Goal: Feedback & Contribution: Leave review/rating

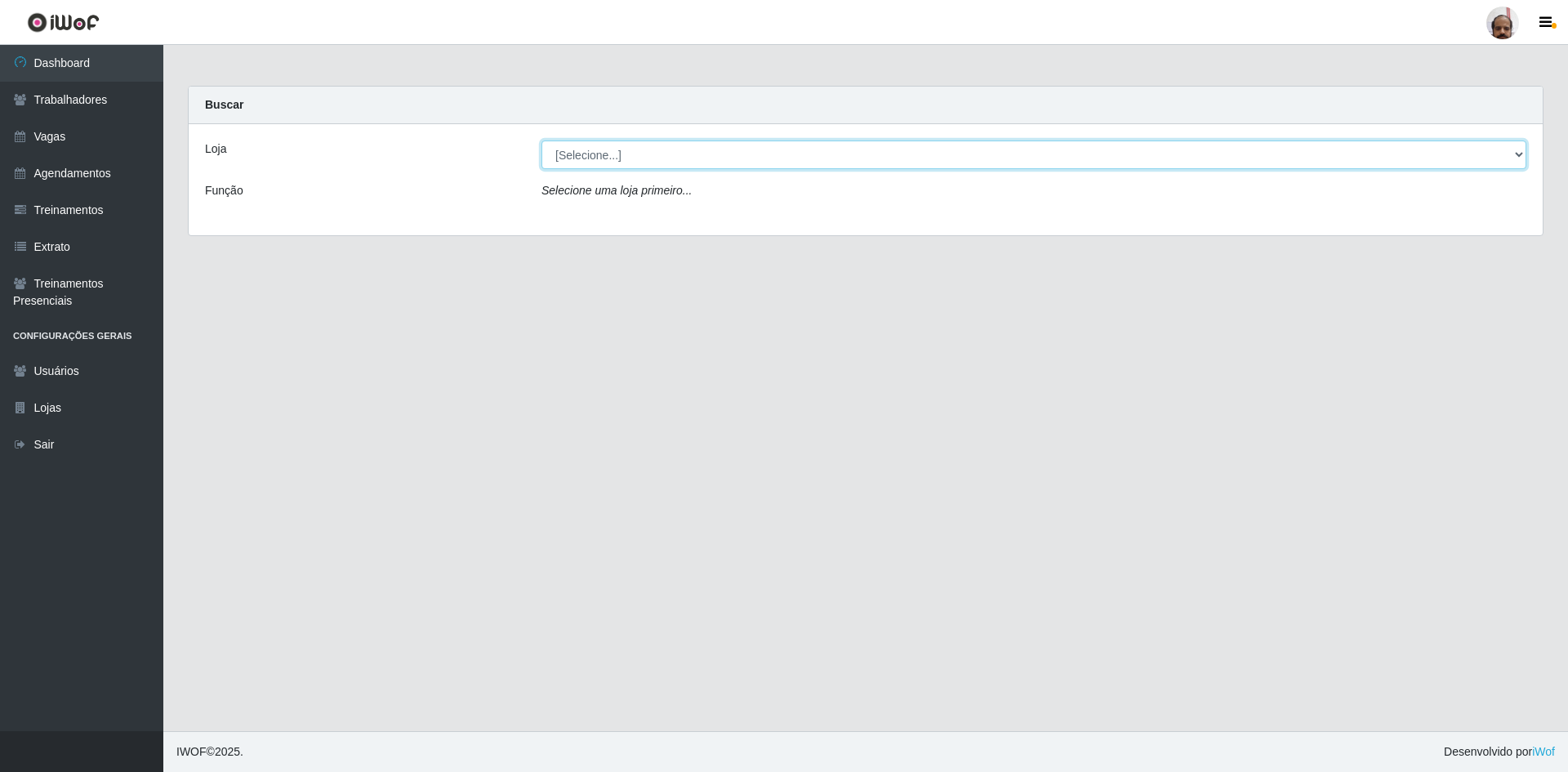
click at [634, 151] on select "[Selecione...] Mar Vermelho - Loja 05" at bounding box center [1034, 155] width 985 height 29
select select "252"
click at [541, 141] on select "[Selecione...] Mar Vermelho - Loja 05" at bounding box center [1034, 155] width 985 height 29
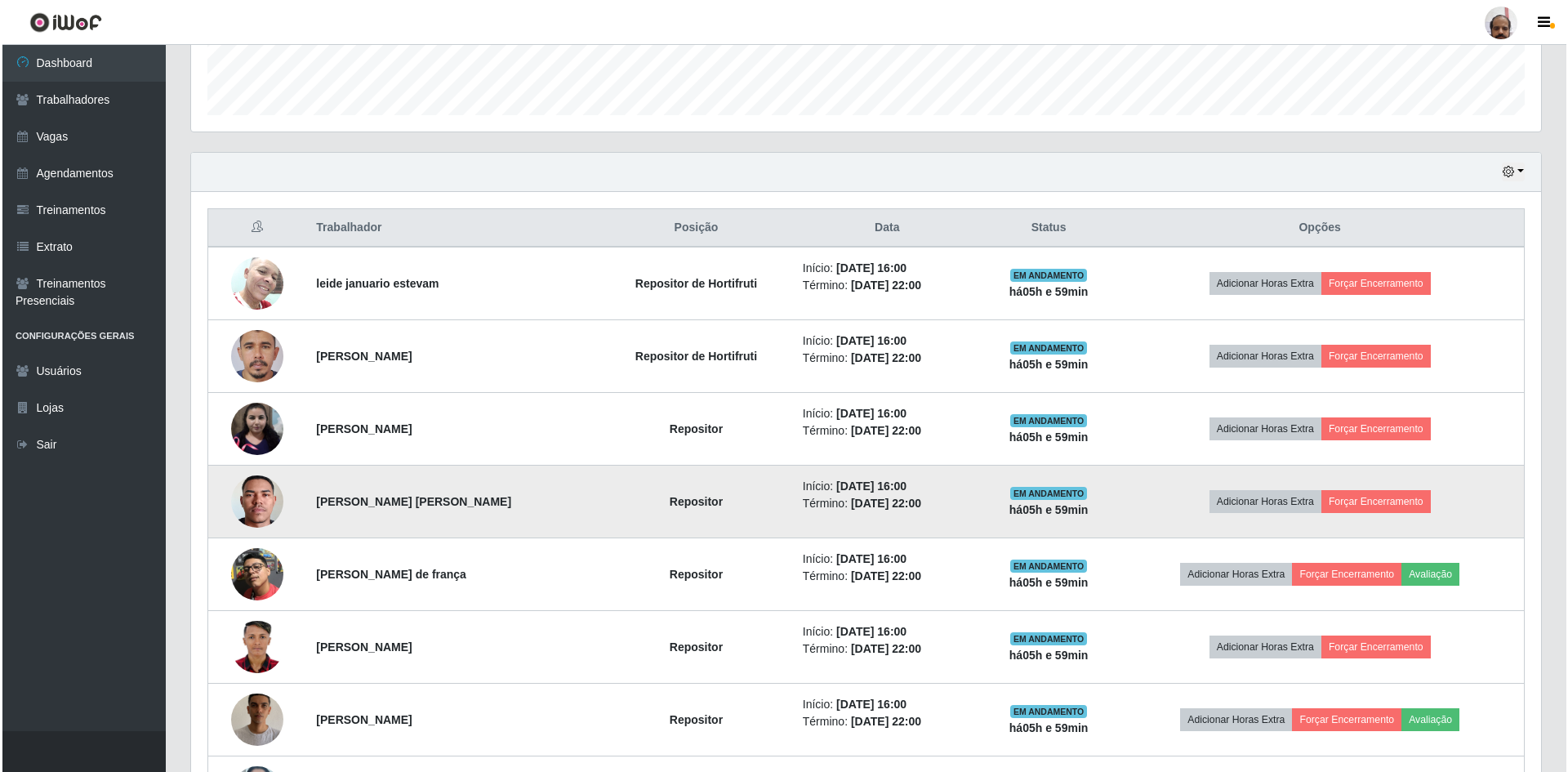
scroll to position [654, 0]
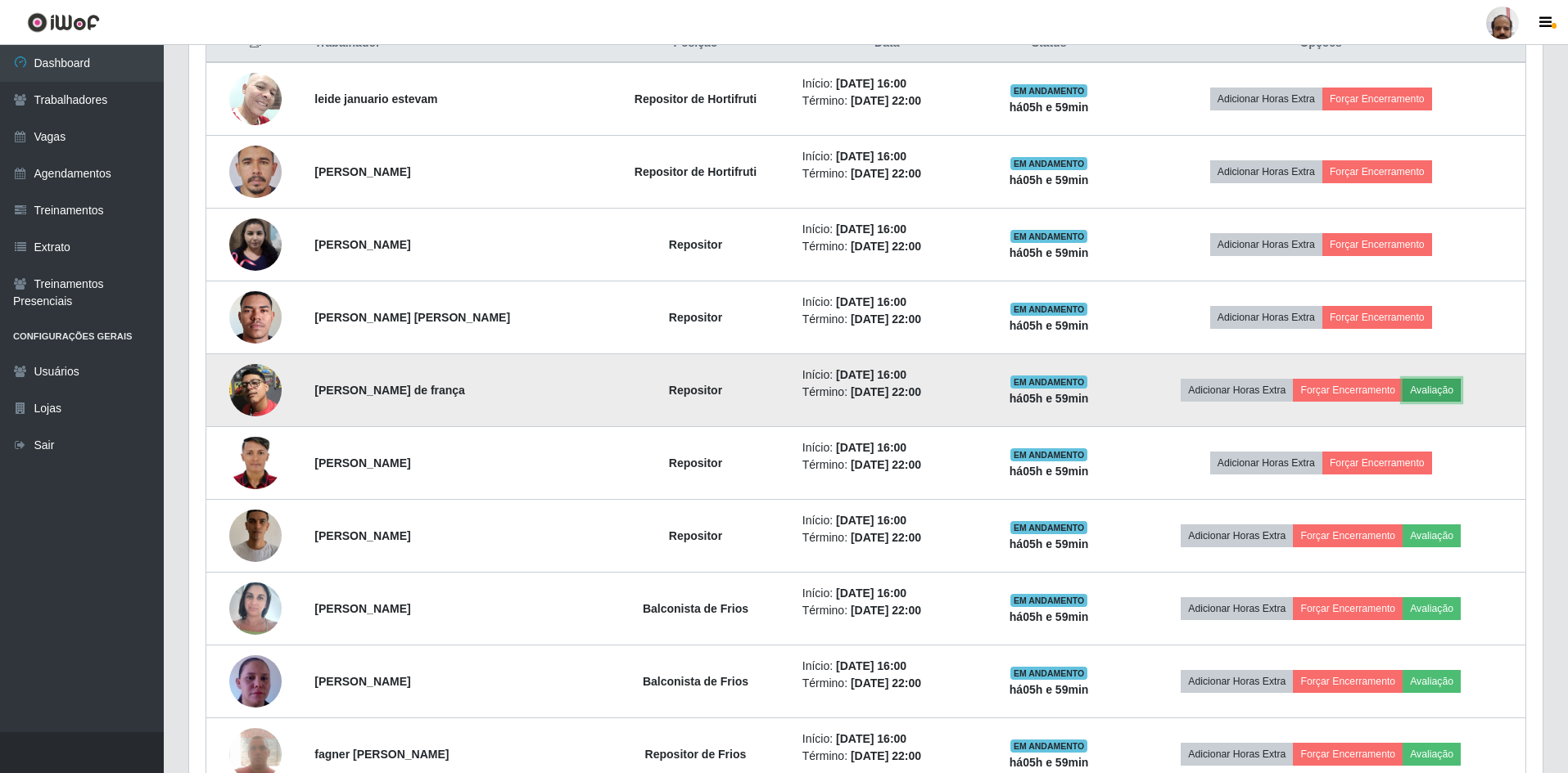
click at [1430, 391] on button "Avaliação" at bounding box center [1431, 391] width 58 height 23
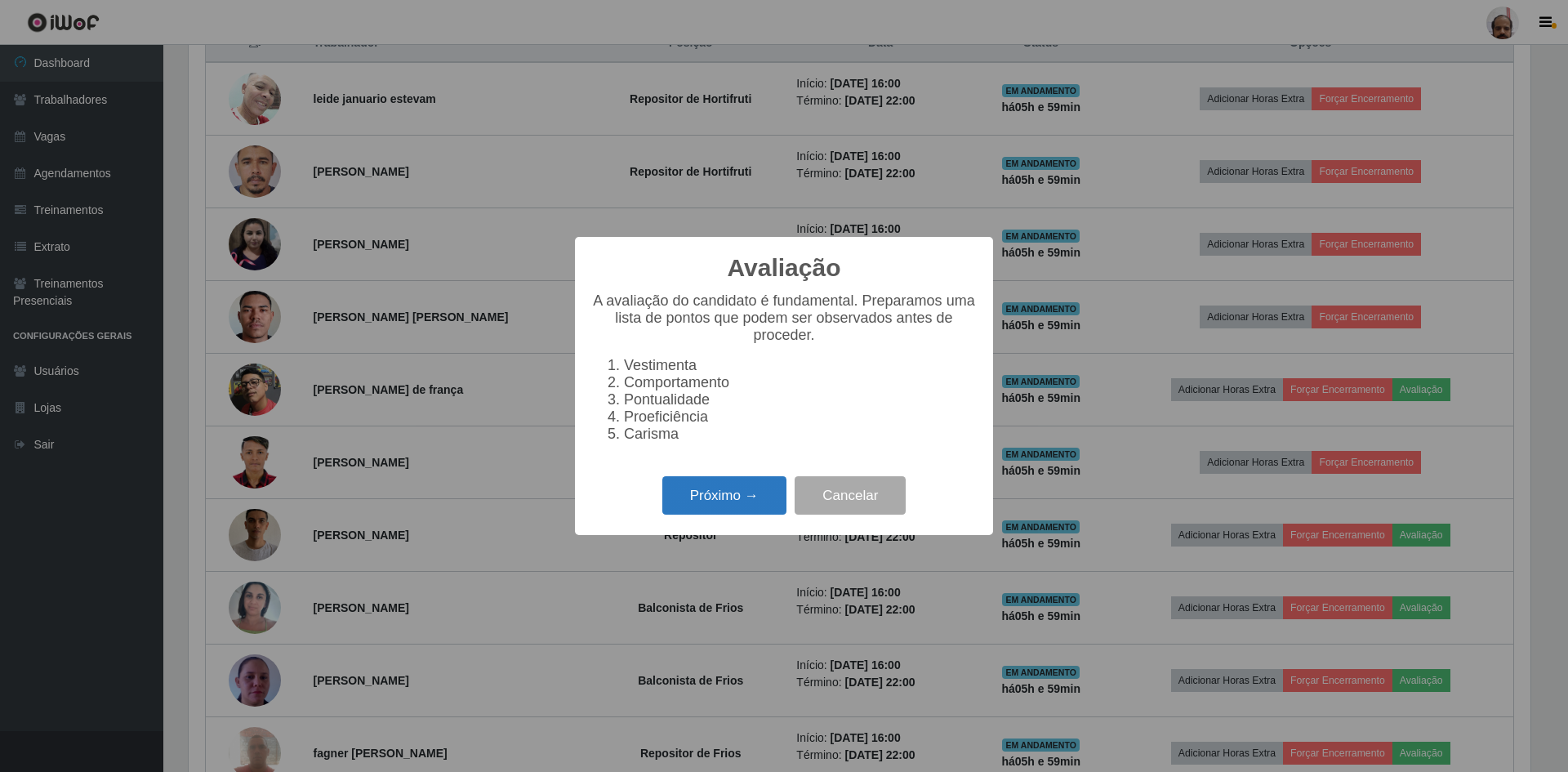
click at [718, 499] on button "Próximo →" at bounding box center [724, 495] width 124 height 38
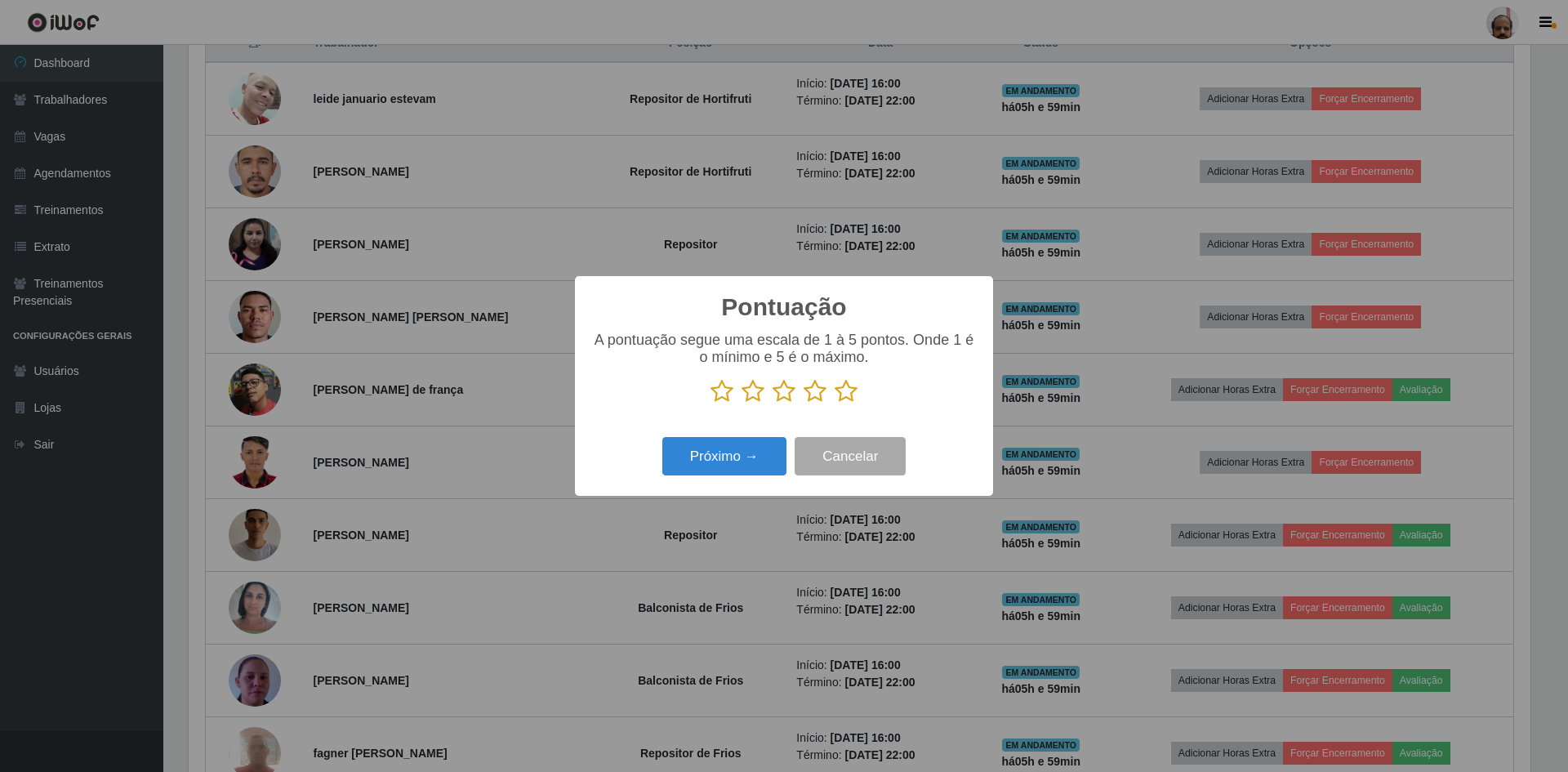
click at [845, 389] on icon at bounding box center [846, 391] width 23 height 24
click at [835, 403] on input "radio" at bounding box center [835, 403] width 0 height 0
click at [747, 451] on button "Próximo →" at bounding box center [724, 456] width 124 height 38
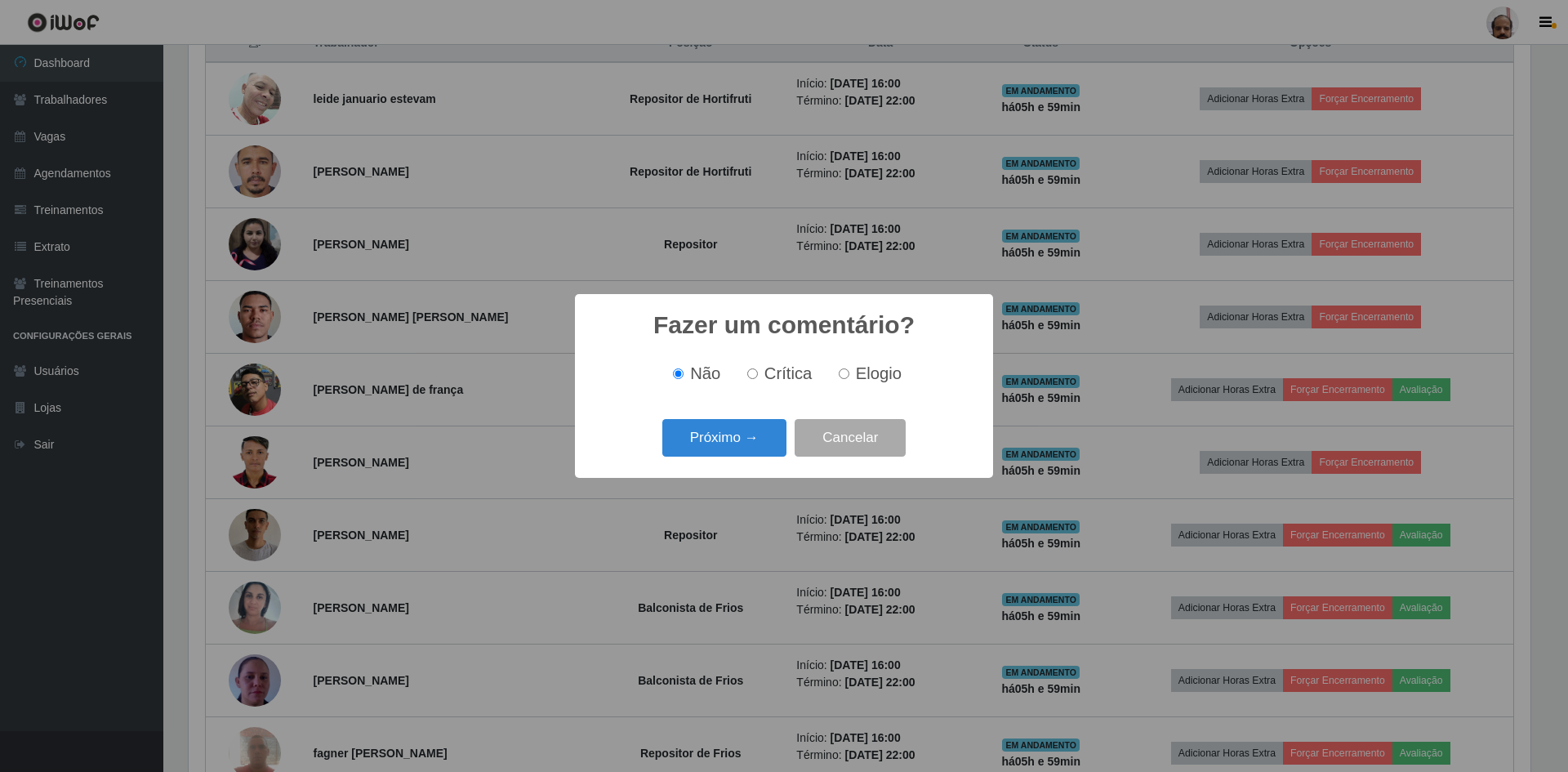
click at [847, 373] on input "Elogio" at bounding box center [844, 374] width 11 height 11
radio input "true"
click at [751, 431] on button "Próximo →" at bounding box center [724, 438] width 124 height 38
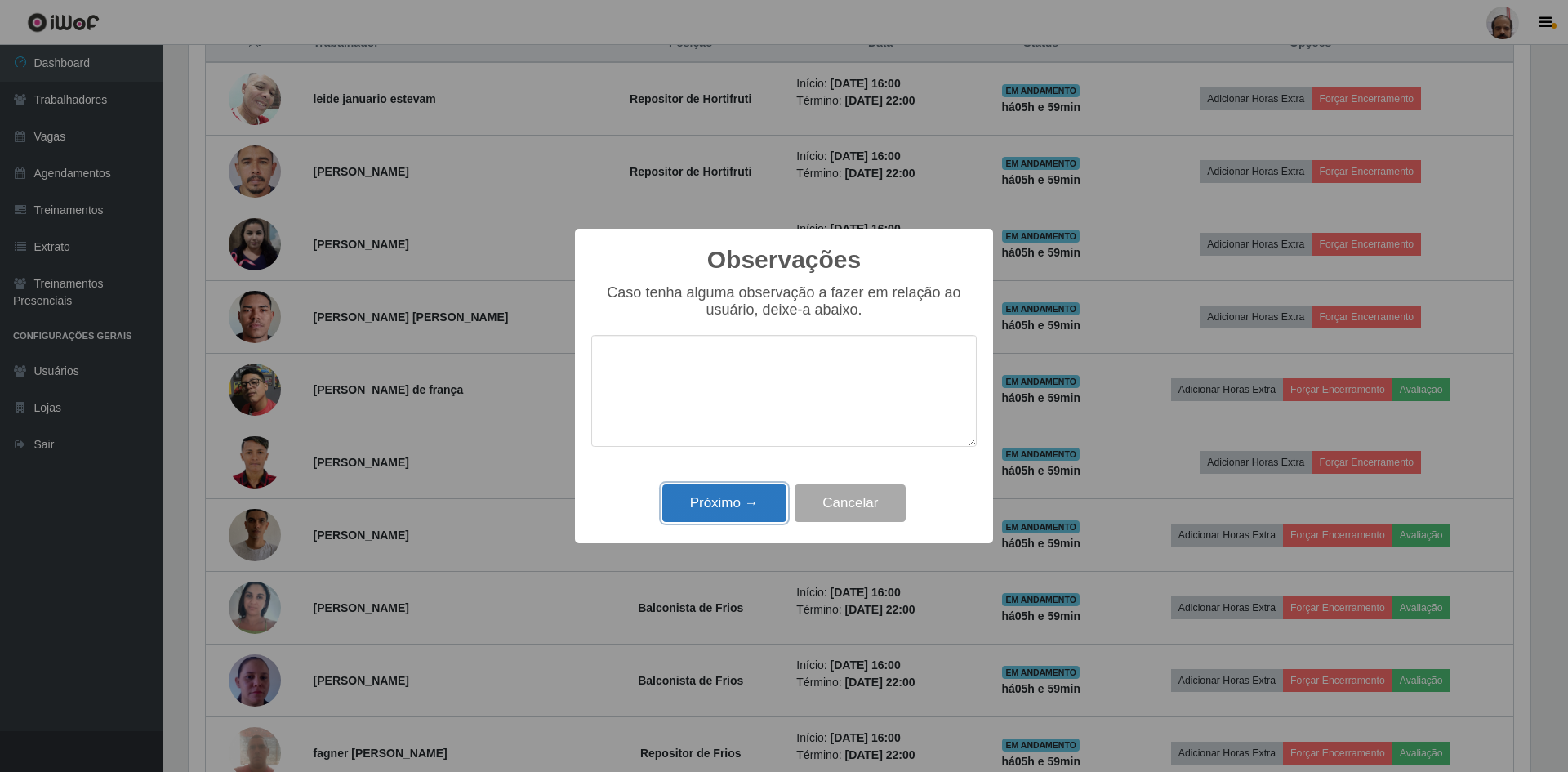
click at [718, 499] on button "Próximo →" at bounding box center [724, 503] width 124 height 38
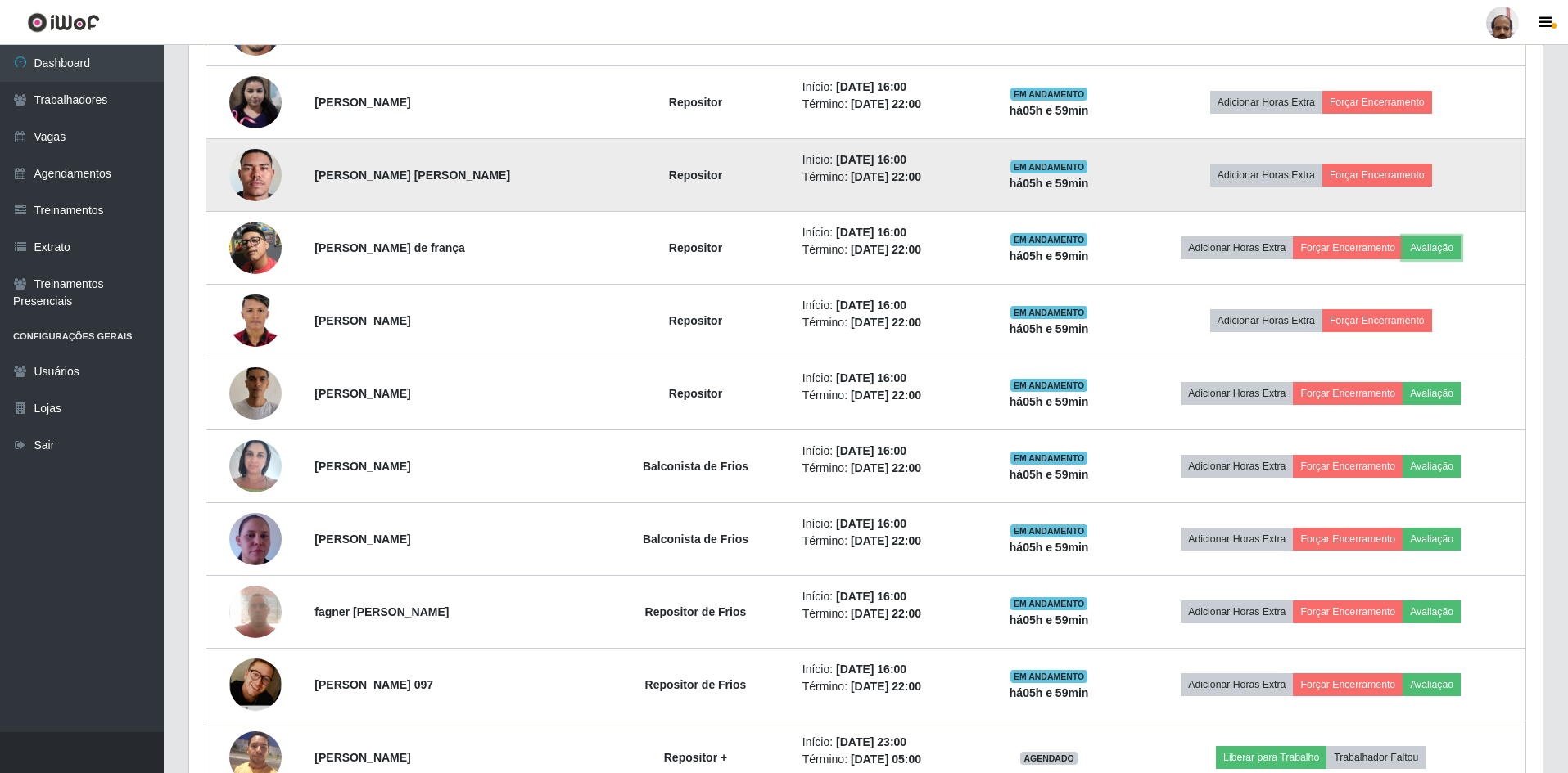
scroll to position [819, 0]
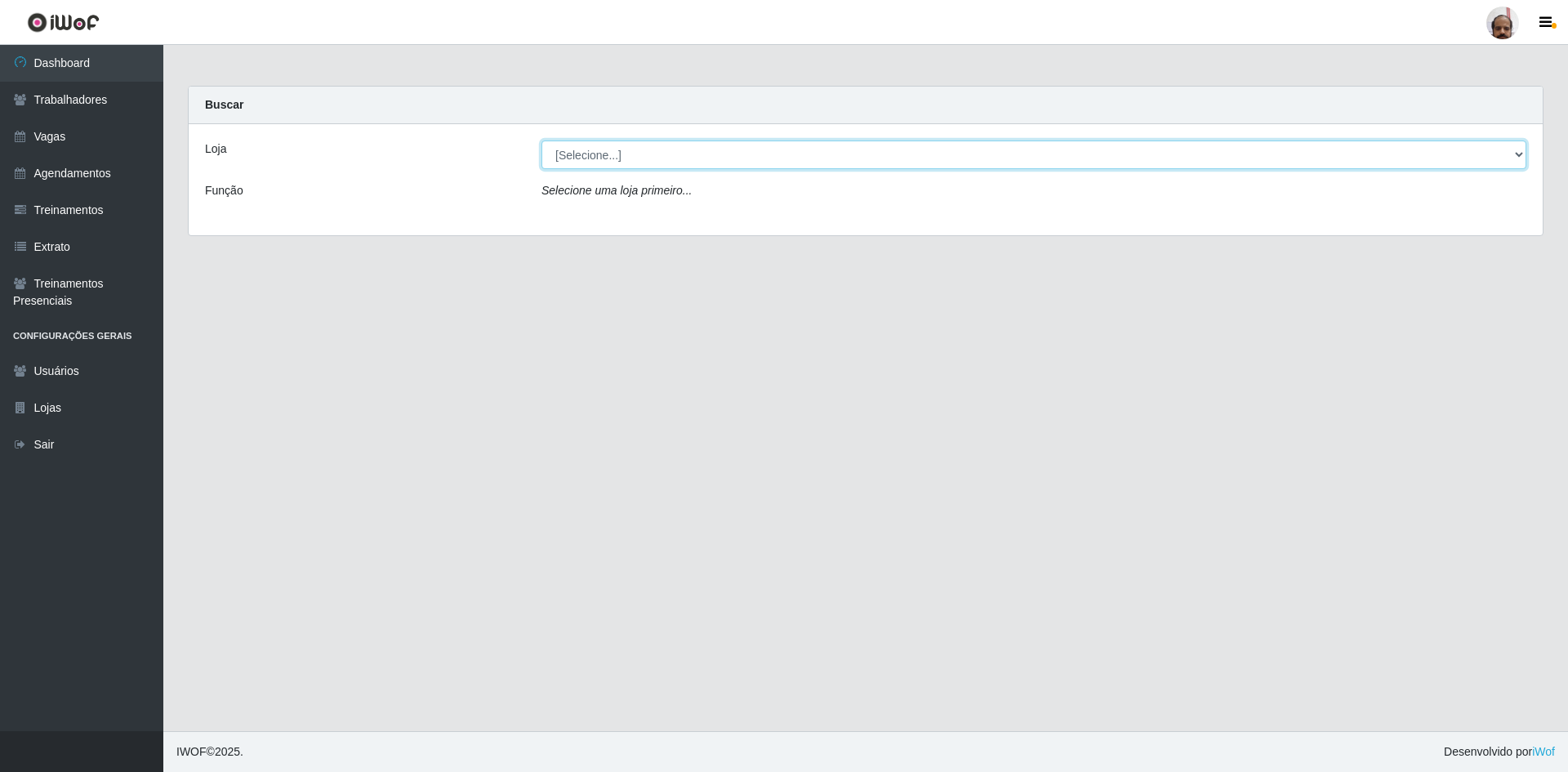
click at [574, 147] on select "[Selecione...] Mar Vermelho - Loja 05" at bounding box center [1034, 155] width 985 height 29
select select "252"
click at [541, 141] on select "[Selecione...] Mar Vermelho - Loja 05" at bounding box center [1034, 155] width 985 height 29
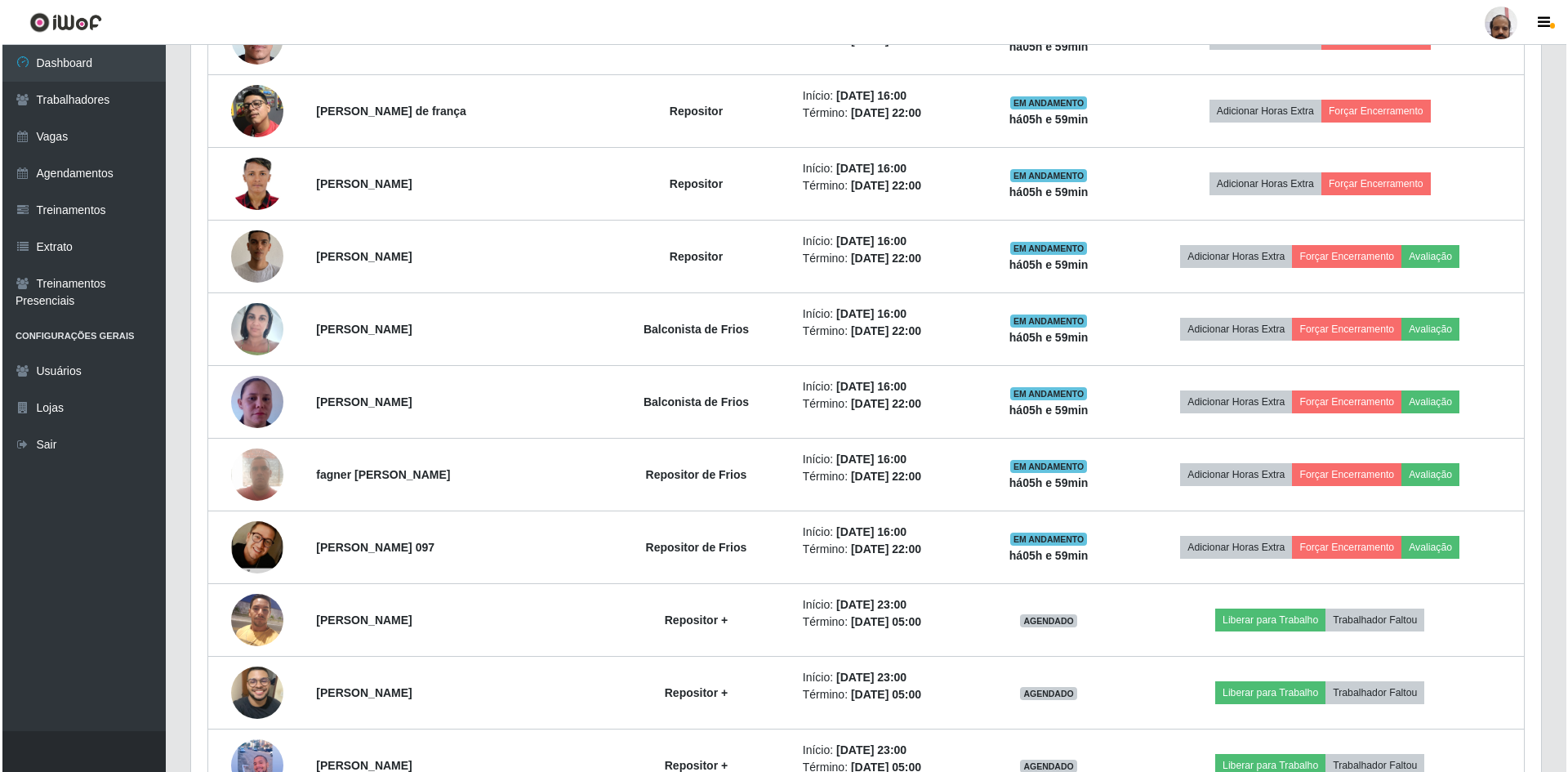
scroll to position [981, 0]
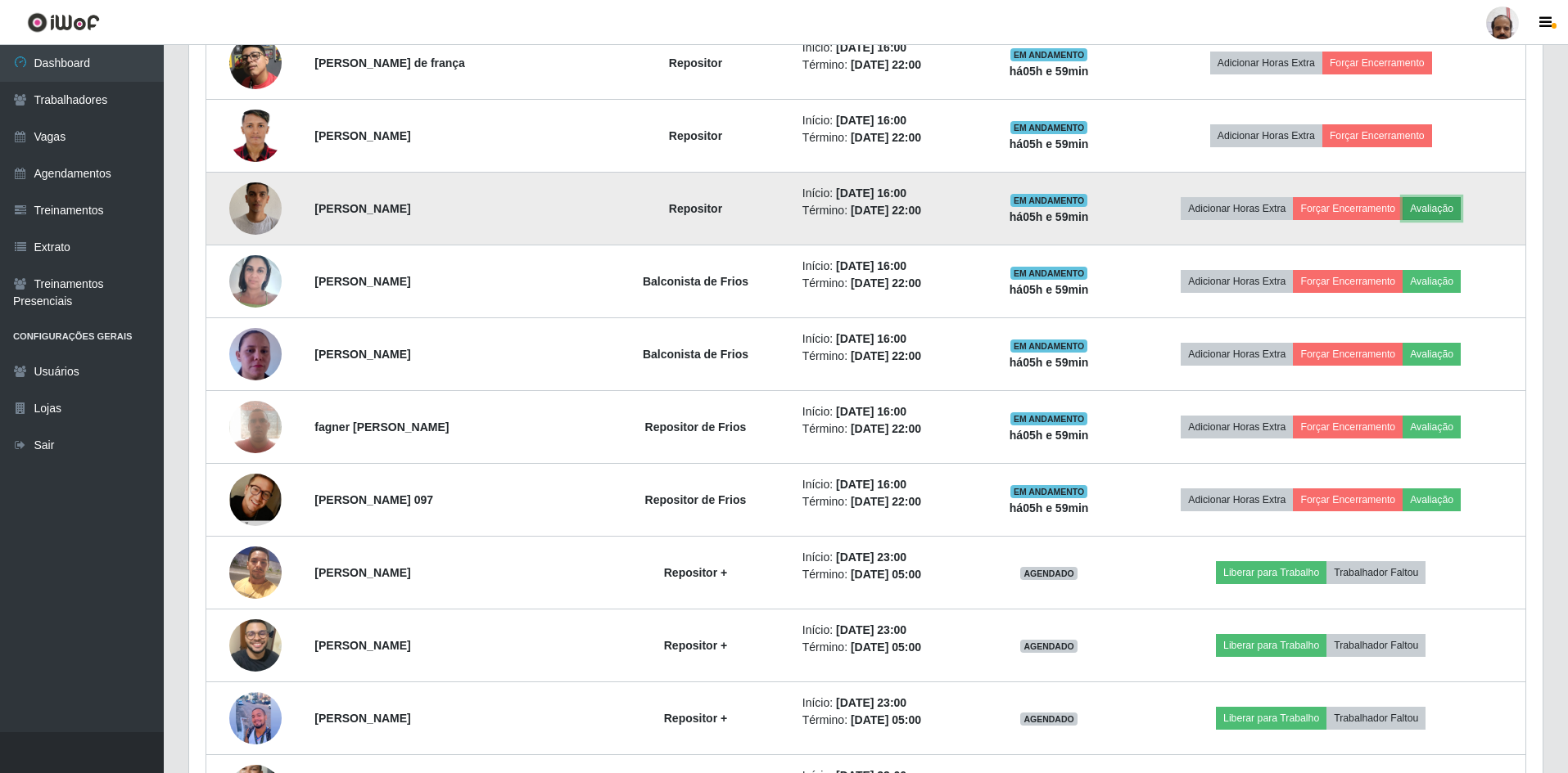
click at [1430, 209] on button "Avaliação" at bounding box center [1431, 209] width 58 height 23
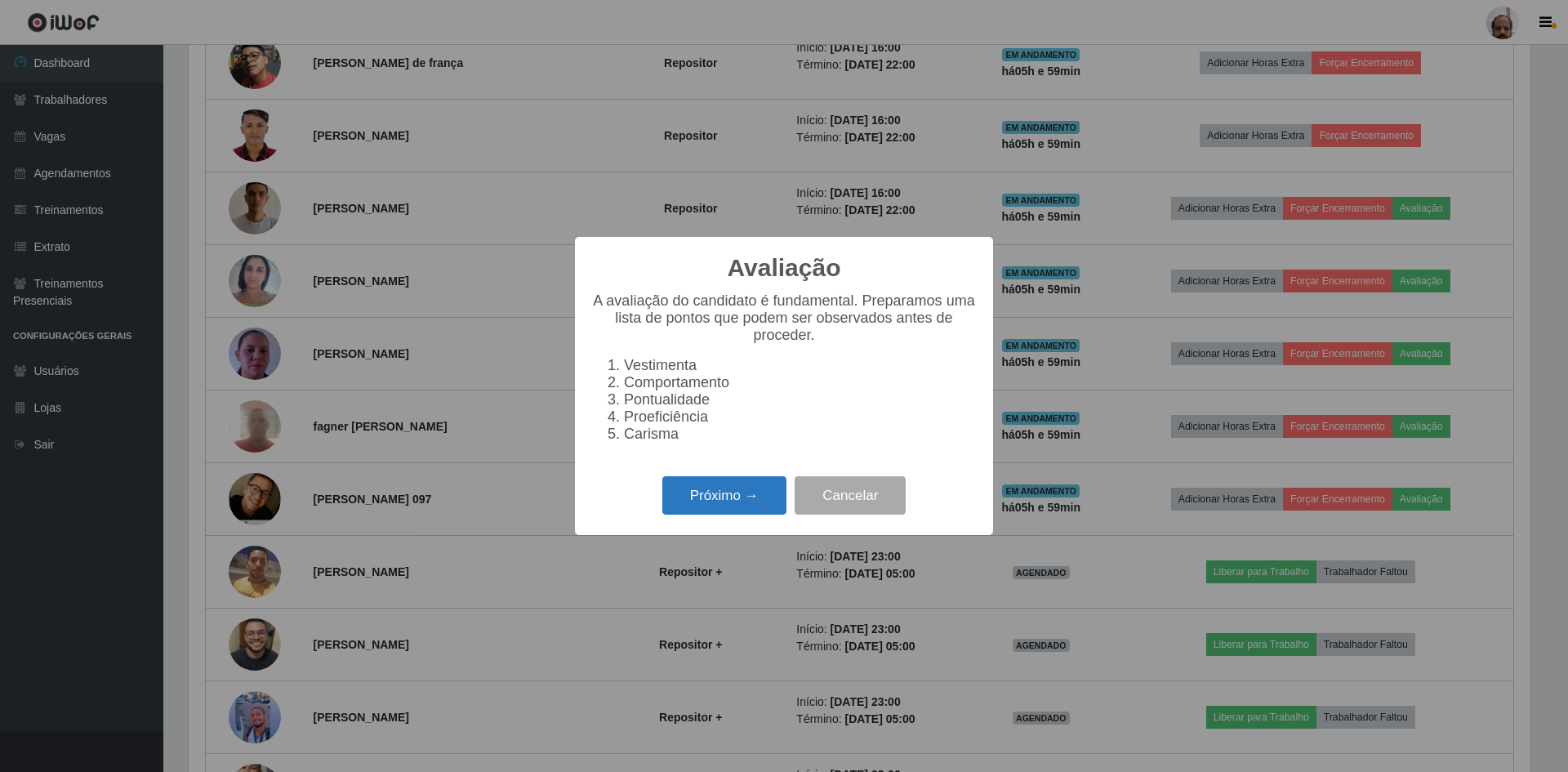
click at [731, 506] on button "Próximo →" at bounding box center [724, 495] width 124 height 38
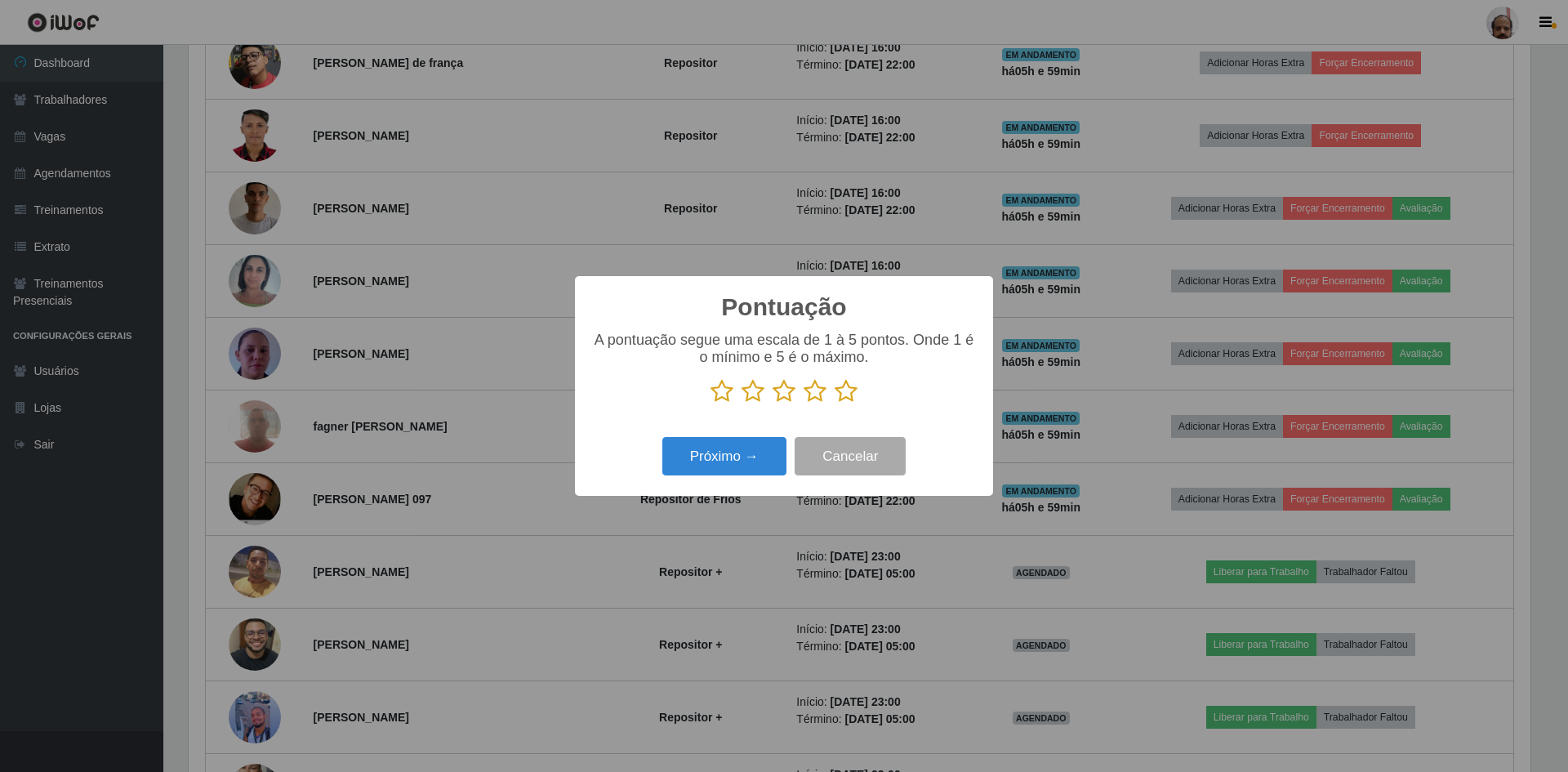
click at [847, 393] on icon at bounding box center [846, 391] width 23 height 24
click at [835, 403] on input "radio" at bounding box center [835, 403] width 0 height 0
click at [743, 451] on button "Próximo →" at bounding box center [724, 456] width 124 height 38
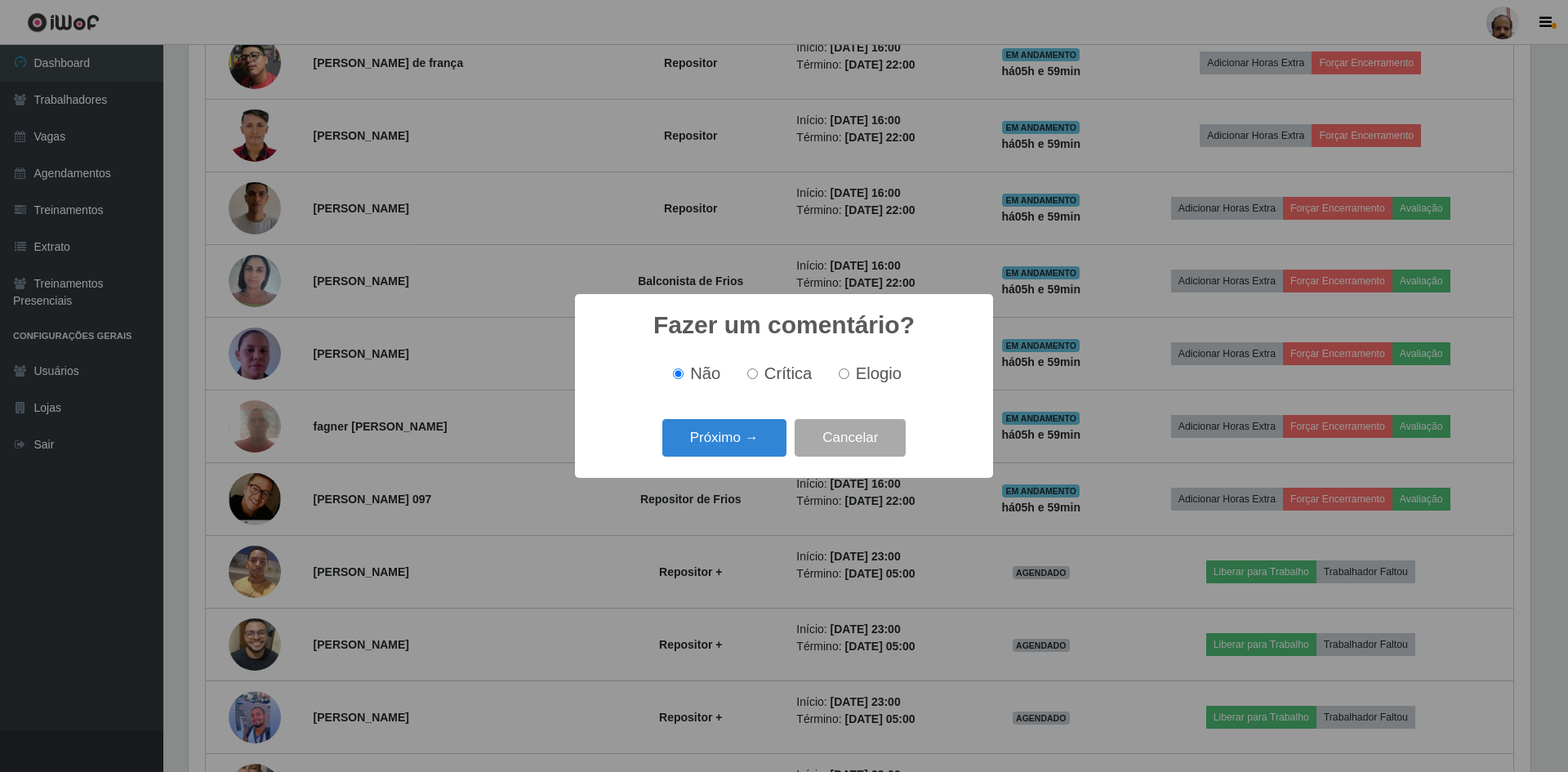
click at [846, 374] on input "Elogio" at bounding box center [844, 374] width 11 height 11
radio input "true"
click at [754, 444] on button "Próximo →" at bounding box center [724, 438] width 124 height 38
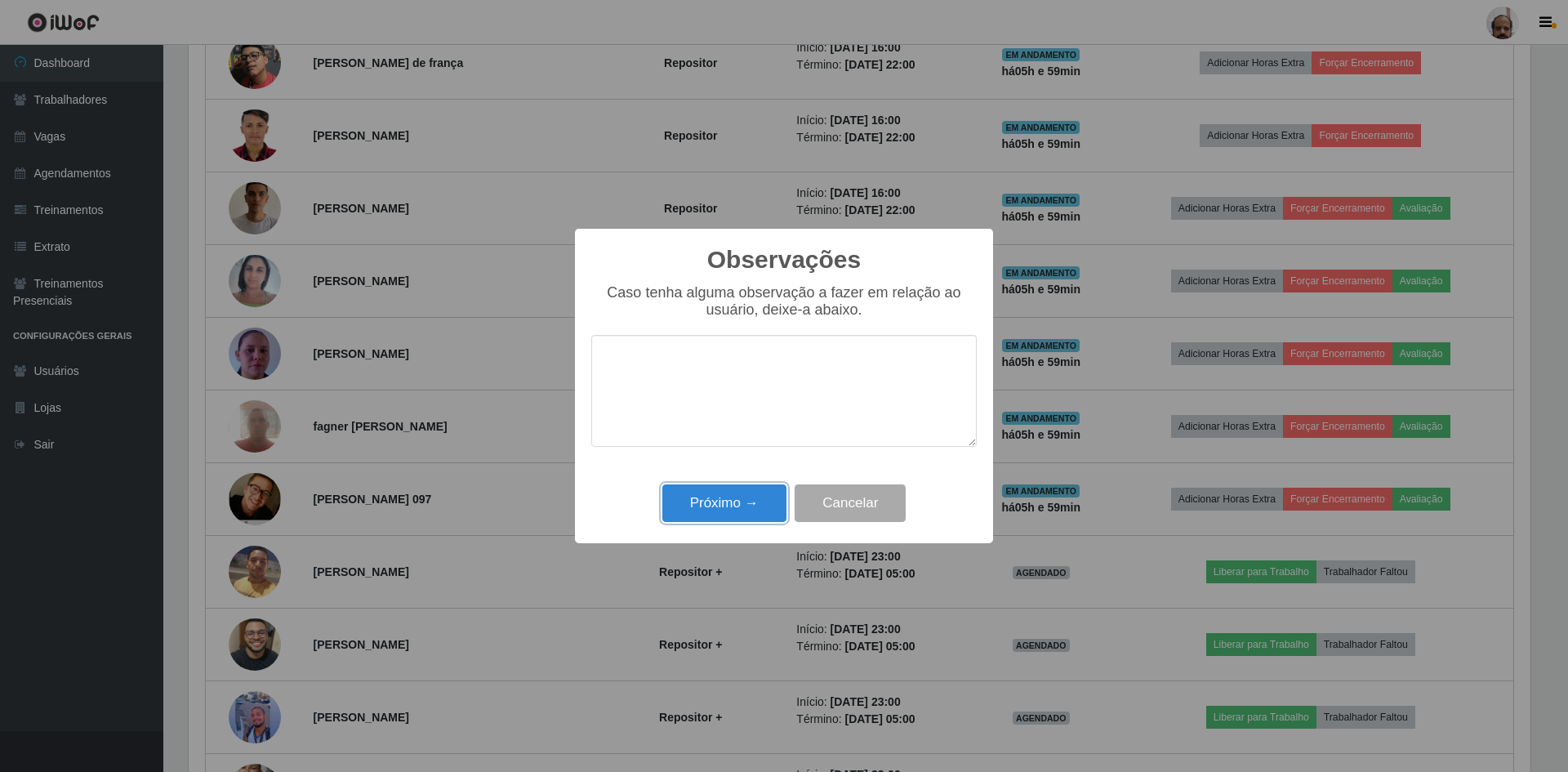
click at [729, 508] on button "Próximo →" at bounding box center [724, 503] width 124 height 38
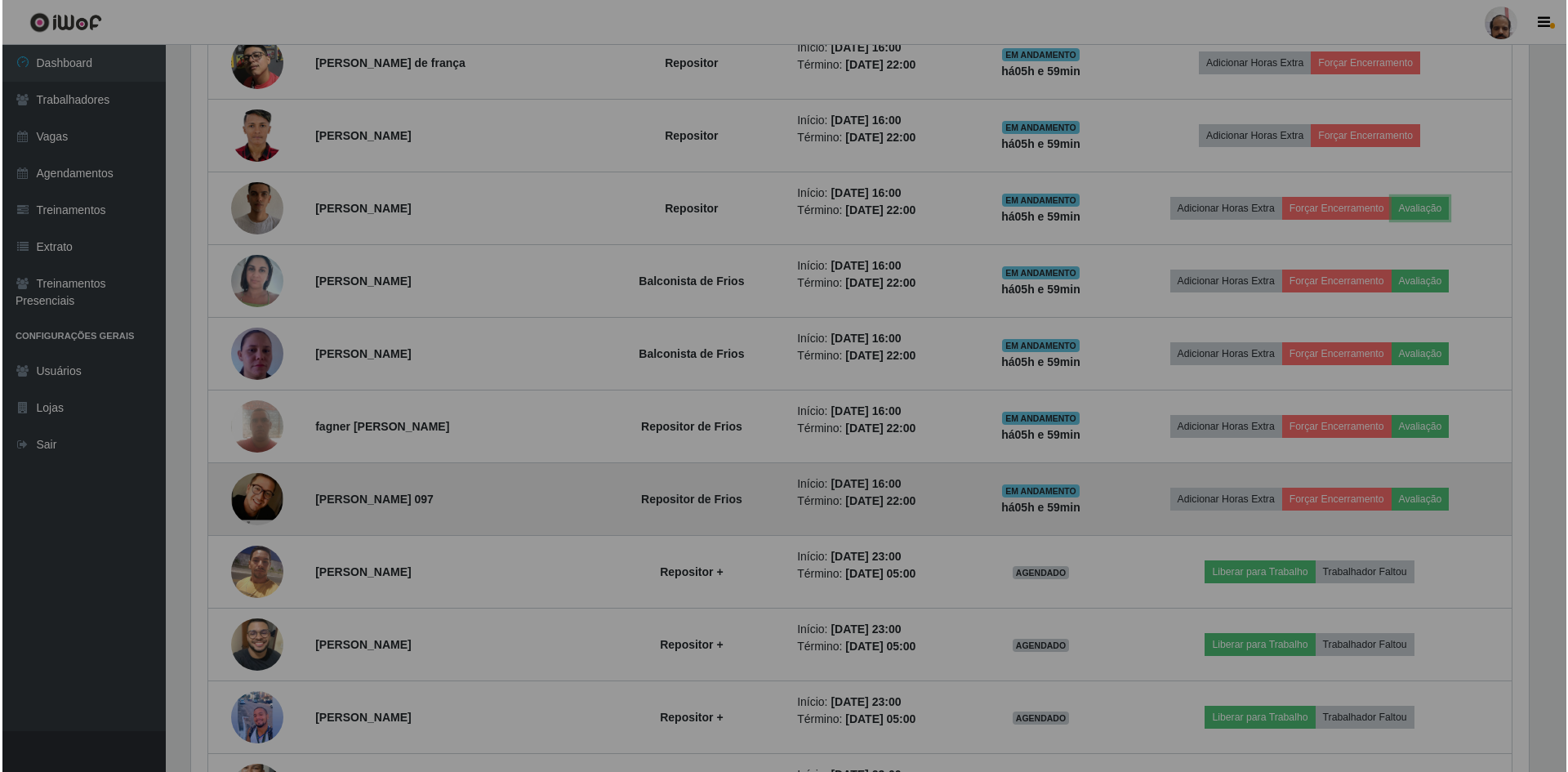
scroll to position [339, 1350]
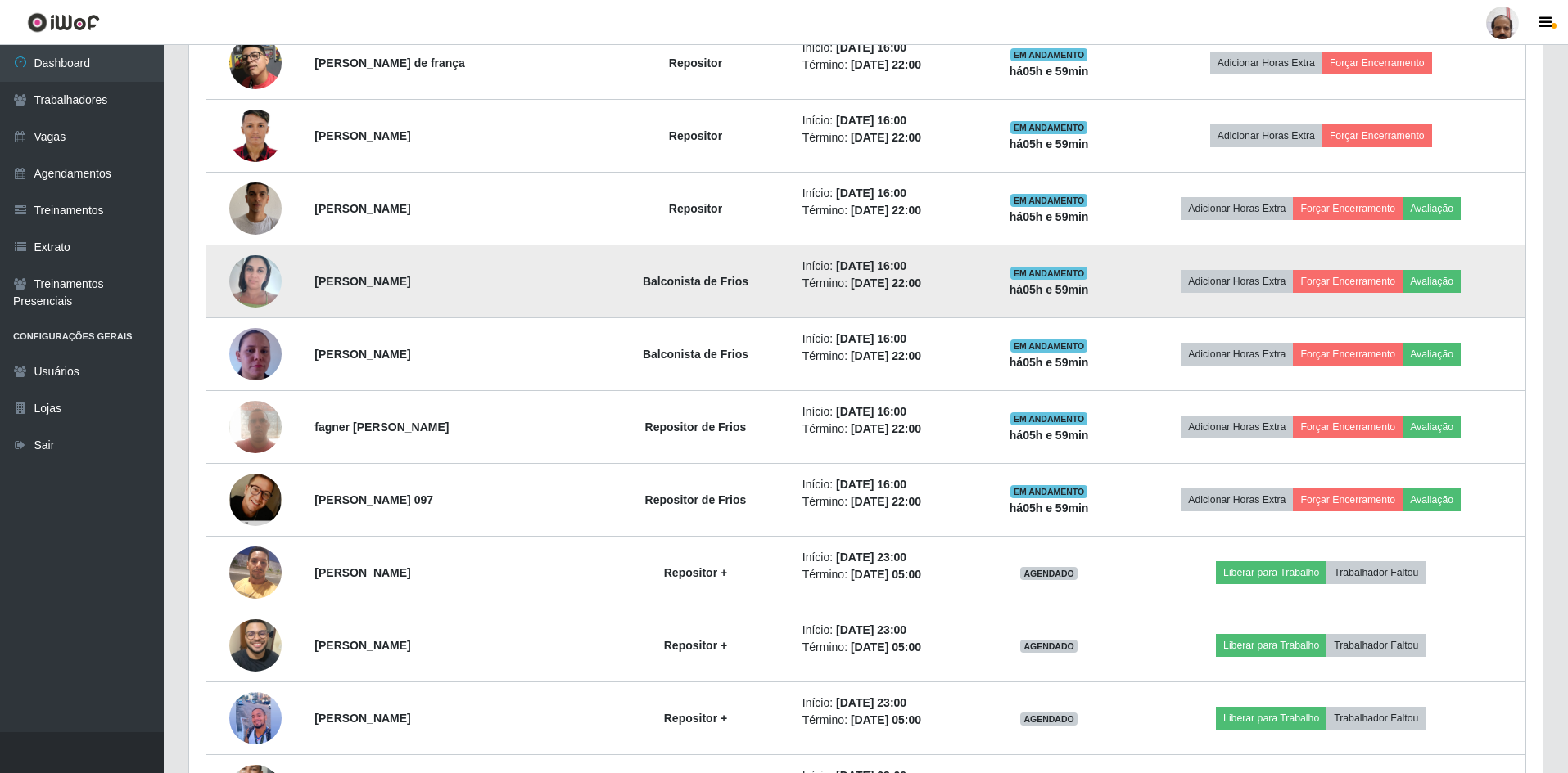
click at [251, 286] on img at bounding box center [255, 281] width 53 height 70
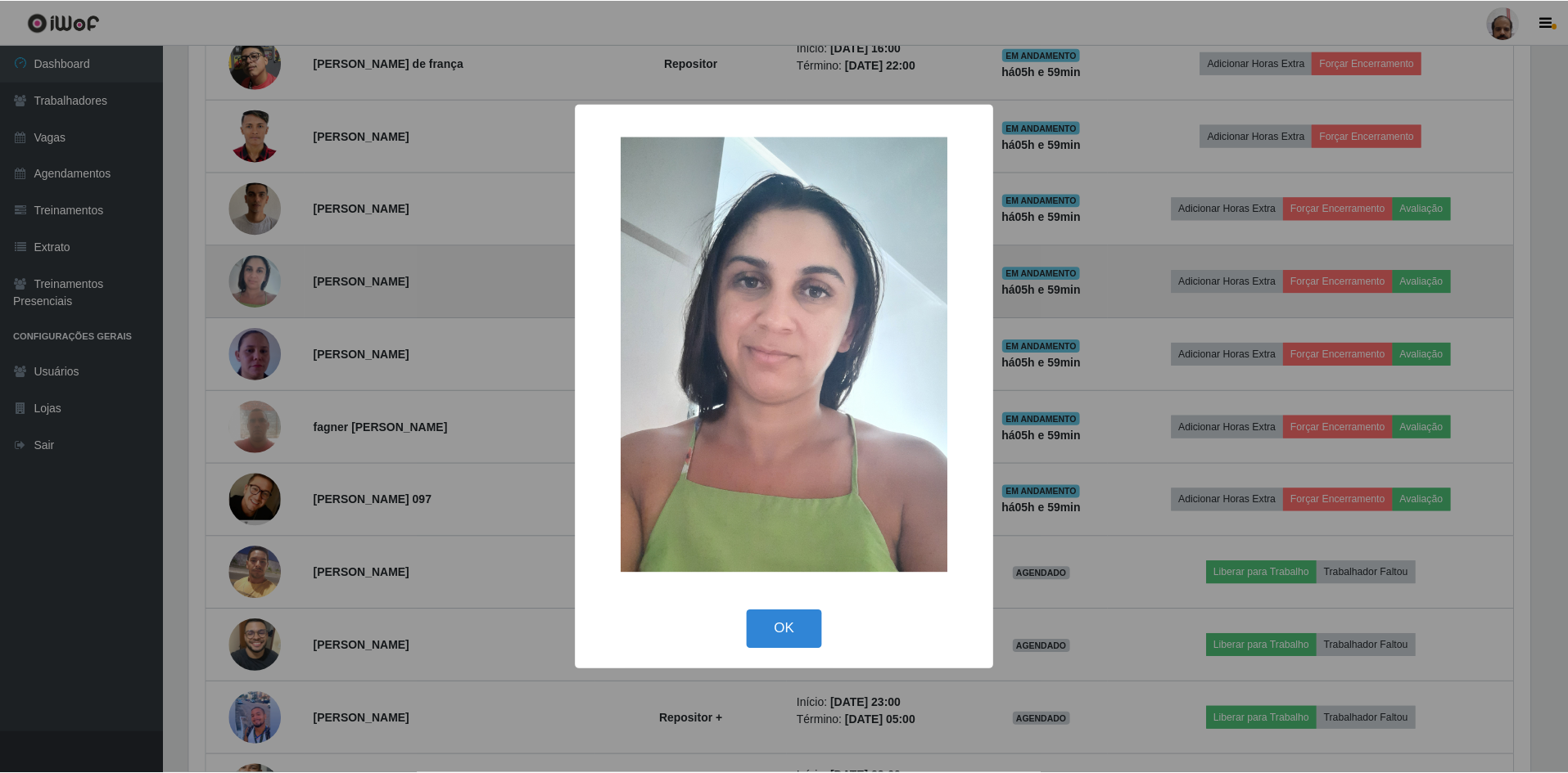
scroll to position [340, 1345]
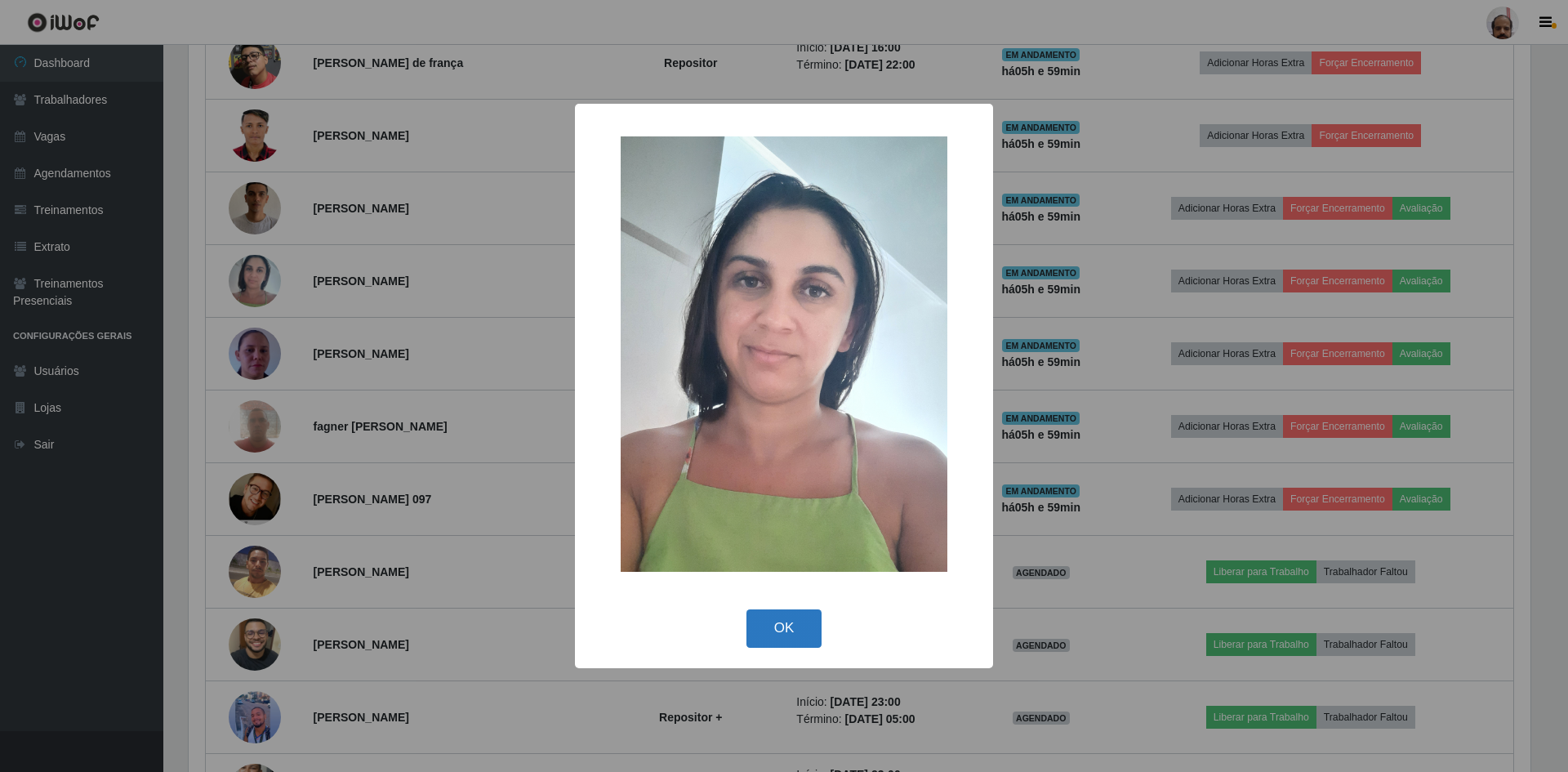
click at [786, 624] on button "OK" at bounding box center [784, 628] width 76 height 38
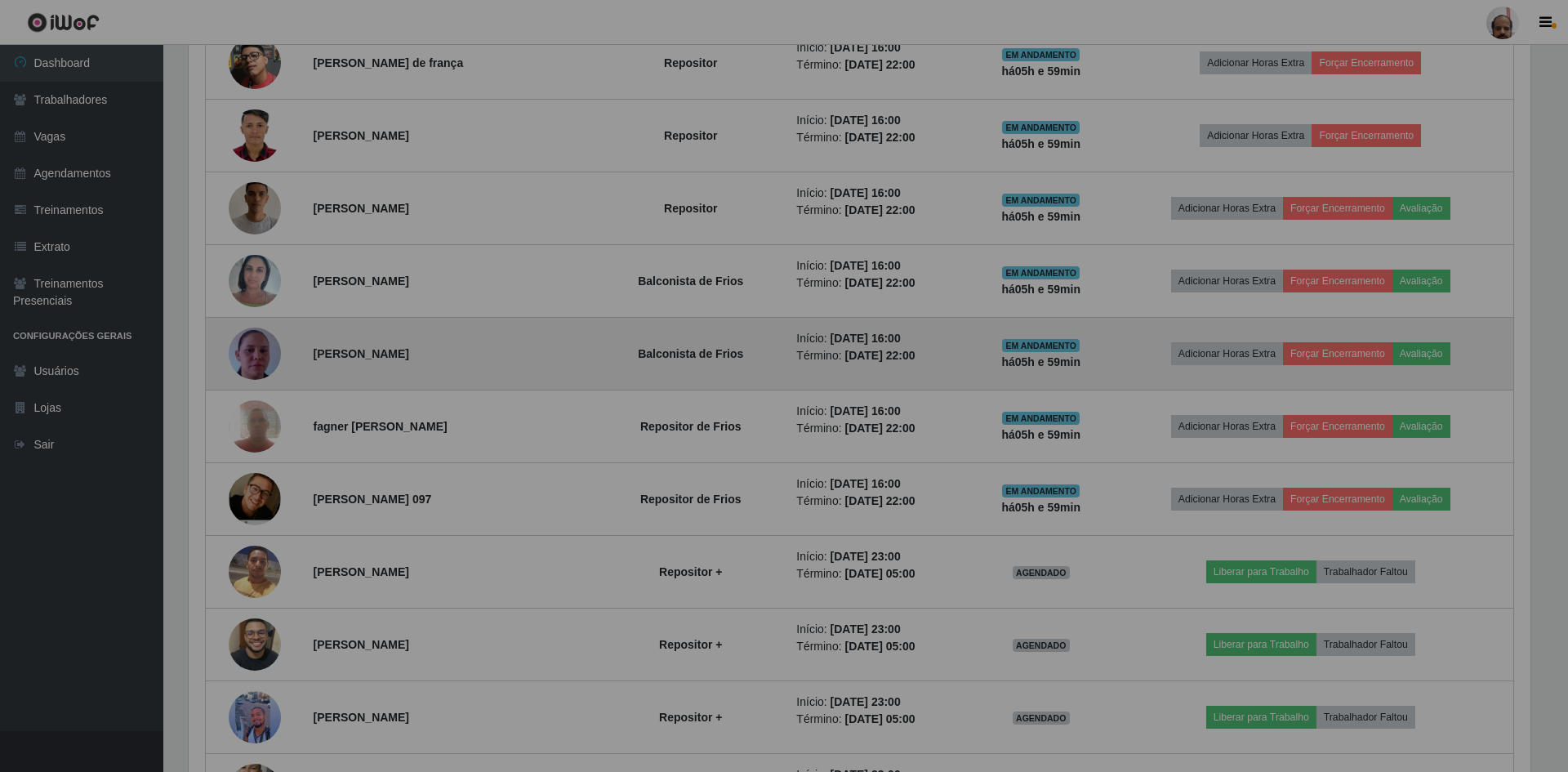
scroll to position [339, 1350]
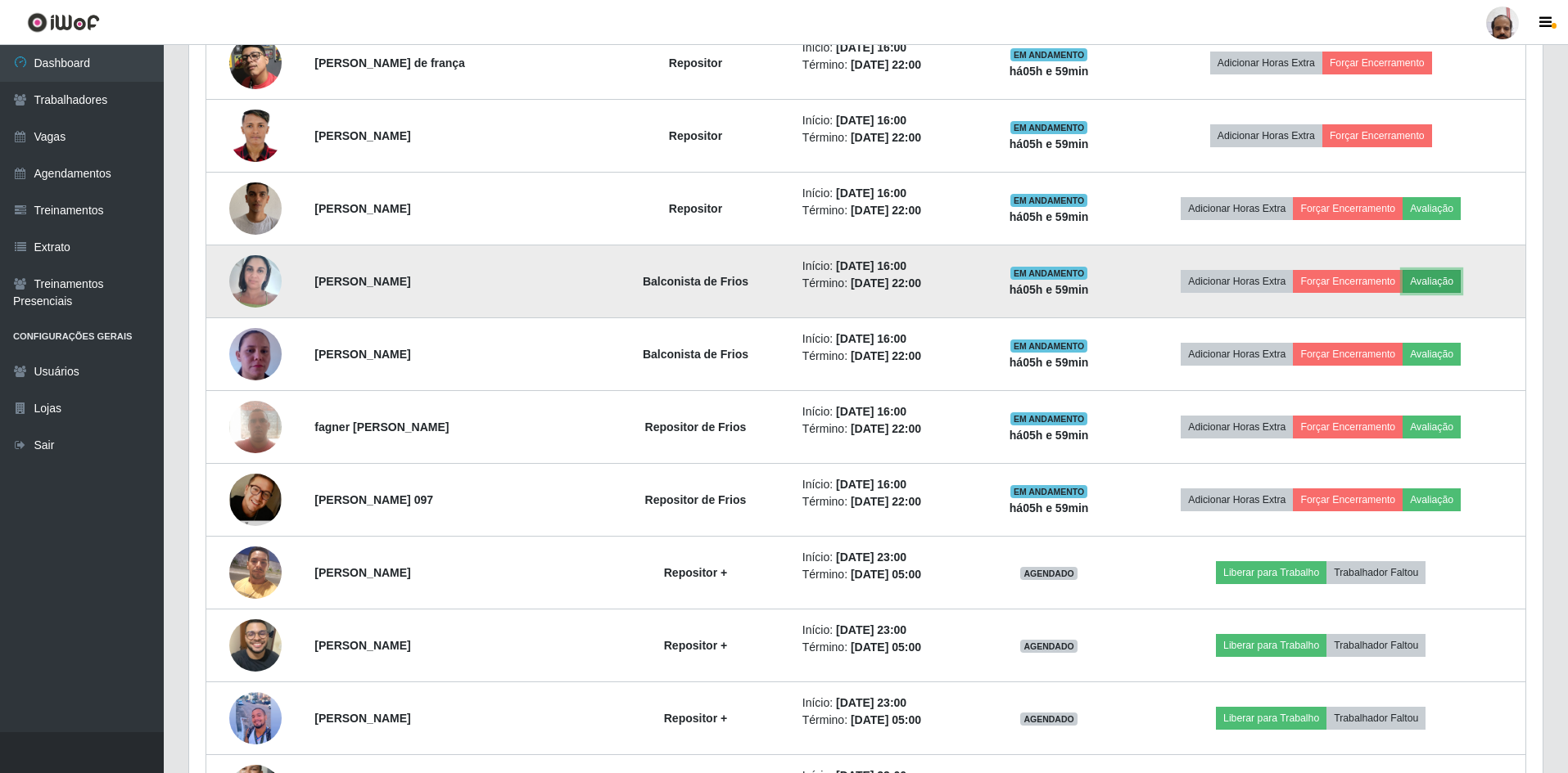
click at [1434, 278] on button "Avaliação" at bounding box center [1431, 281] width 58 height 23
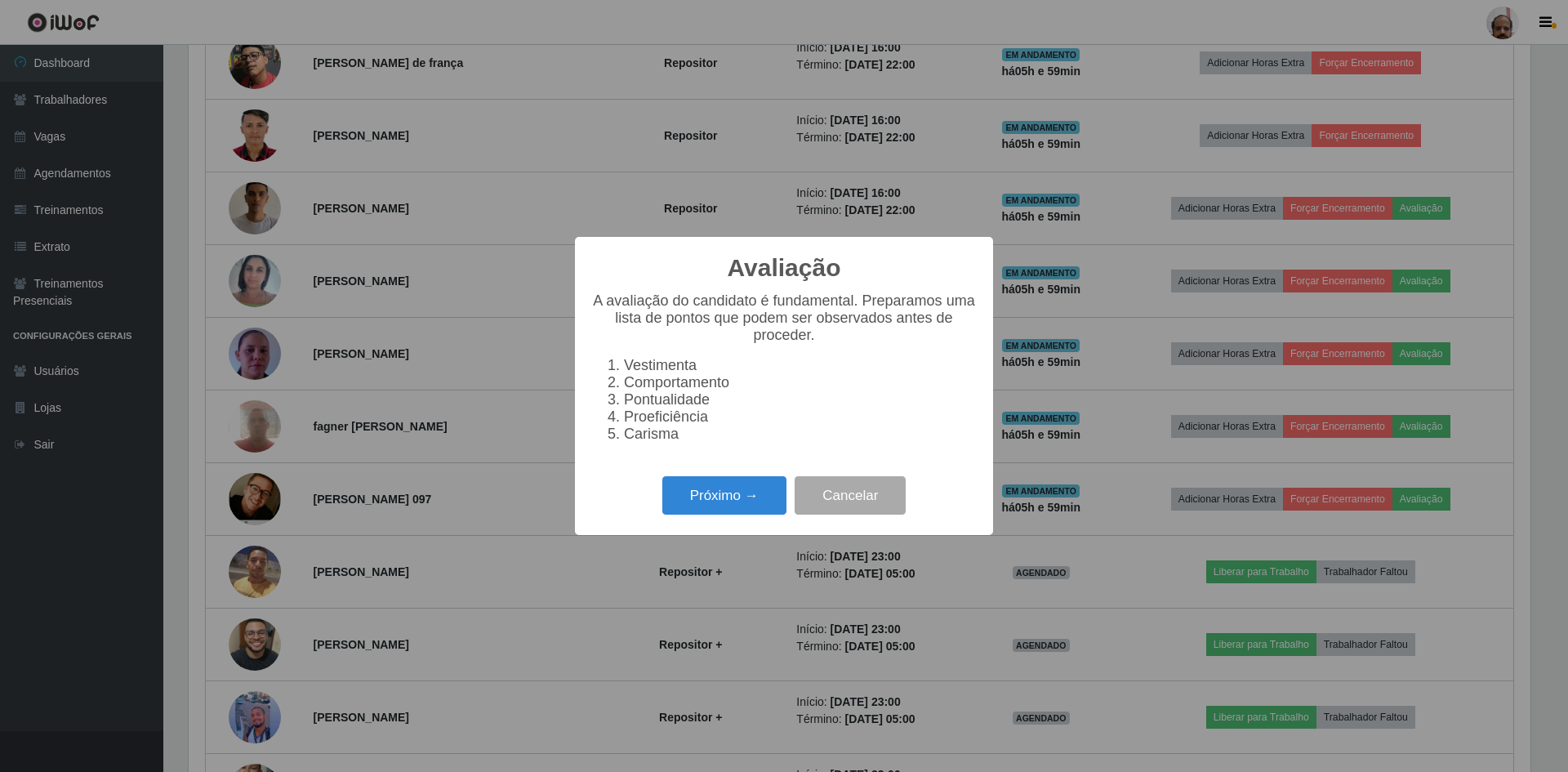
scroll to position [339, 1341]
click at [718, 503] on button "Próximo →" at bounding box center [724, 495] width 124 height 38
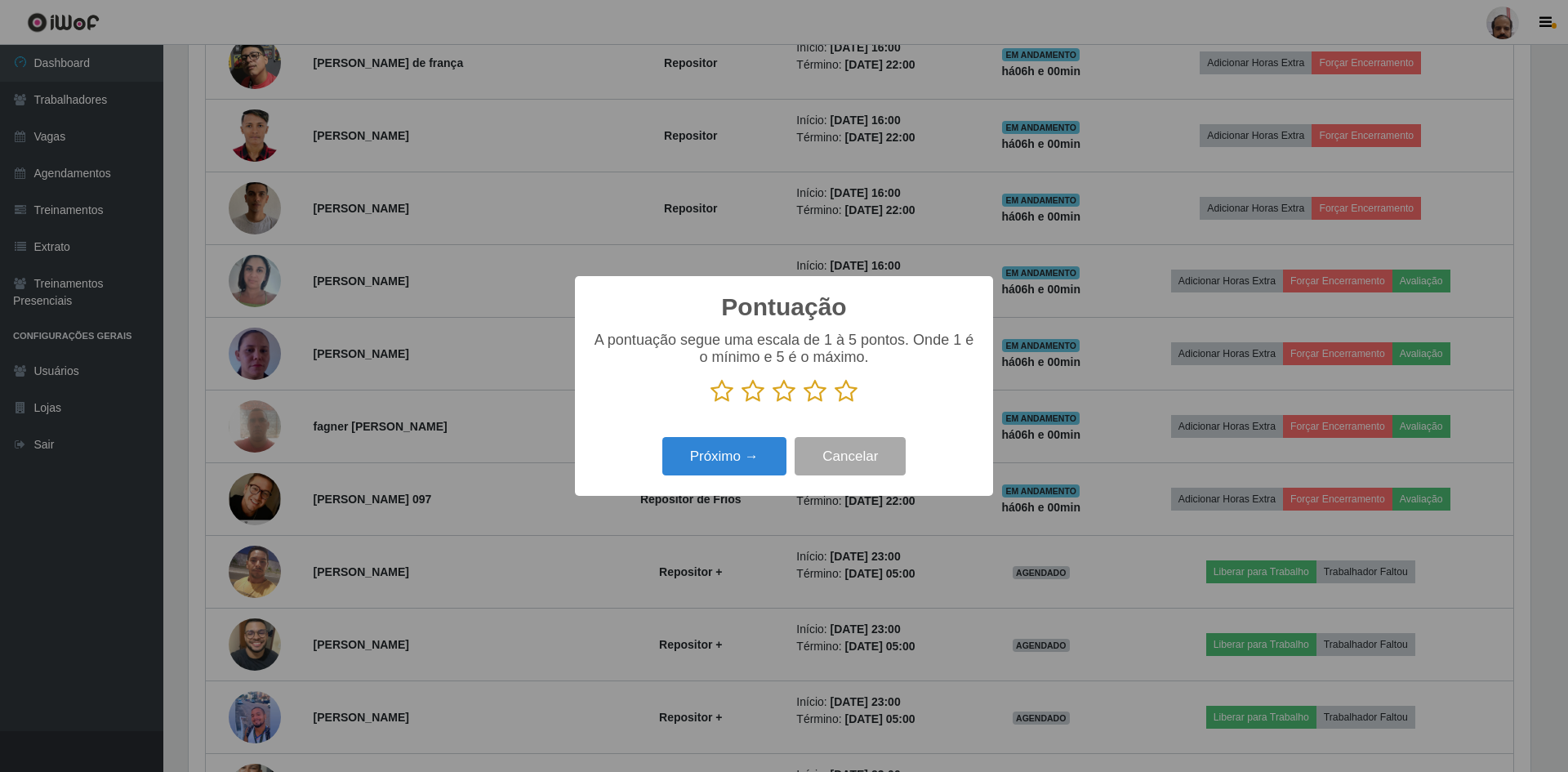
click at [846, 388] on icon at bounding box center [846, 391] width 23 height 24
click at [835, 403] on input "radio" at bounding box center [835, 403] width 0 height 0
click at [750, 451] on button "Próximo →" at bounding box center [724, 456] width 124 height 38
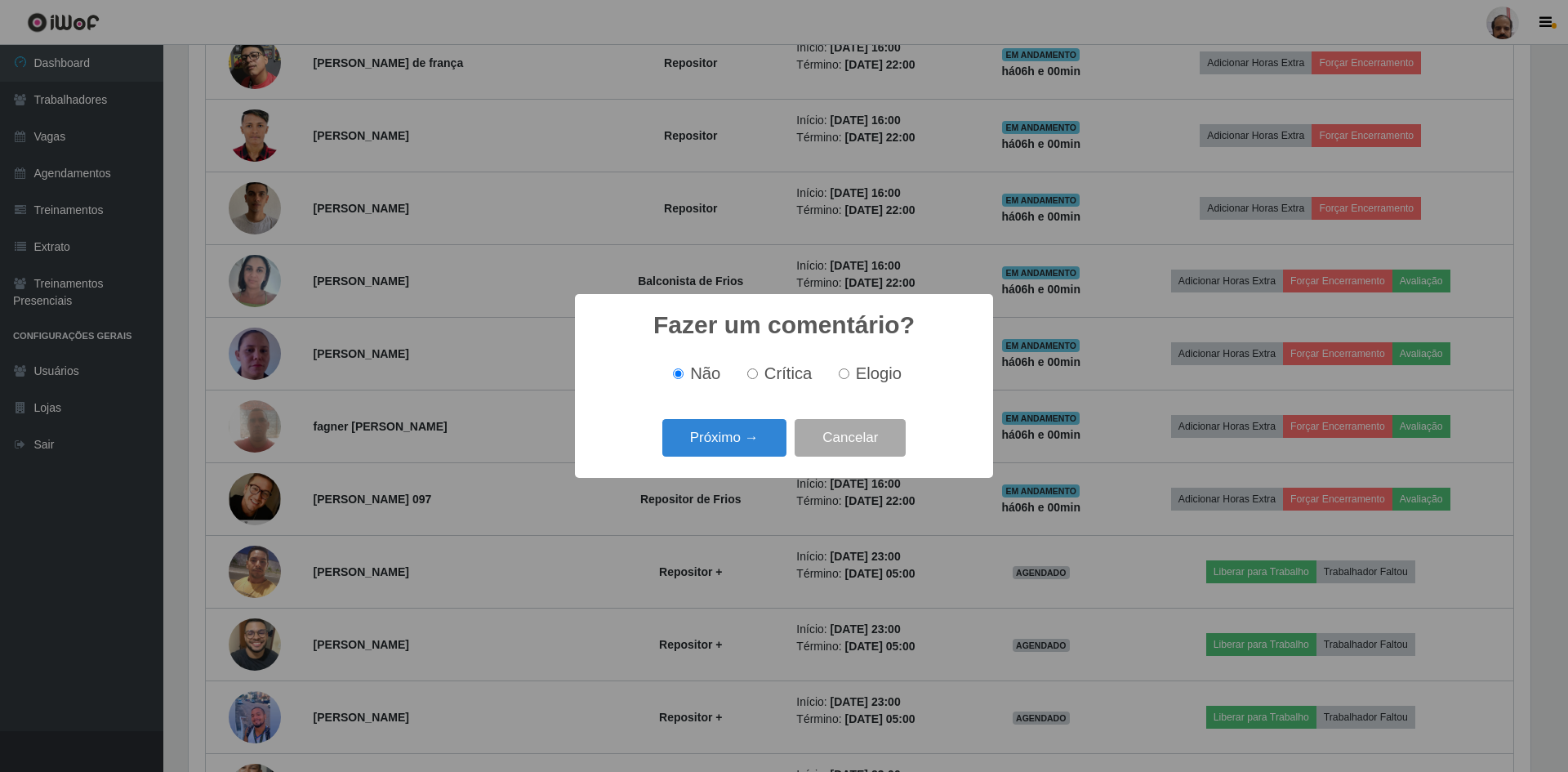
click at [845, 375] on input "Elogio" at bounding box center [844, 374] width 11 height 11
radio input "true"
click at [767, 434] on button "Próximo →" at bounding box center [724, 438] width 124 height 38
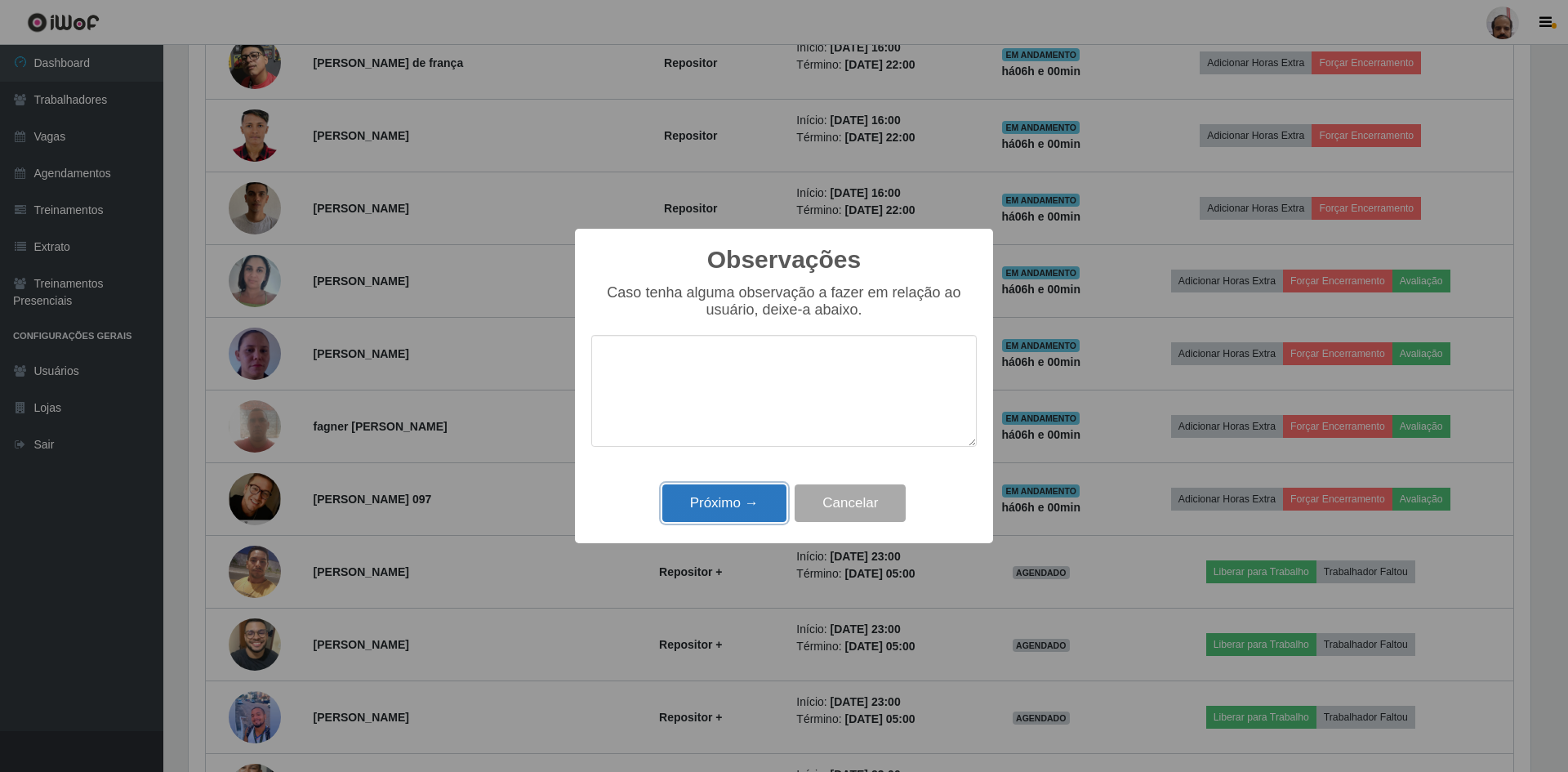
click at [733, 500] on button "Próximo →" at bounding box center [724, 503] width 124 height 38
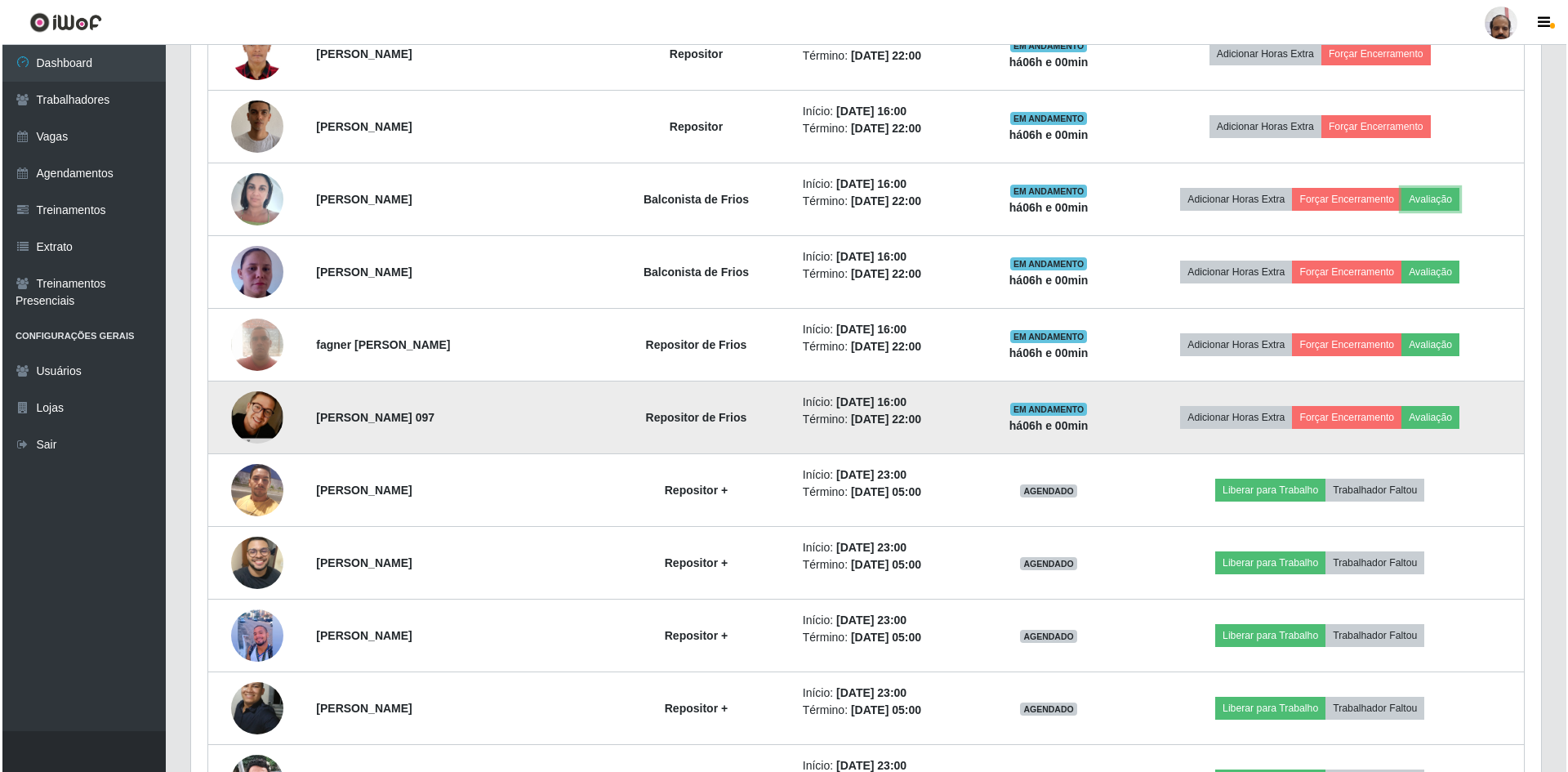
scroll to position [981, 0]
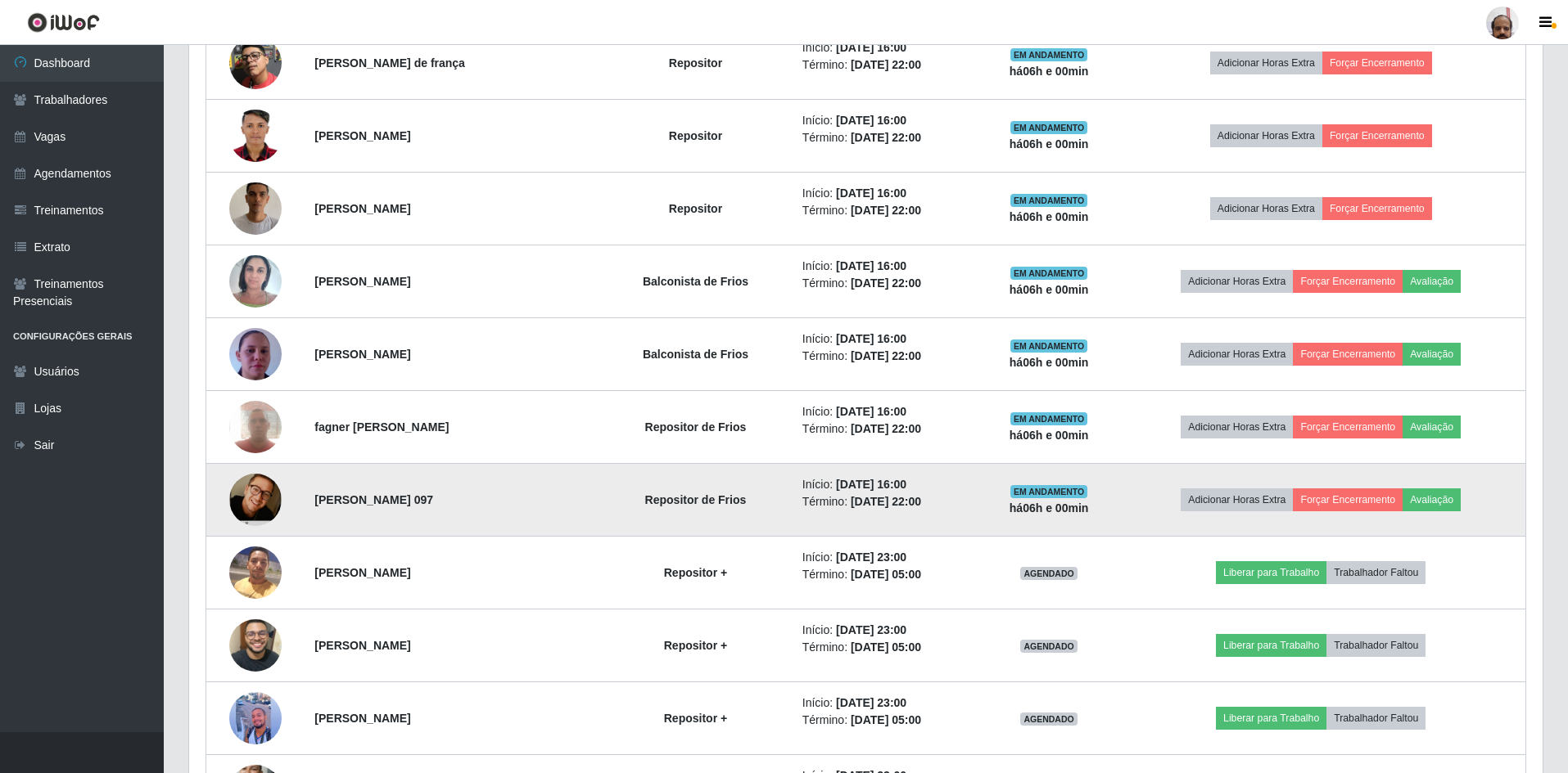
click at [257, 500] on img at bounding box center [255, 500] width 53 height 80
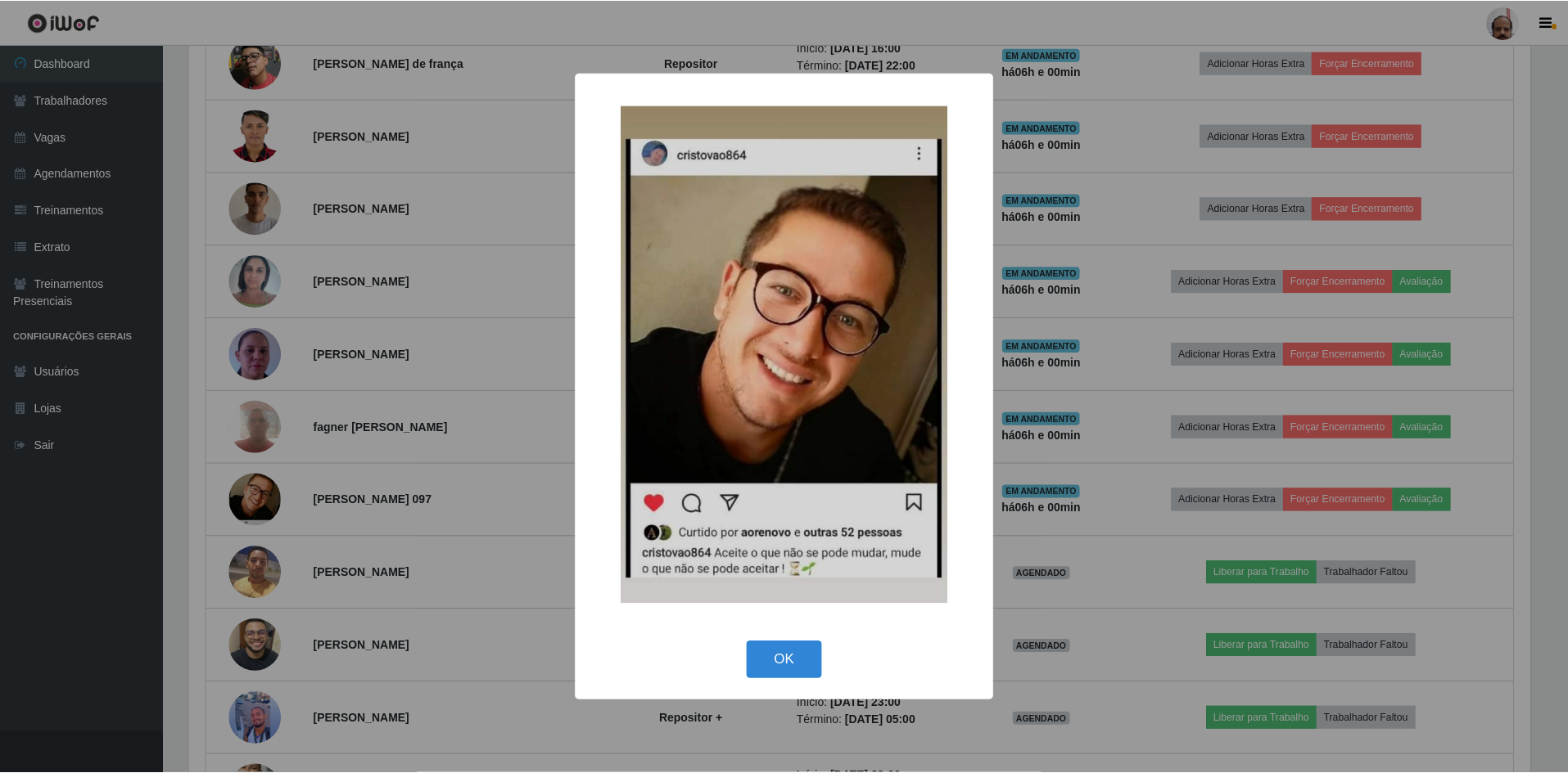
scroll to position [340, 1345]
click at [775, 653] on button "OK" at bounding box center [786, 660] width 76 height 38
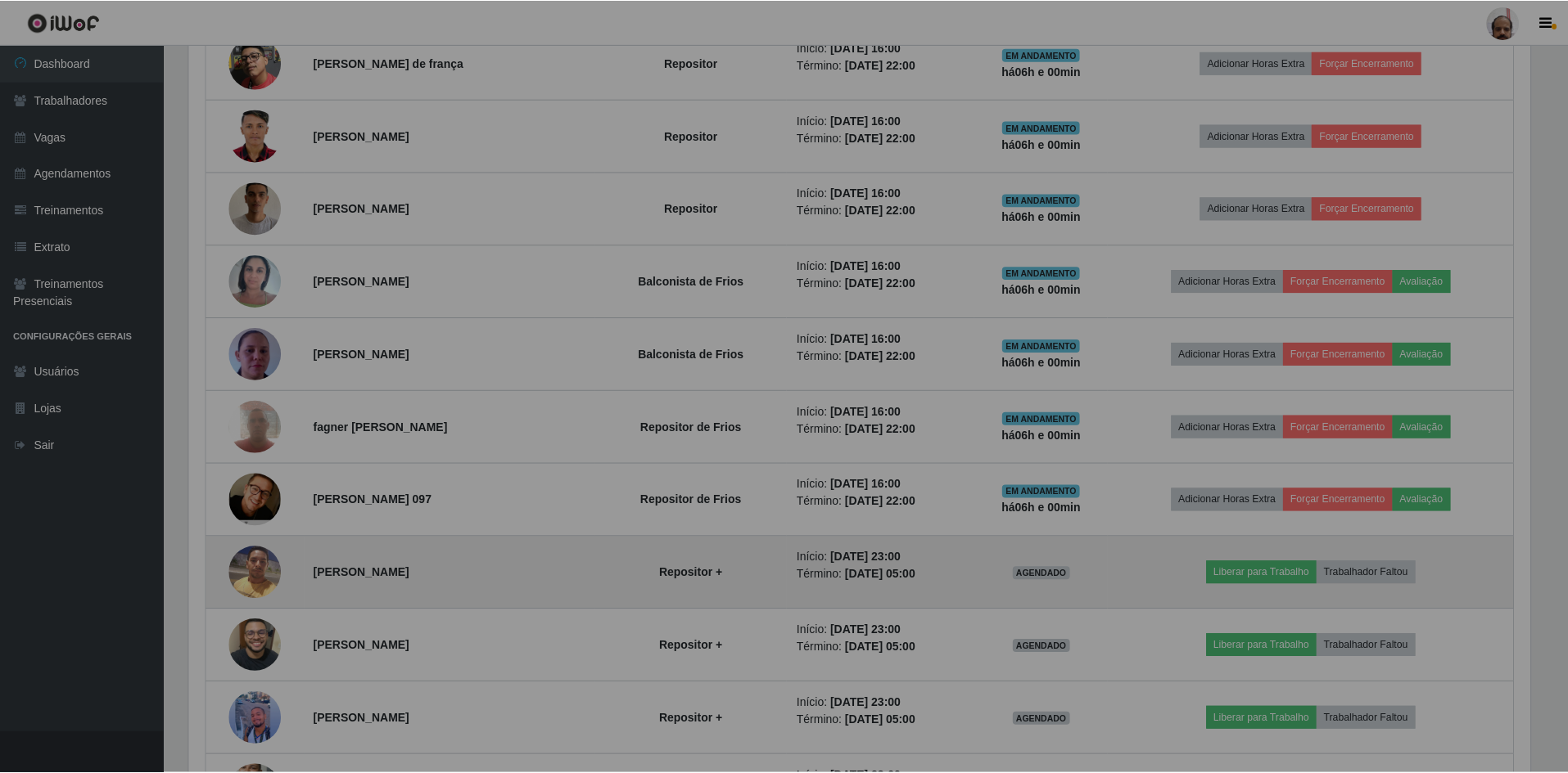
scroll to position [340, 1353]
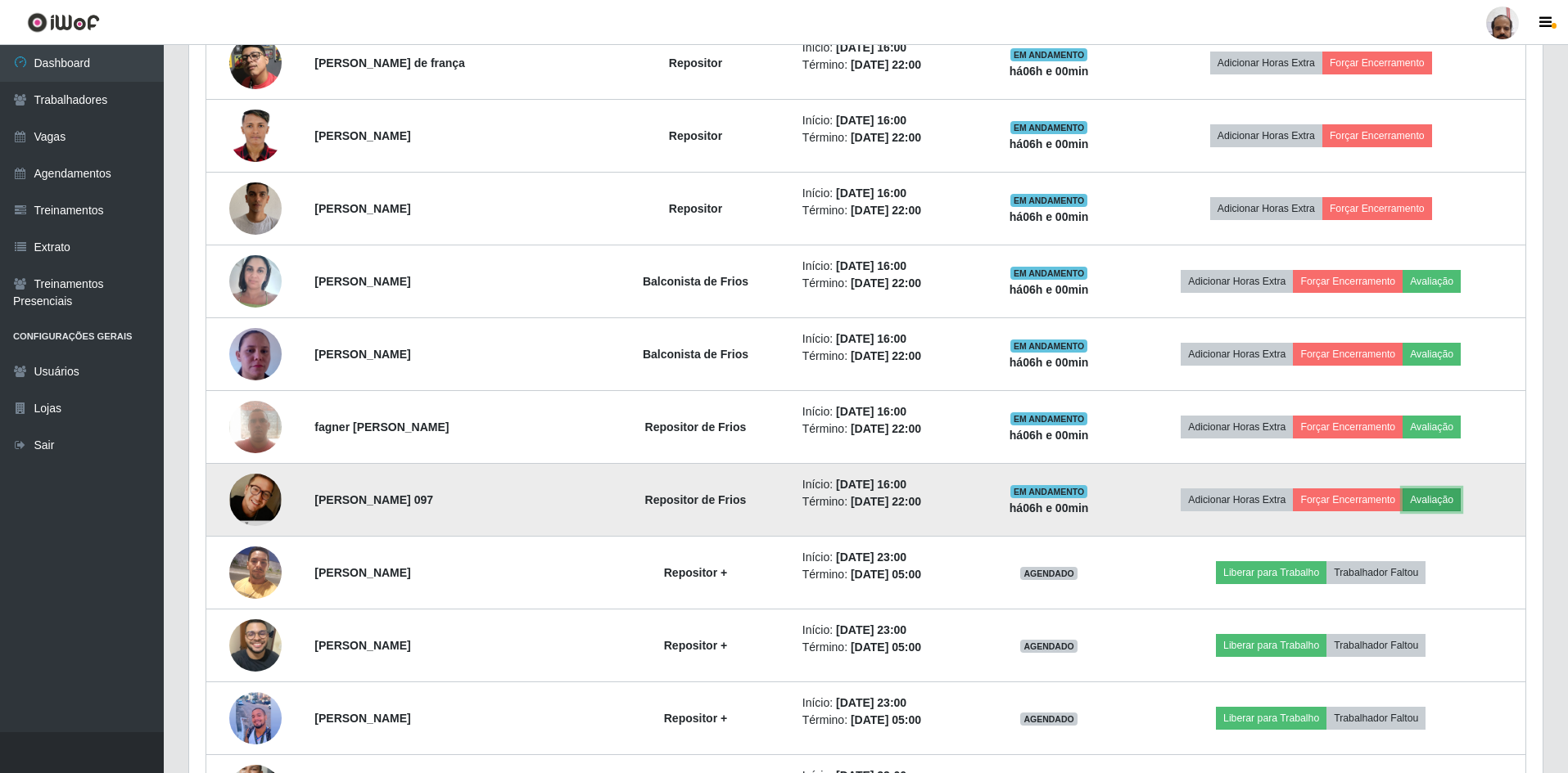
click at [1438, 500] on button "Avaliação" at bounding box center [1431, 500] width 58 height 23
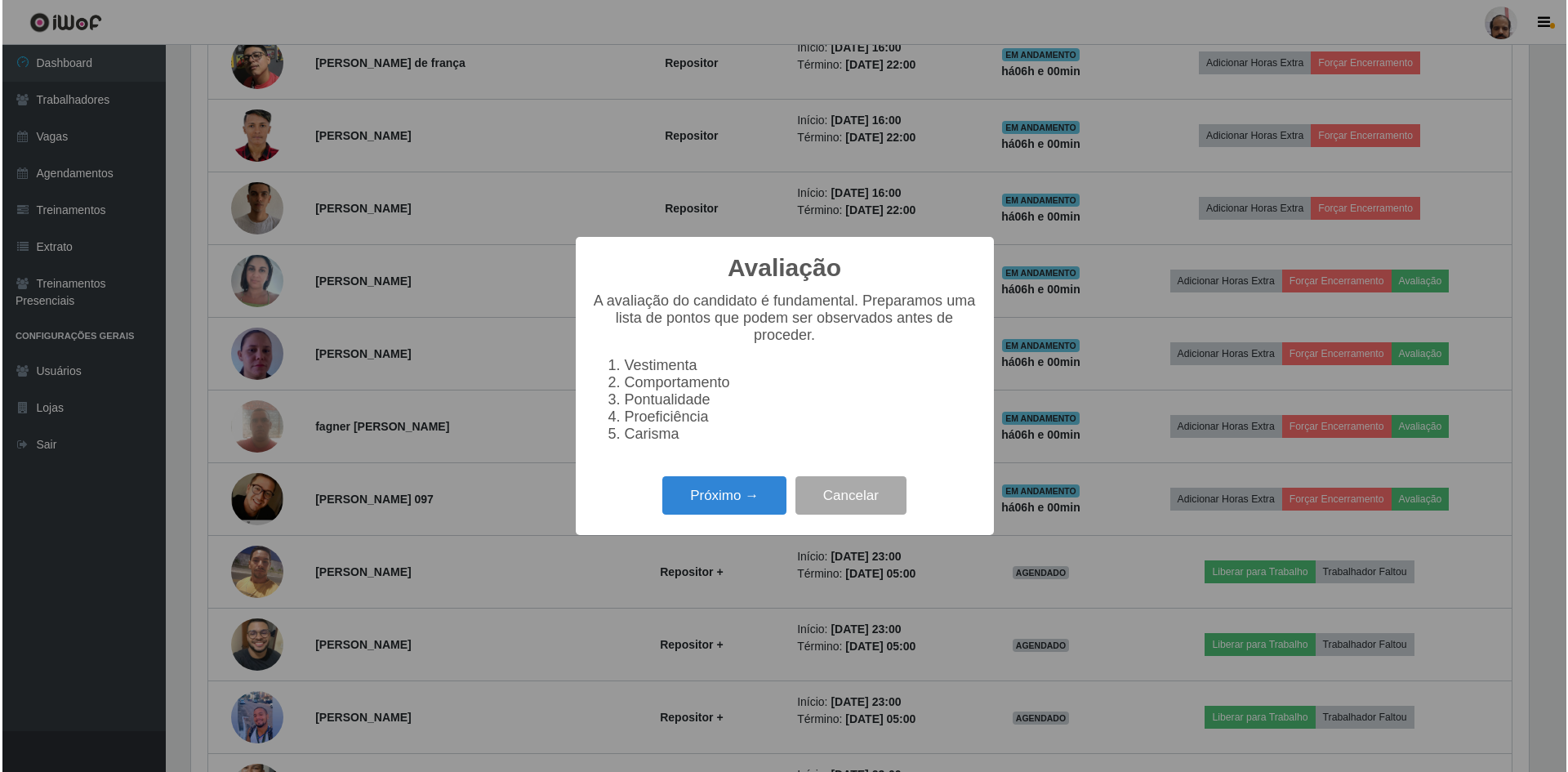
scroll to position [0, 0]
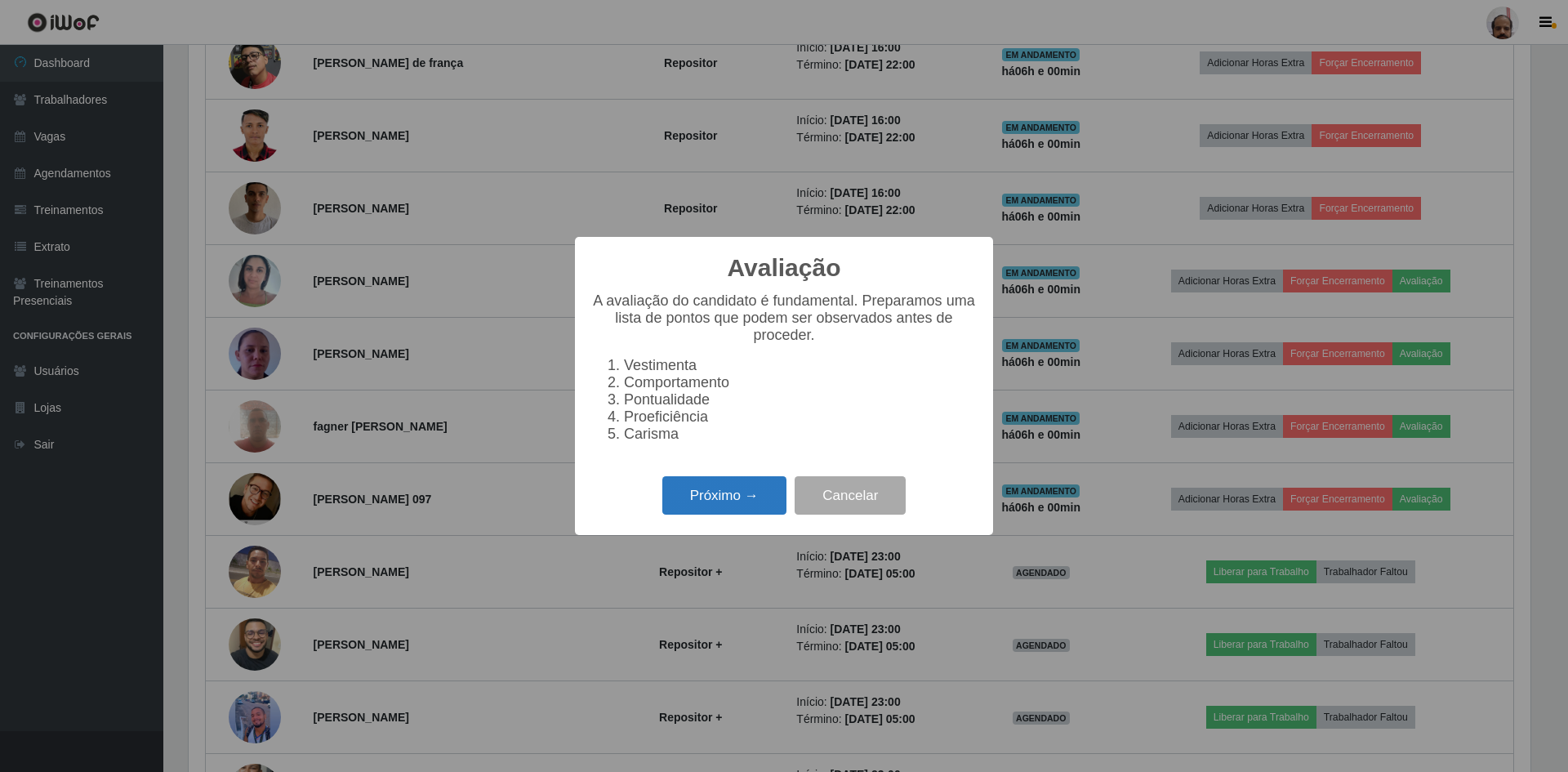
click at [712, 506] on button "Próximo →" at bounding box center [724, 495] width 124 height 38
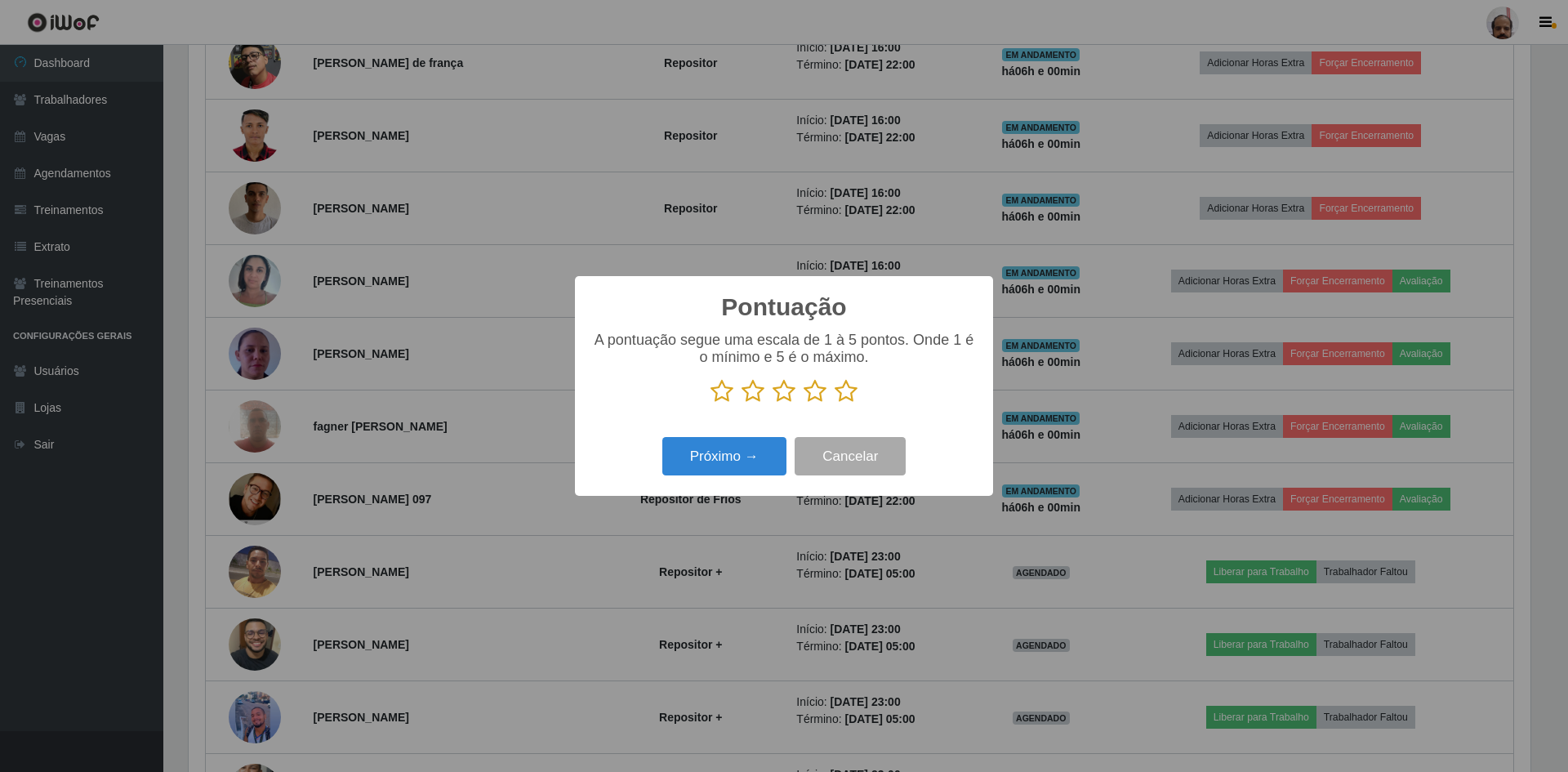
drag, startPoint x: 842, startPoint y: 386, endPoint x: 827, endPoint y: 419, distance: 36.2
click at [842, 388] on icon at bounding box center [846, 391] width 23 height 24
click at [835, 403] on input "radio" at bounding box center [835, 403] width 0 height 0
click at [770, 446] on button "Próximo →" at bounding box center [724, 456] width 124 height 38
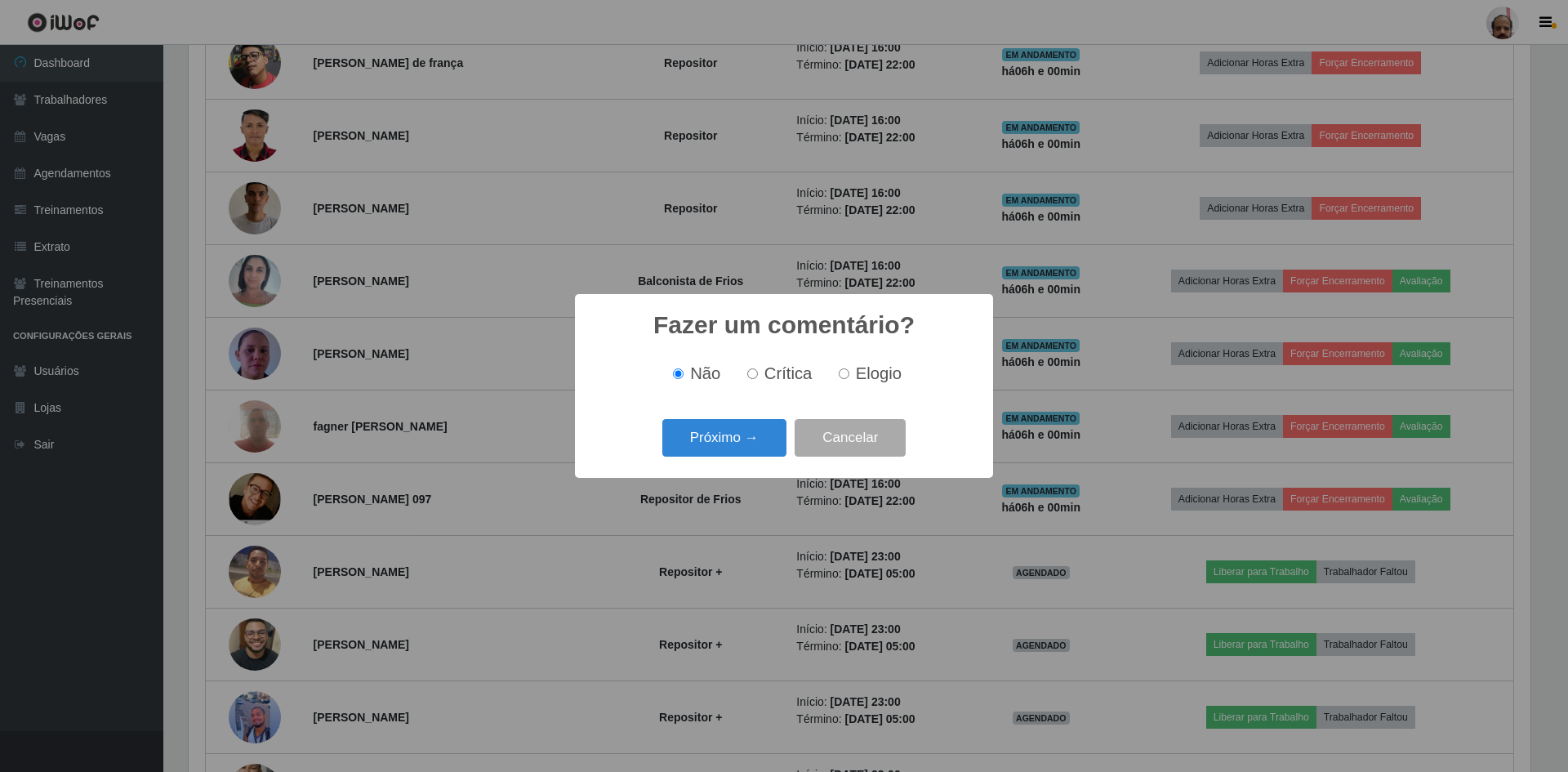
click at [838, 376] on input "Elogio" at bounding box center [844, 374] width 11 height 11
radio input "true"
click at [739, 436] on button "Próximo →" at bounding box center [724, 438] width 124 height 38
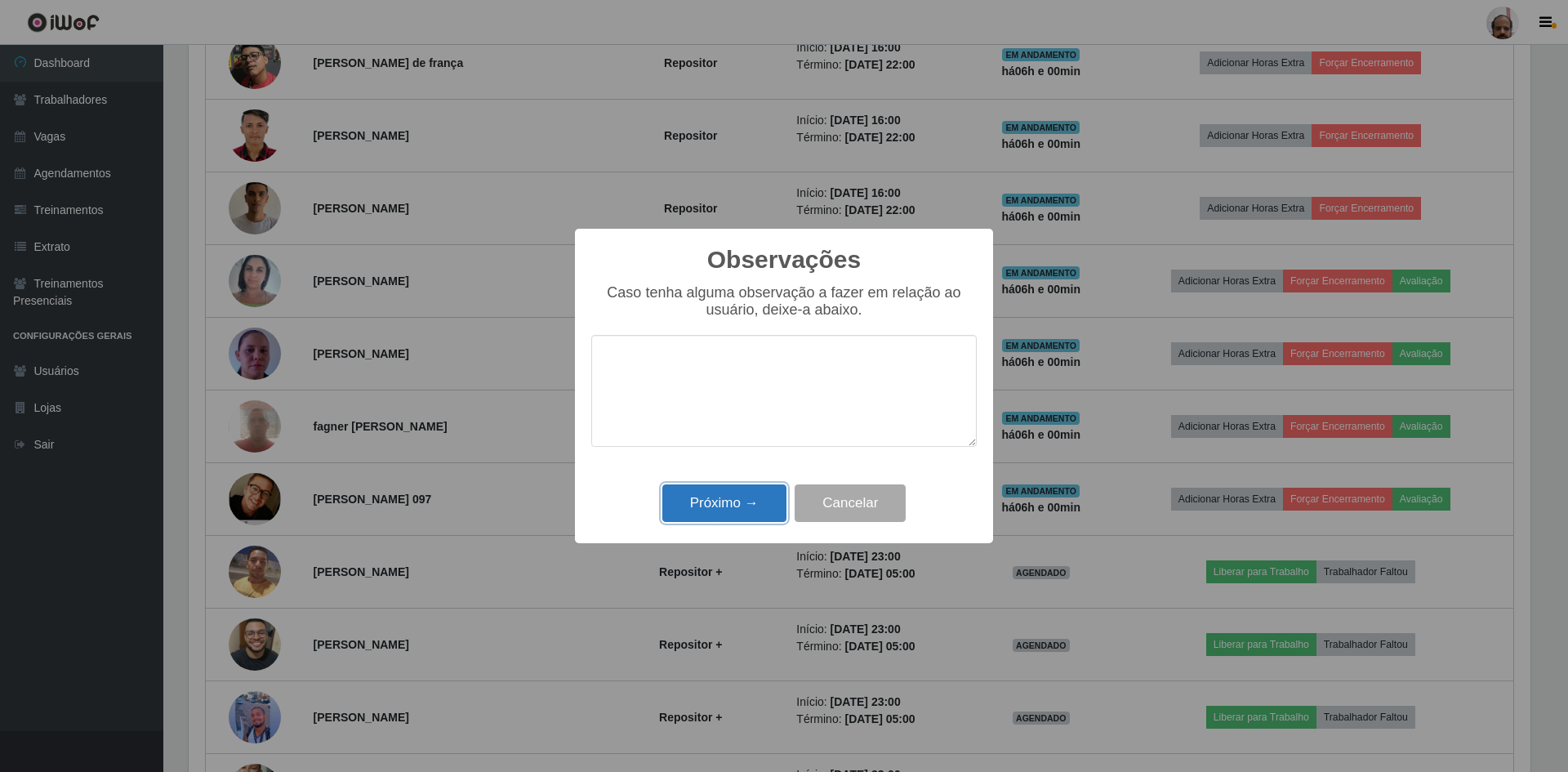
click at [722, 508] on button "Próximo →" at bounding box center [724, 503] width 124 height 38
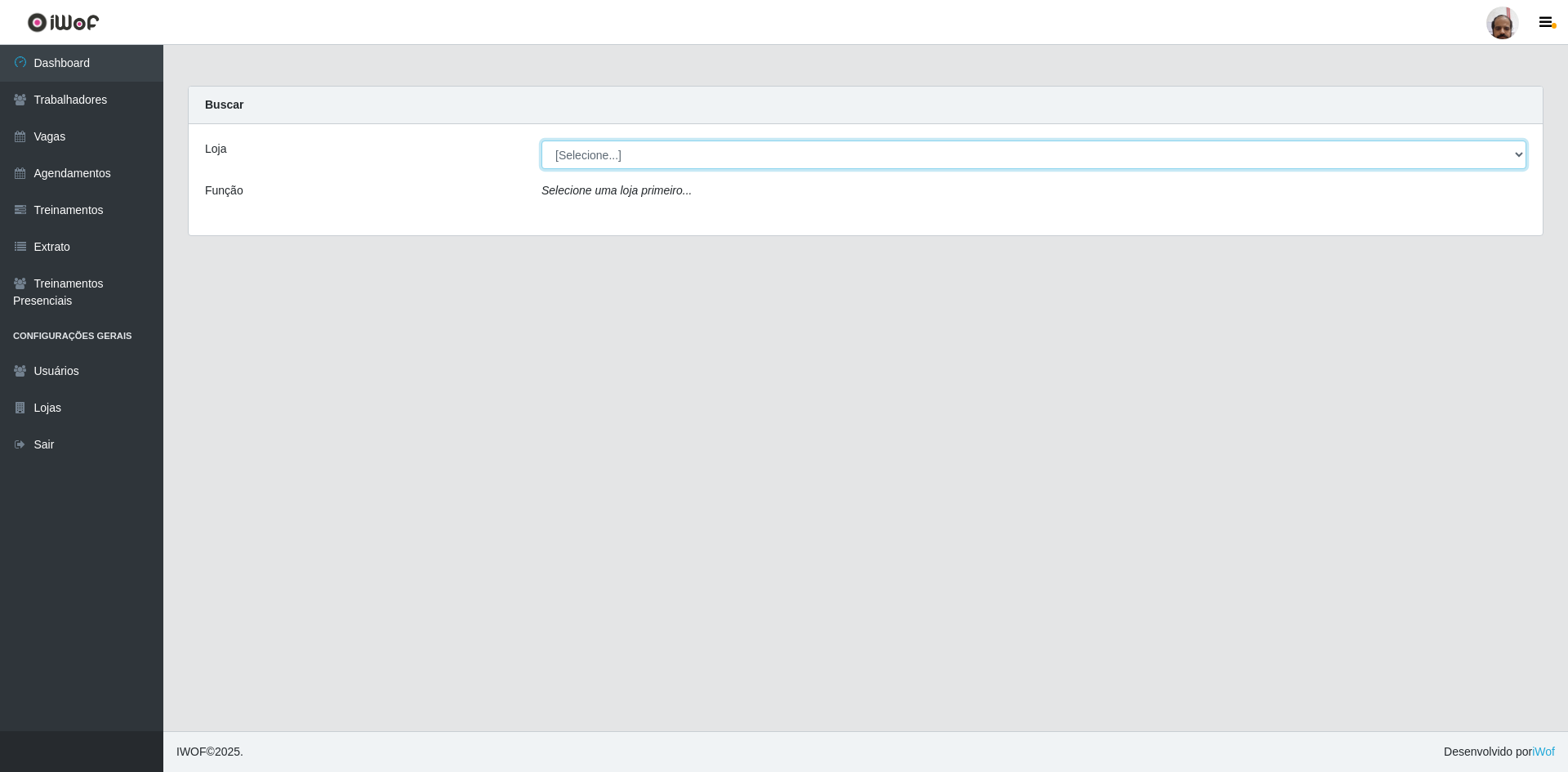
click at [690, 157] on select "[Selecione...] Mar Vermelho - Loja 05" at bounding box center [1034, 155] width 985 height 29
select select "252"
click at [541, 141] on select "[Selecione...] Mar Vermelho - Loja 05" at bounding box center [1034, 155] width 985 height 29
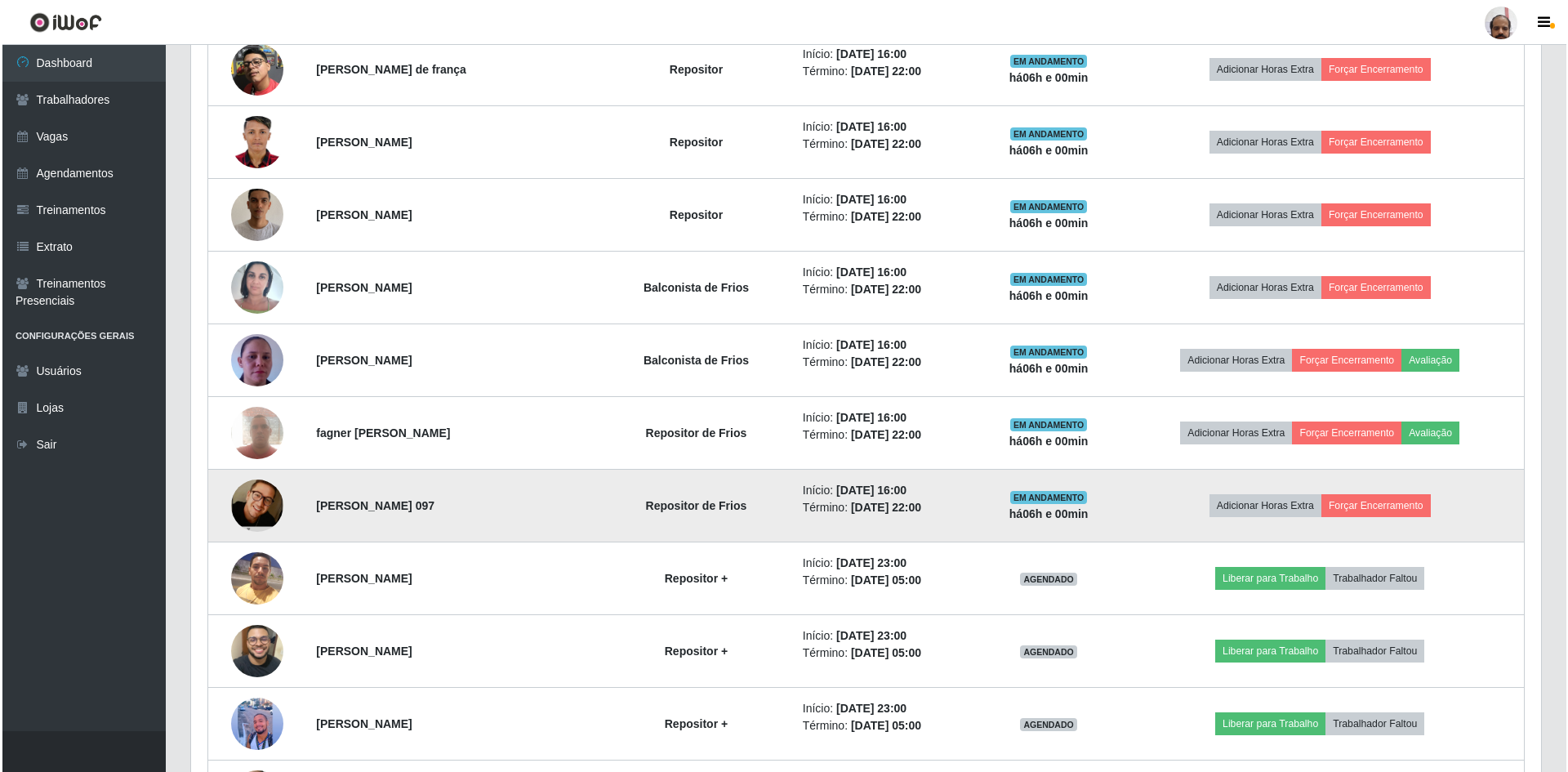
scroll to position [981, 0]
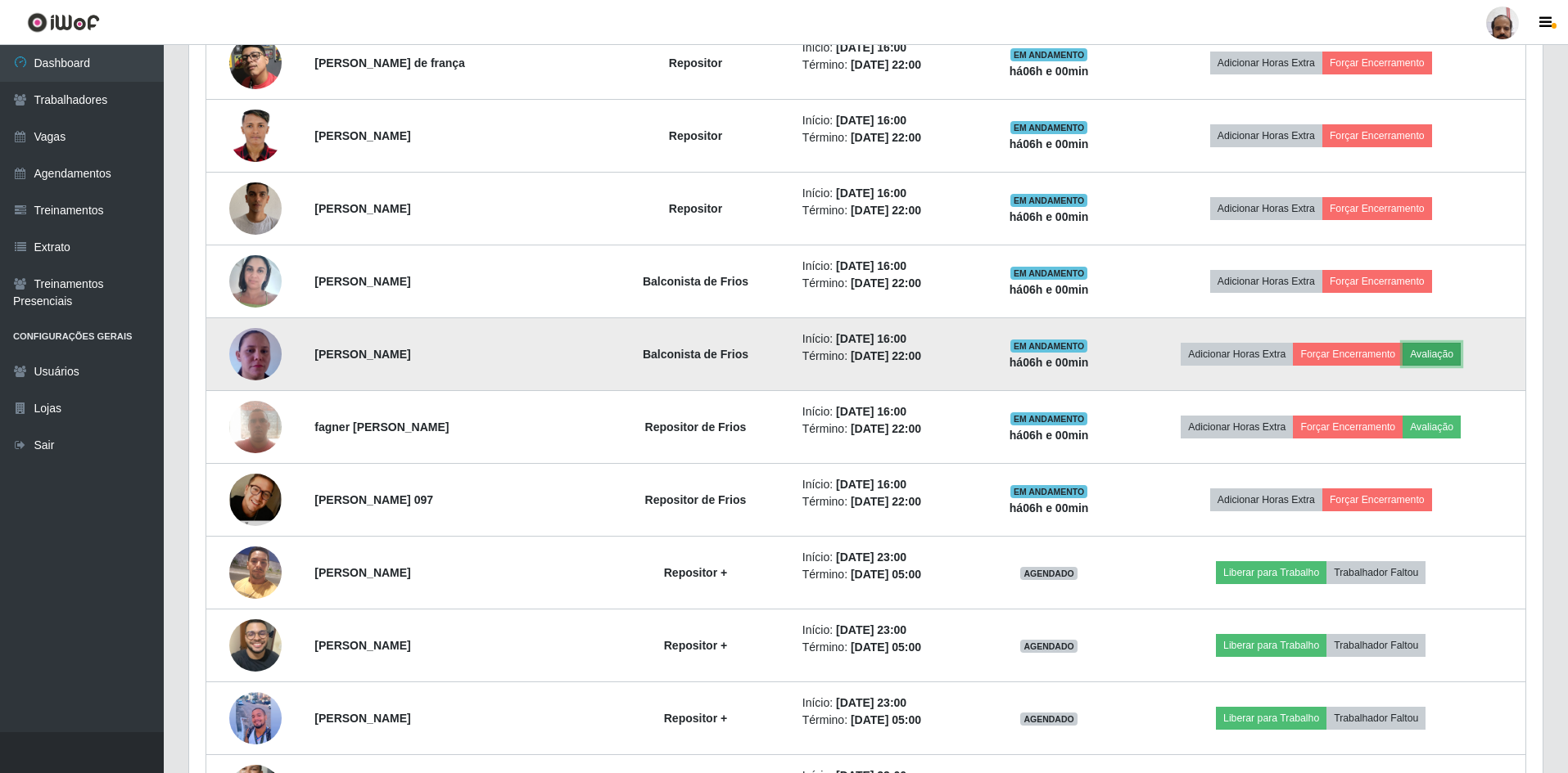
click at [1438, 356] on button "Avaliação" at bounding box center [1431, 355] width 58 height 23
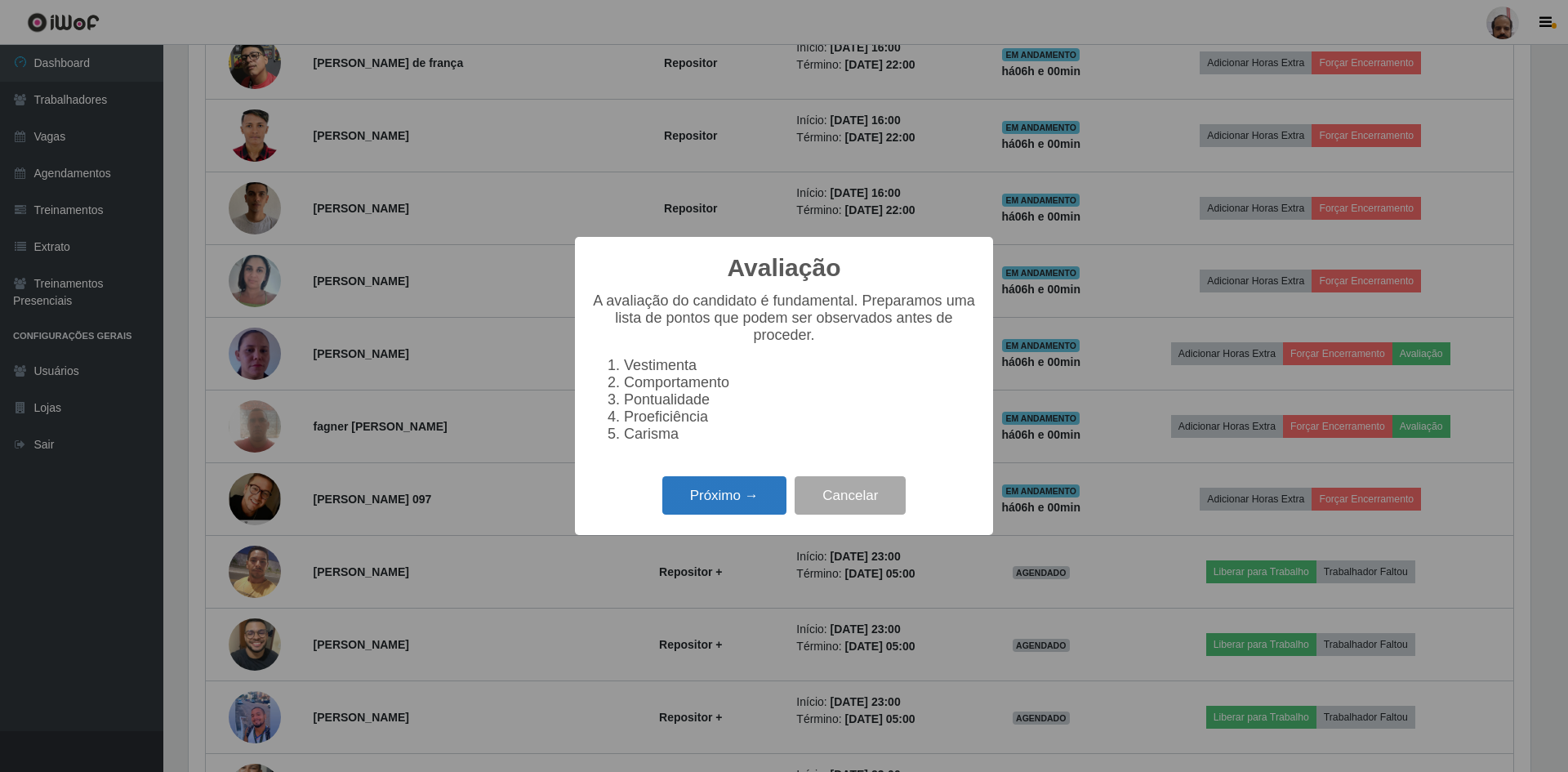
click at [699, 501] on button "Próximo →" at bounding box center [724, 495] width 124 height 38
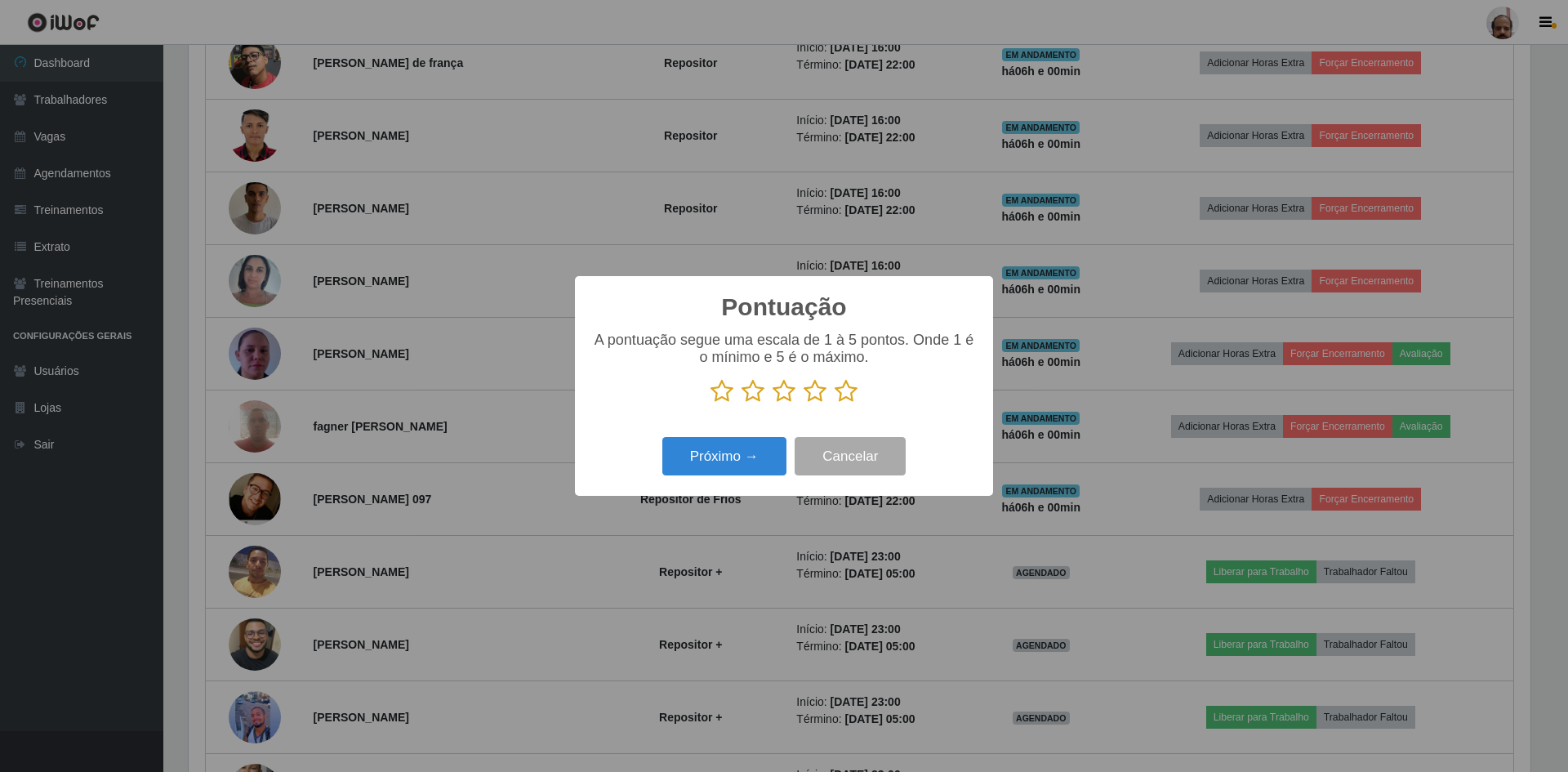
scroll to position [816910, 815392]
click at [848, 398] on icon at bounding box center [846, 391] width 23 height 24
click at [835, 403] on input "radio" at bounding box center [835, 403] width 0 height 0
click at [702, 469] on button "Próximo →" at bounding box center [724, 456] width 124 height 38
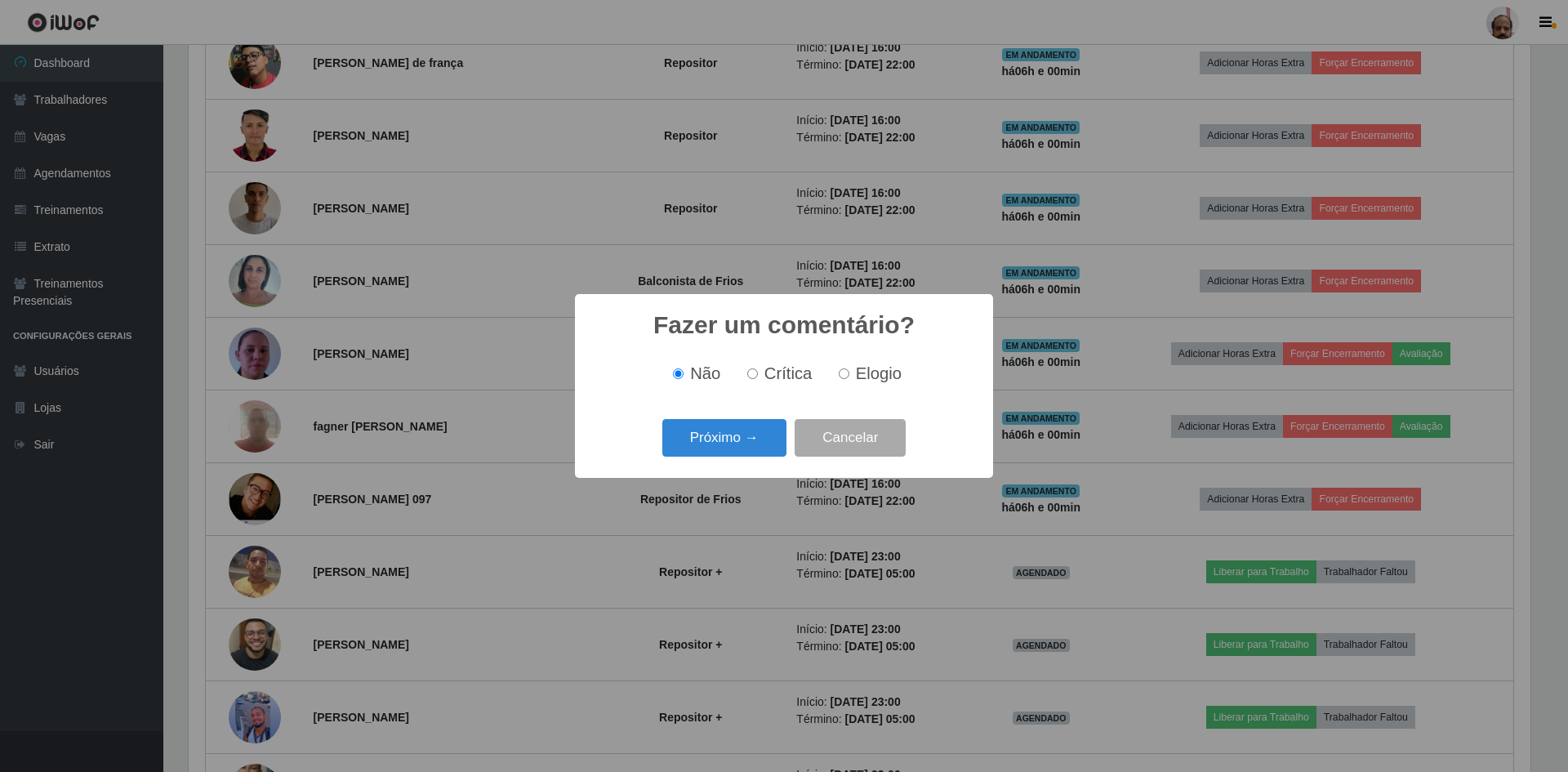
click at [843, 379] on input "Elogio" at bounding box center [844, 374] width 11 height 11
radio input "true"
click at [739, 446] on button "Próximo →" at bounding box center [724, 438] width 124 height 38
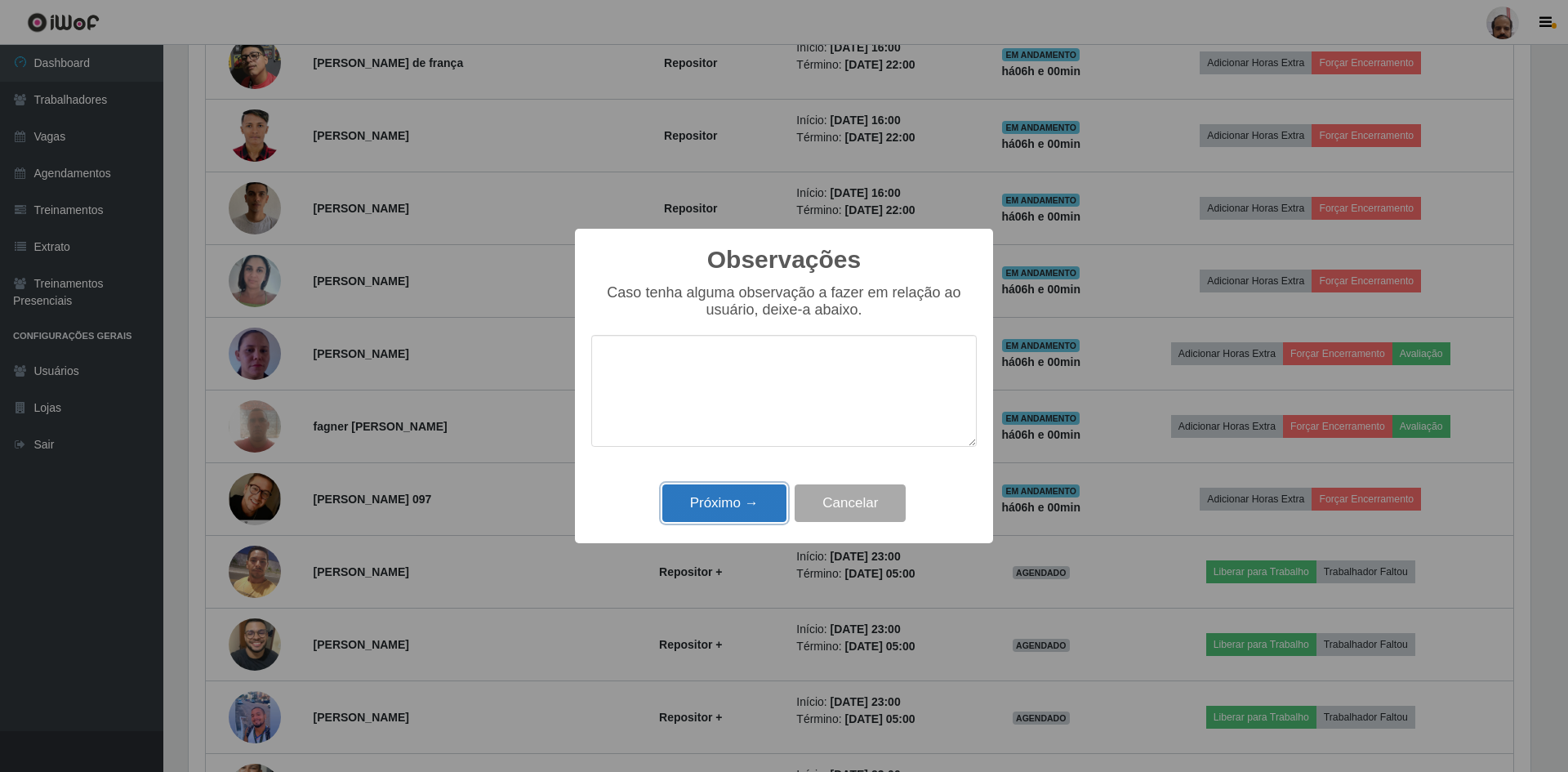
click at [730, 505] on button "Próximo →" at bounding box center [724, 503] width 124 height 38
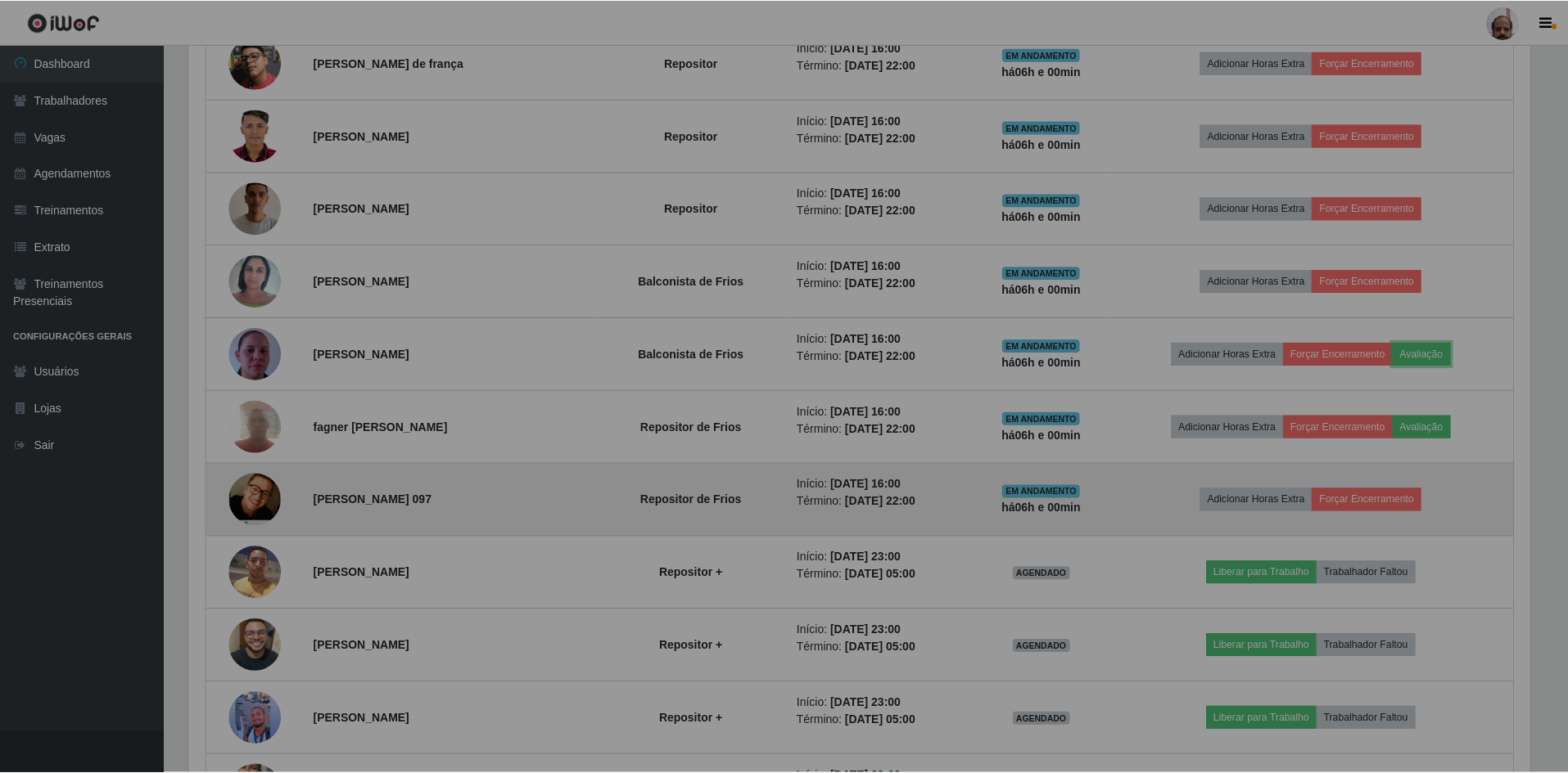
scroll to position [340, 1353]
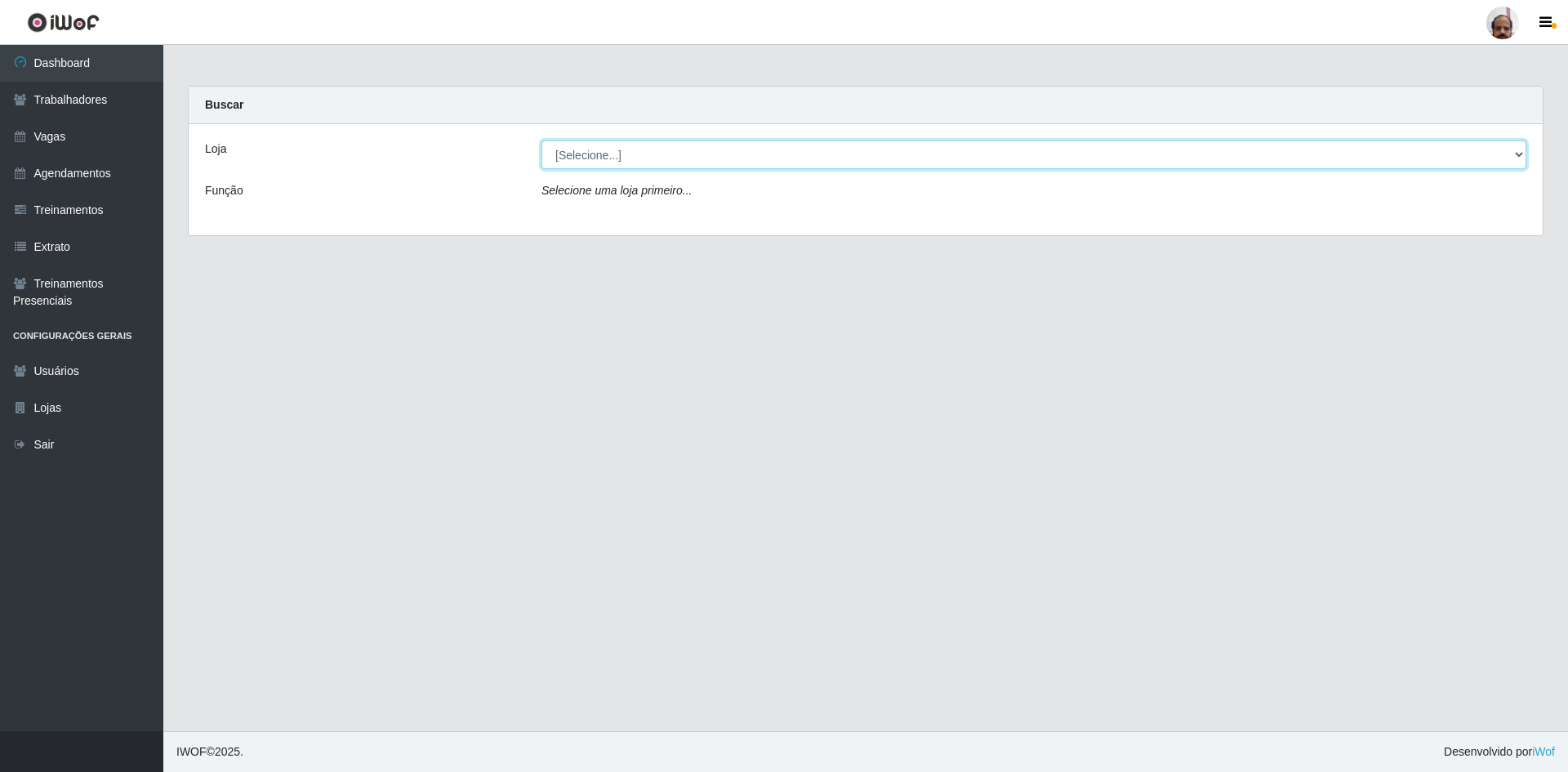
drag, startPoint x: 654, startPoint y: 159, endPoint x: 658, endPoint y: 169, distance: 10.8
click at [654, 159] on select "[Selecione...] Mar Vermelho - Loja 05" at bounding box center [1034, 155] width 985 height 29
select select "252"
click at [541, 141] on select "[Selecione...] Mar Vermelho - Loja 05" at bounding box center [1034, 155] width 985 height 29
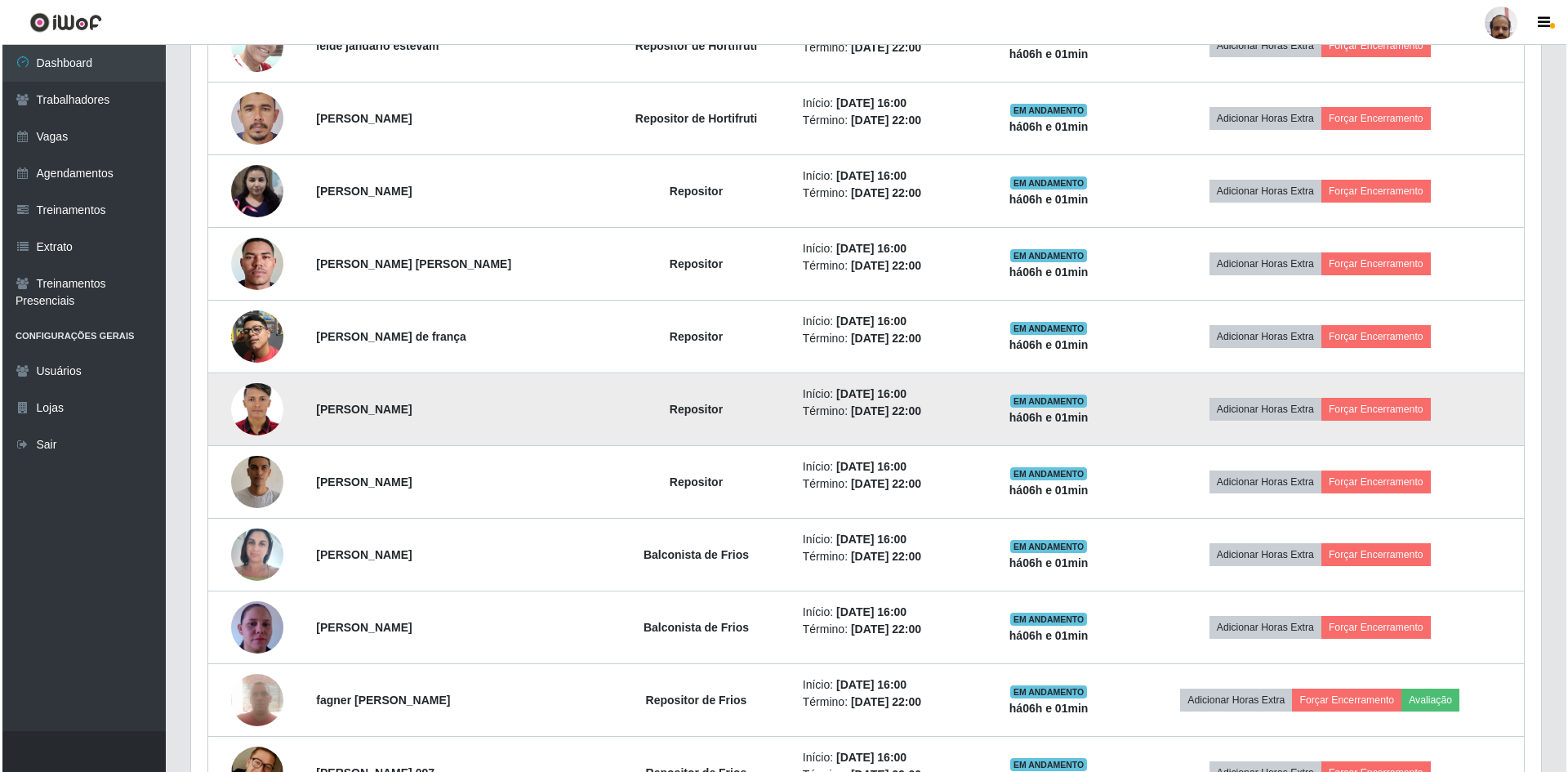
scroll to position [735, 0]
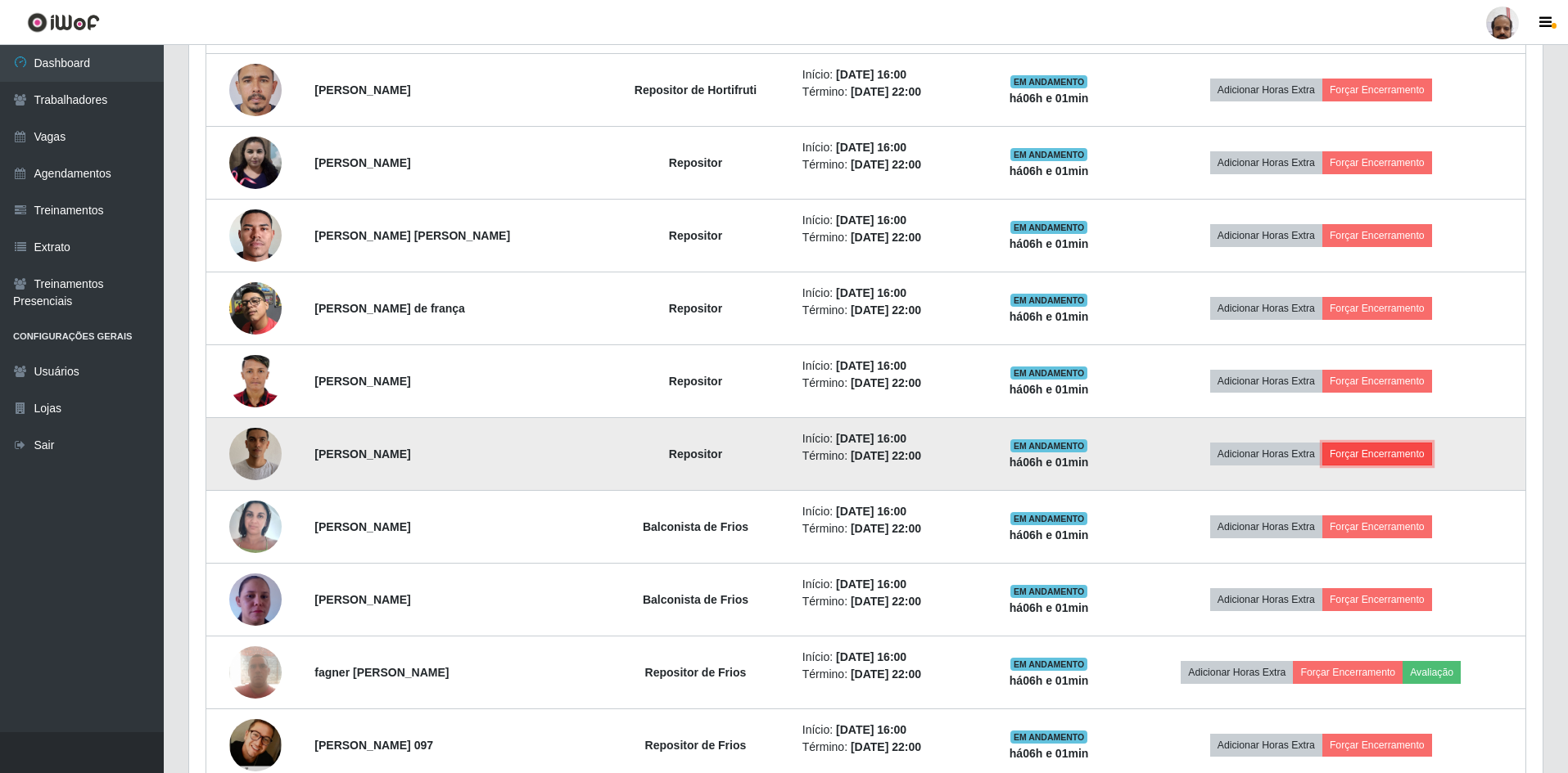
click at [1367, 455] on button "Forçar Encerramento" at bounding box center [1377, 454] width 110 height 23
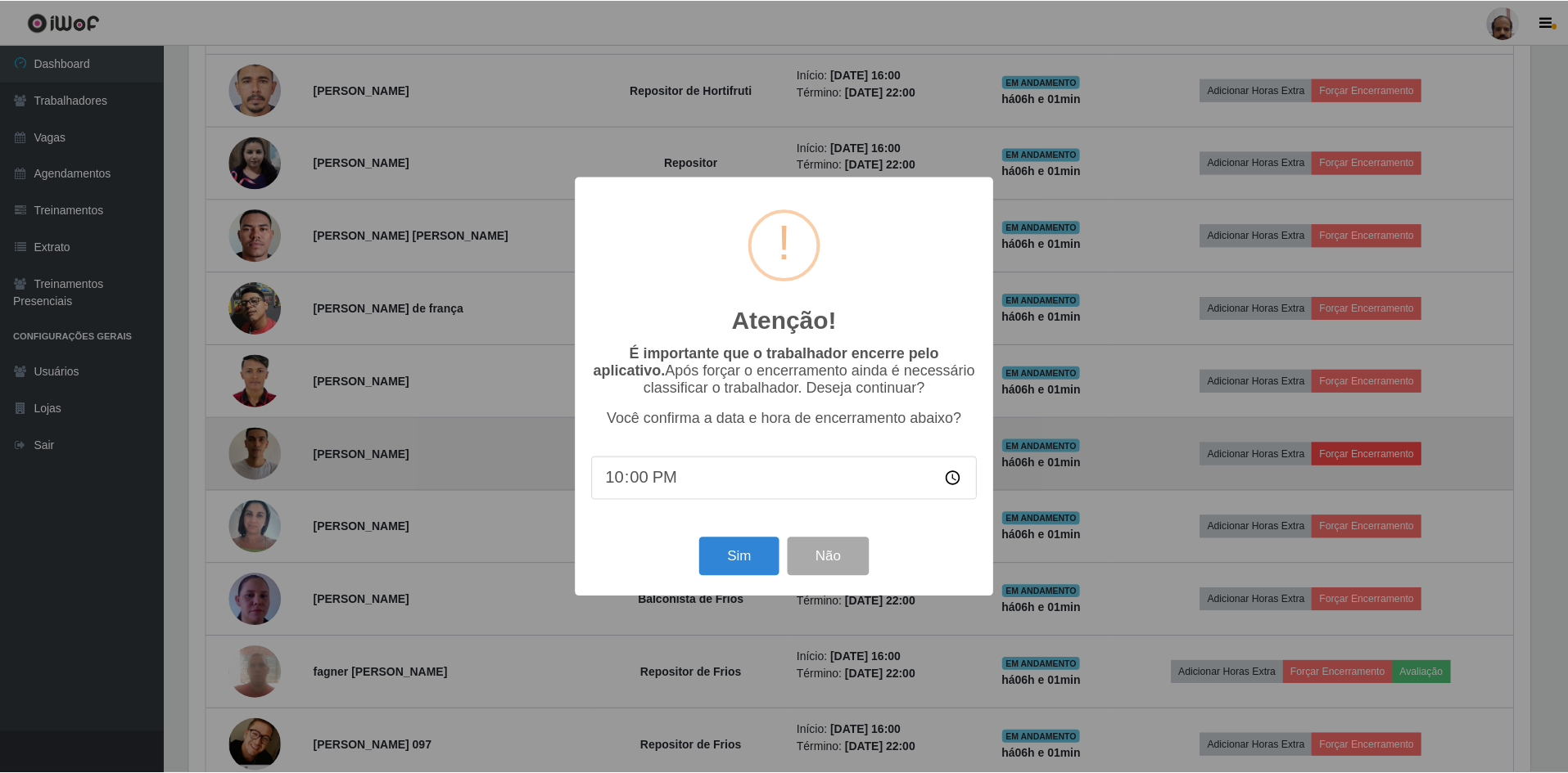
scroll to position [340, 1345]
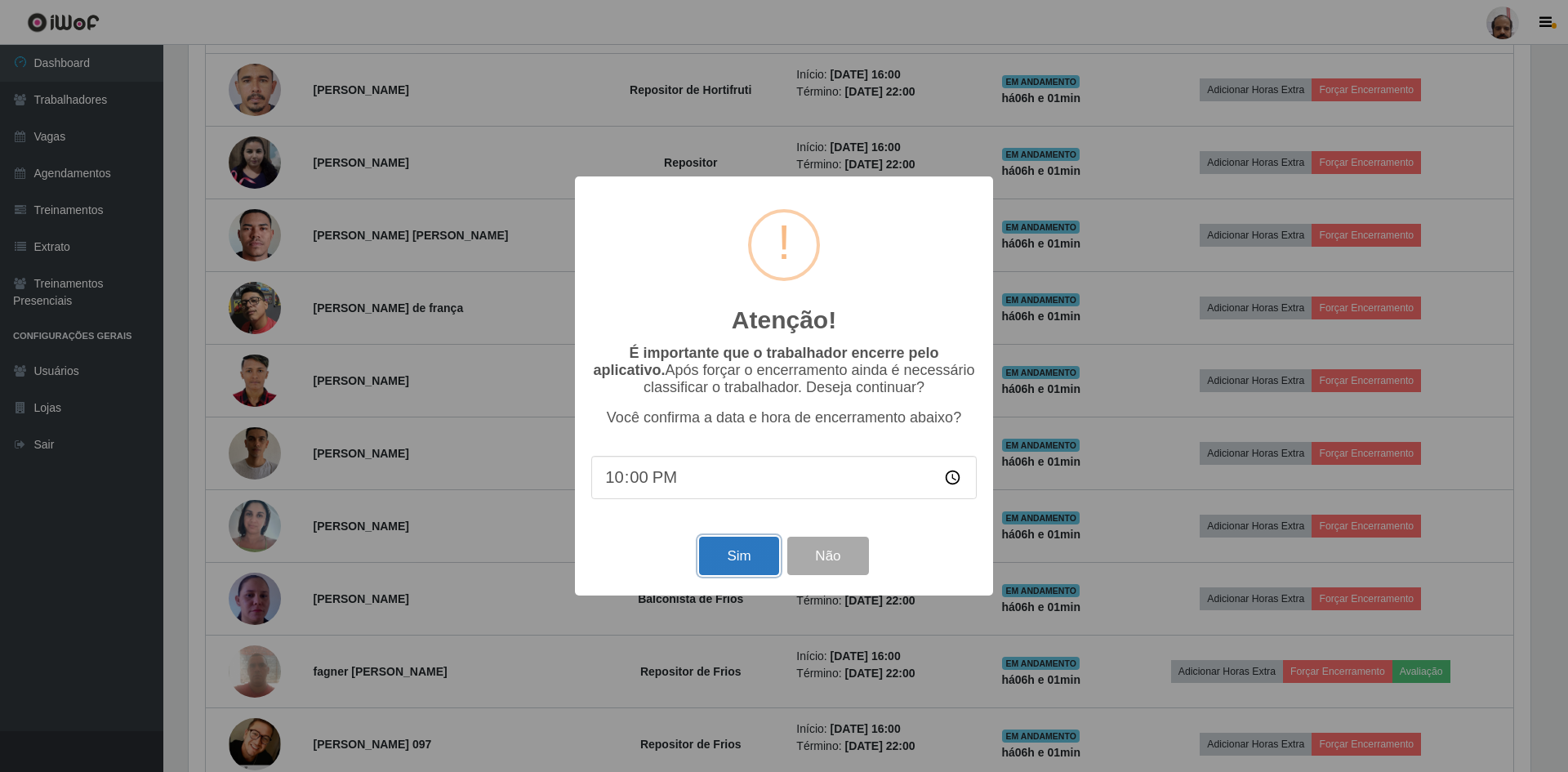
click at [729, 562] on button "Sim" at bounding box center [739, 556] width 79 height 38
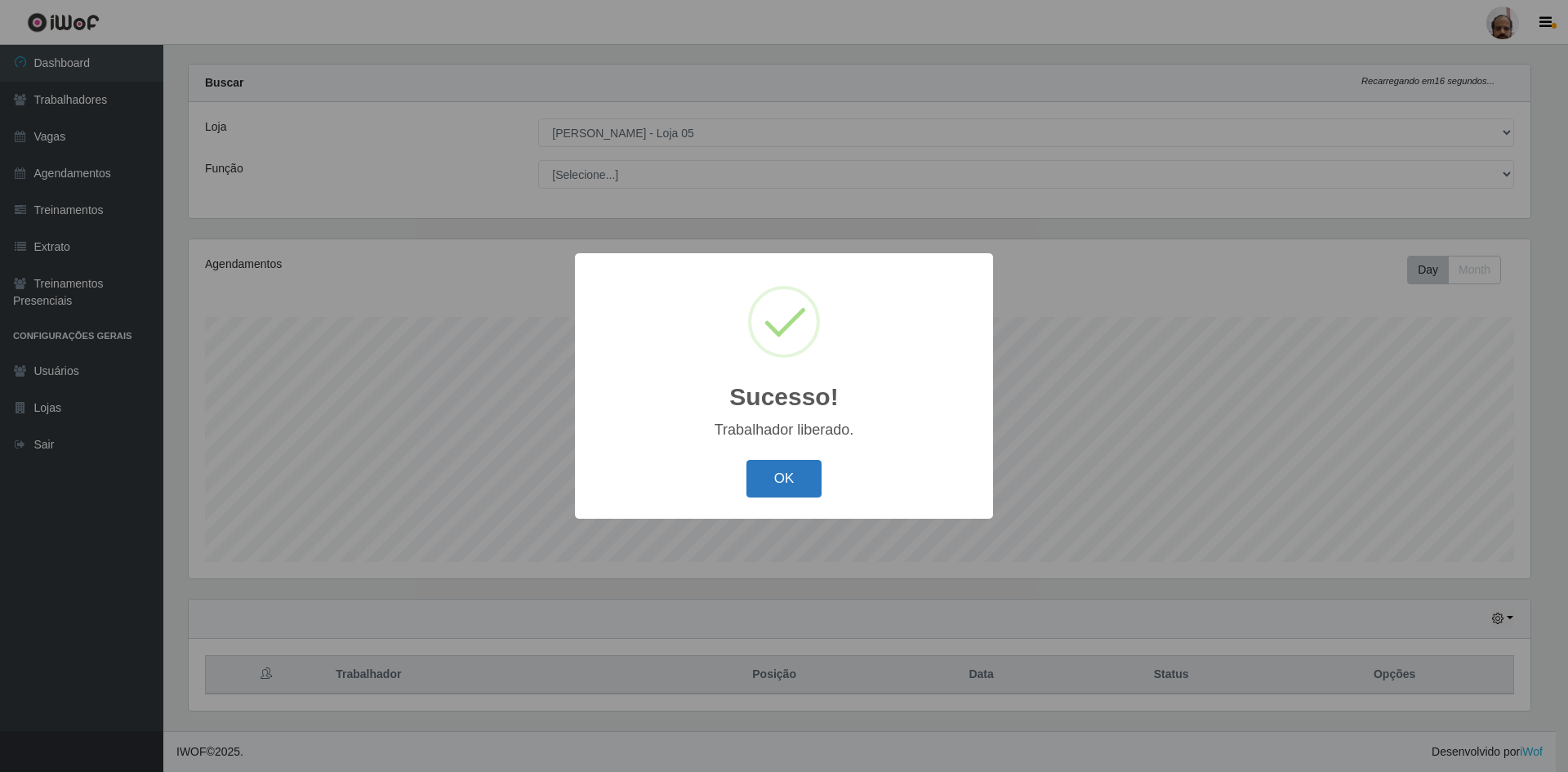
click at [770, 480] on button "OK" at bounding box center [784, 479] width 76 height 38
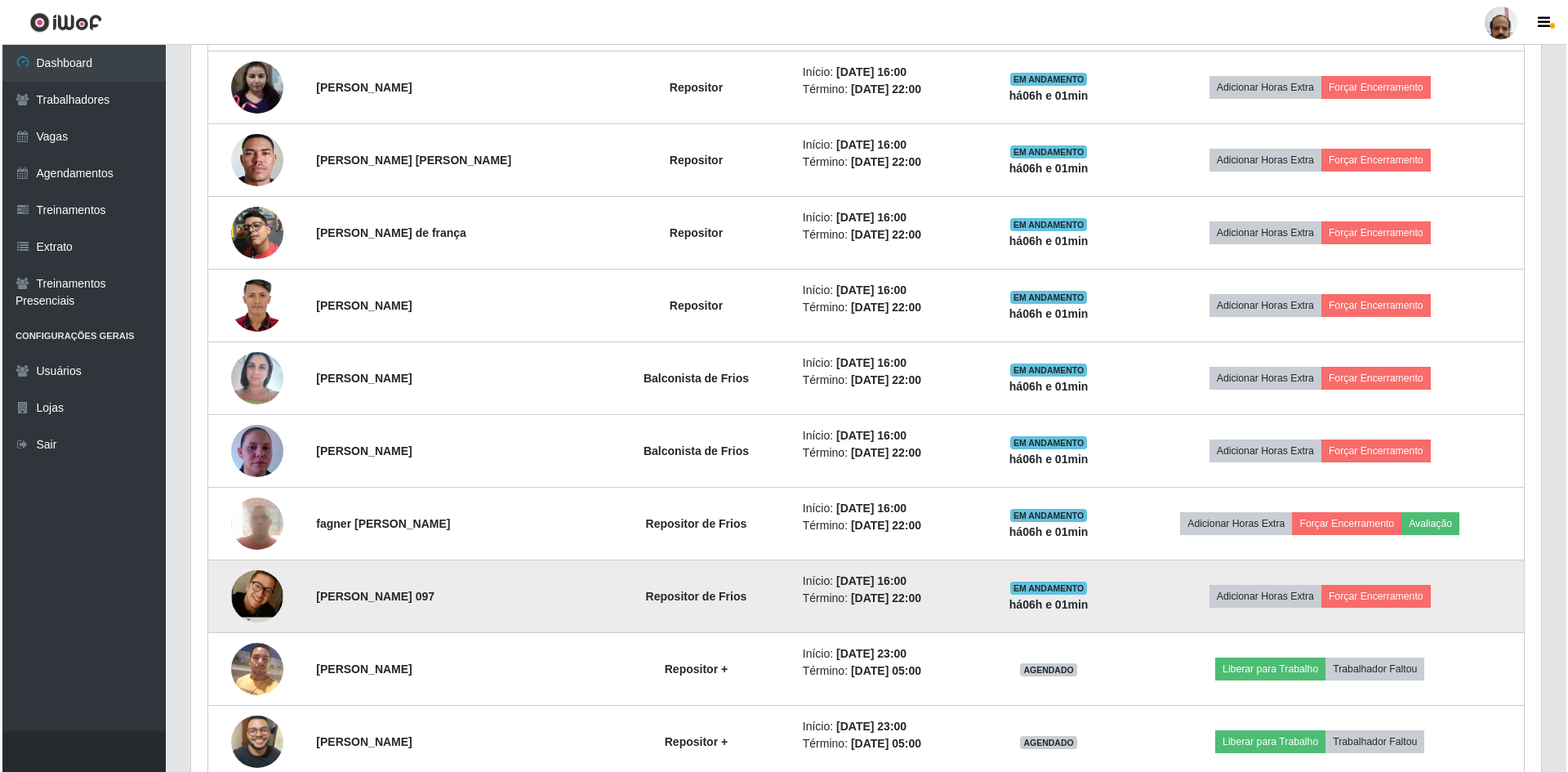
scroll to position [839, 0]
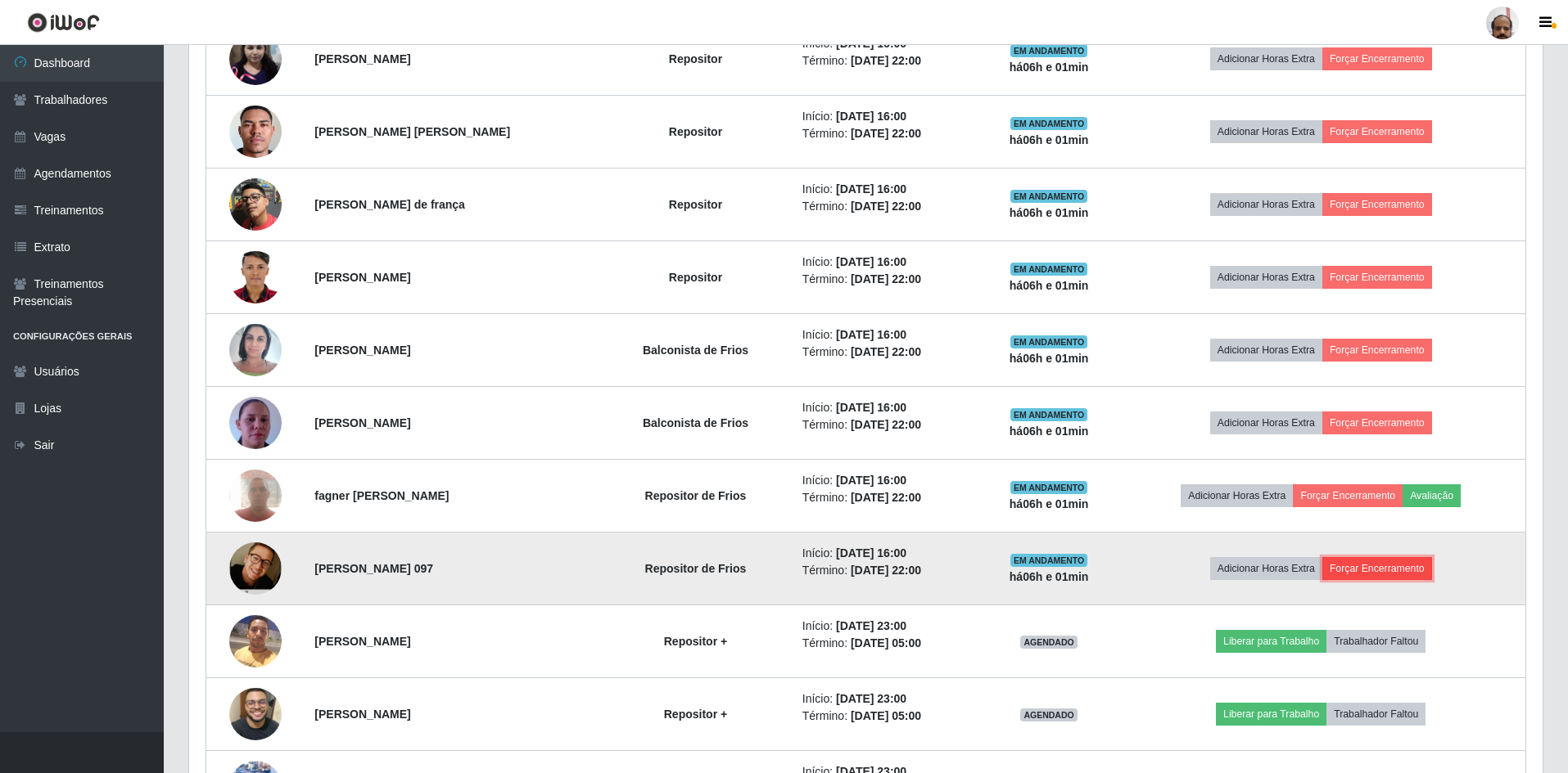
click at [1361, 568] on button "Forçar Encerramento" at bounding box center [1377, 569] width 110 height 23
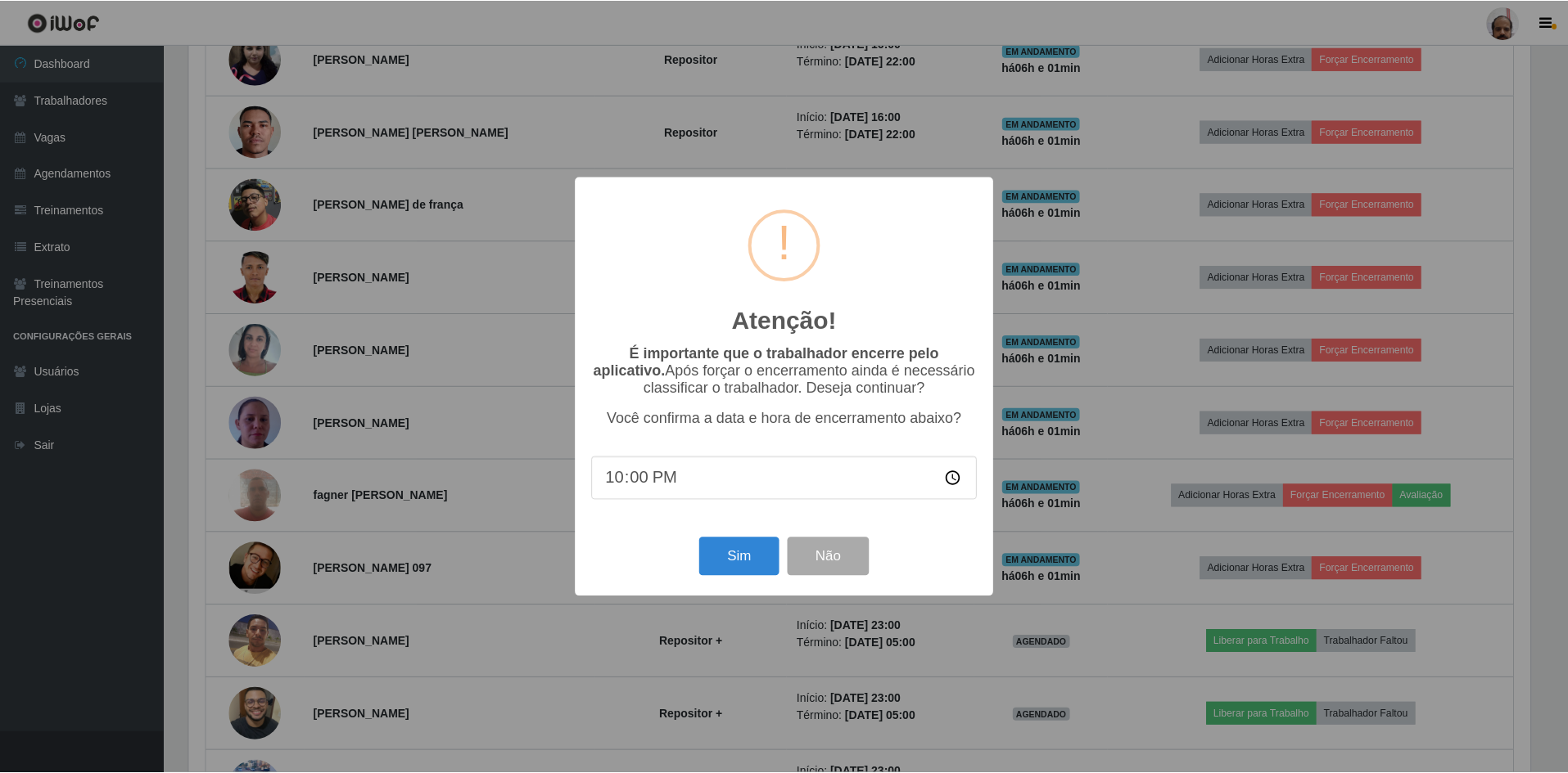
scroll to position [340, 1345]
click at [753, 551] on button "Sim" at bounding box center [740, 557] width 80 height 38
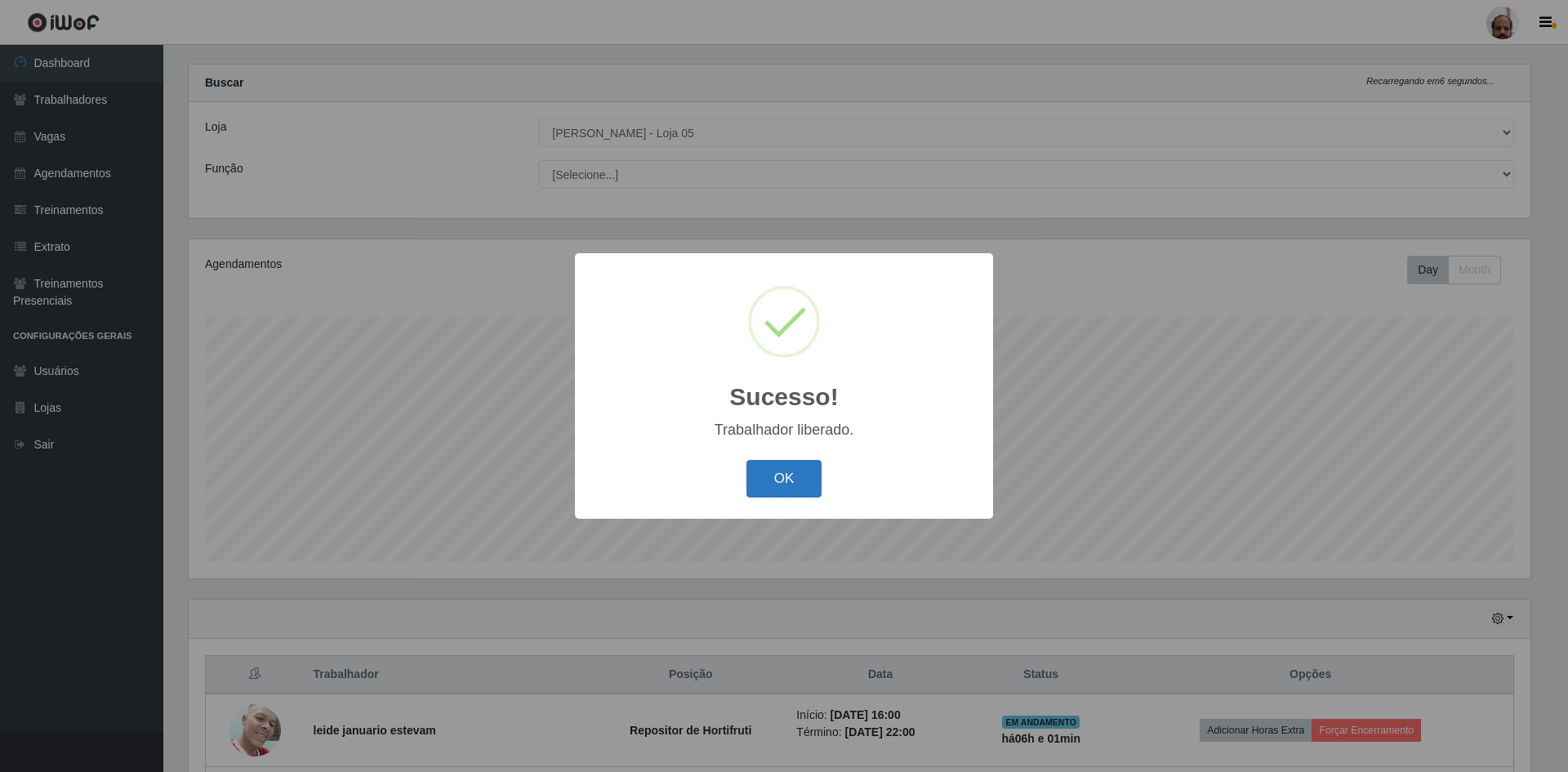
click at [761, 479] on button "OK" at bounding box center [784, 479] width 76 height 38
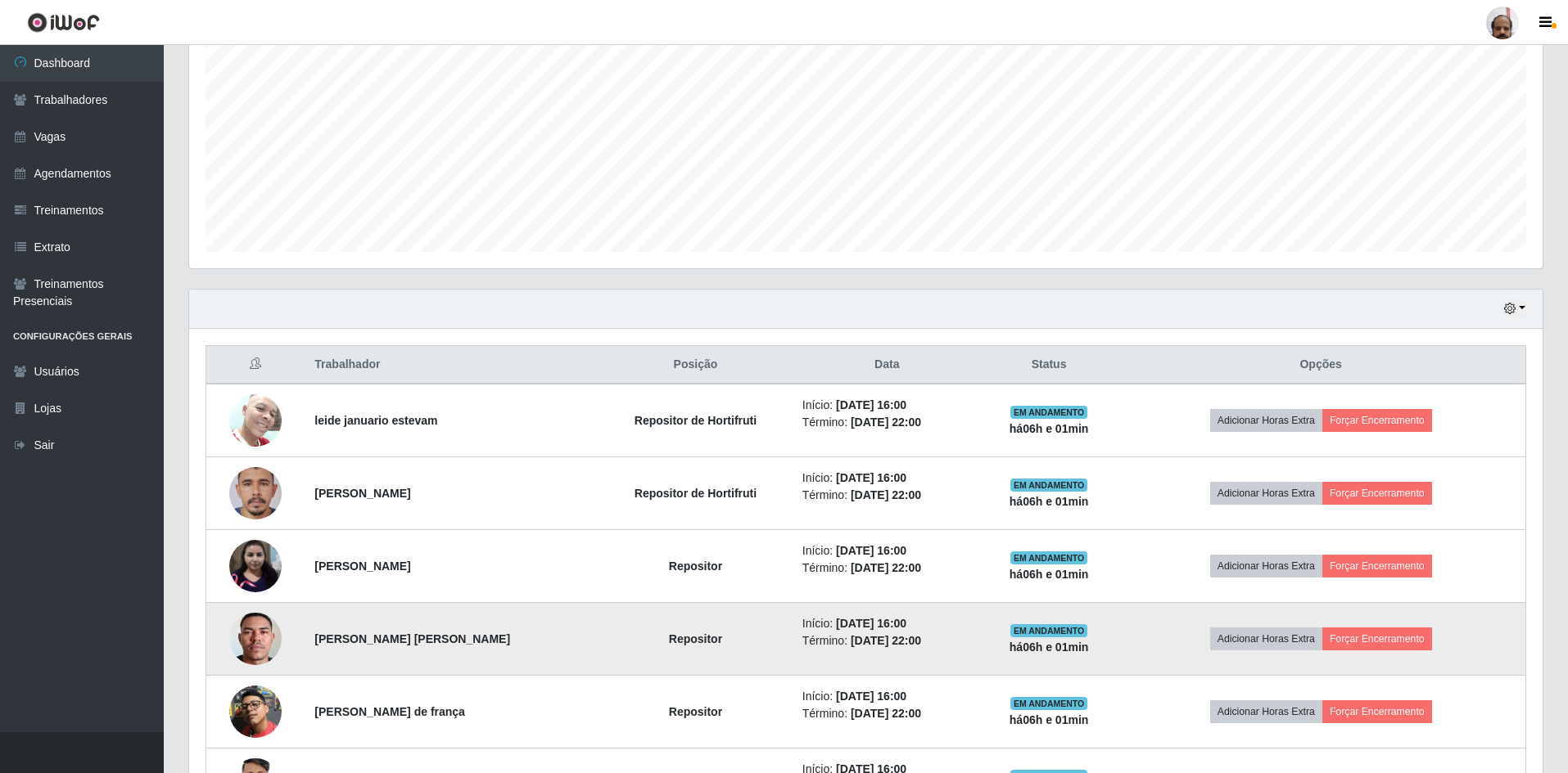
scroll to position [349, 0]
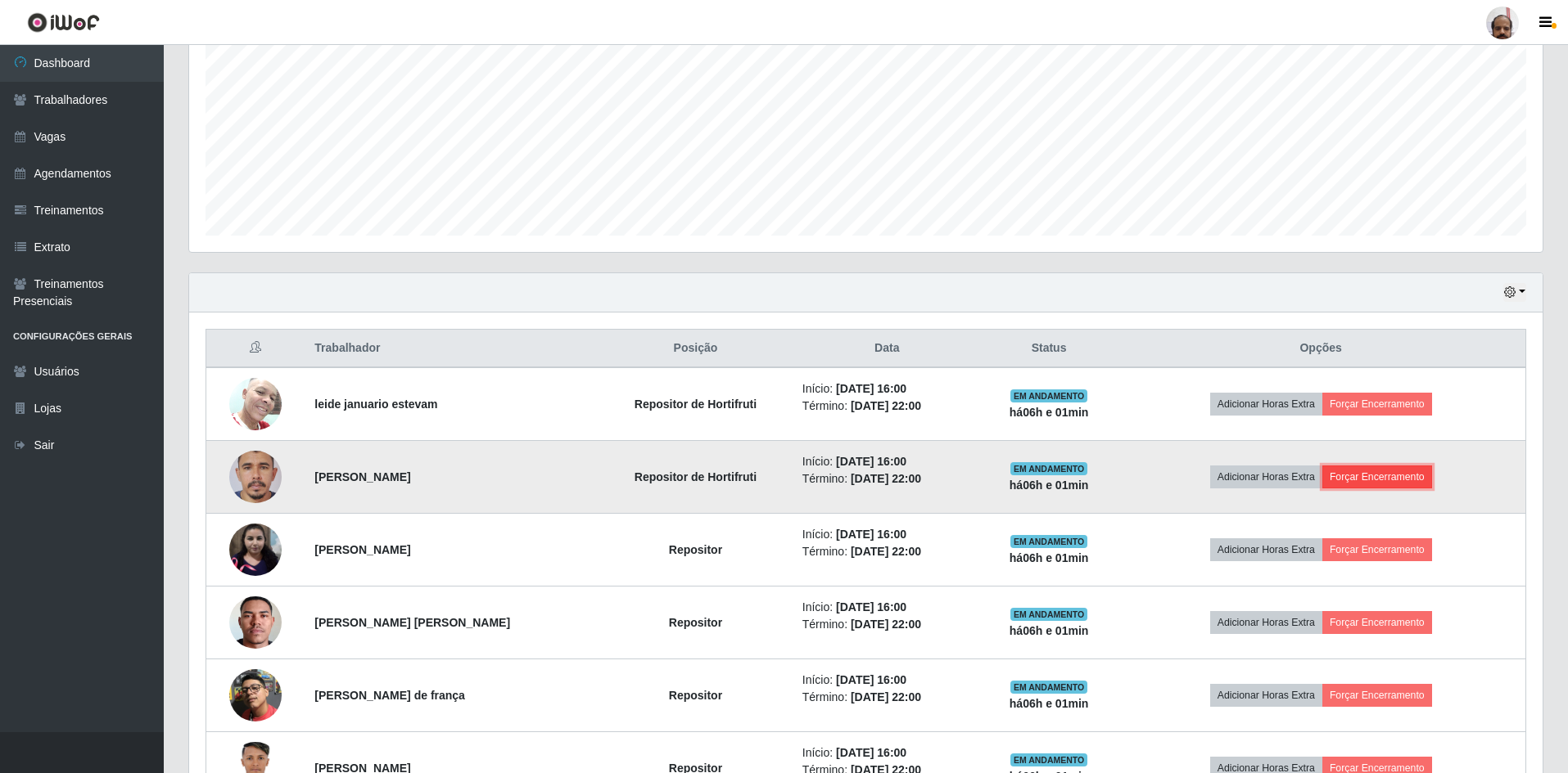
click at [1379, 477] on button "Forçar Encerramento" at bounding box center [1377, 477] width 110 height 23
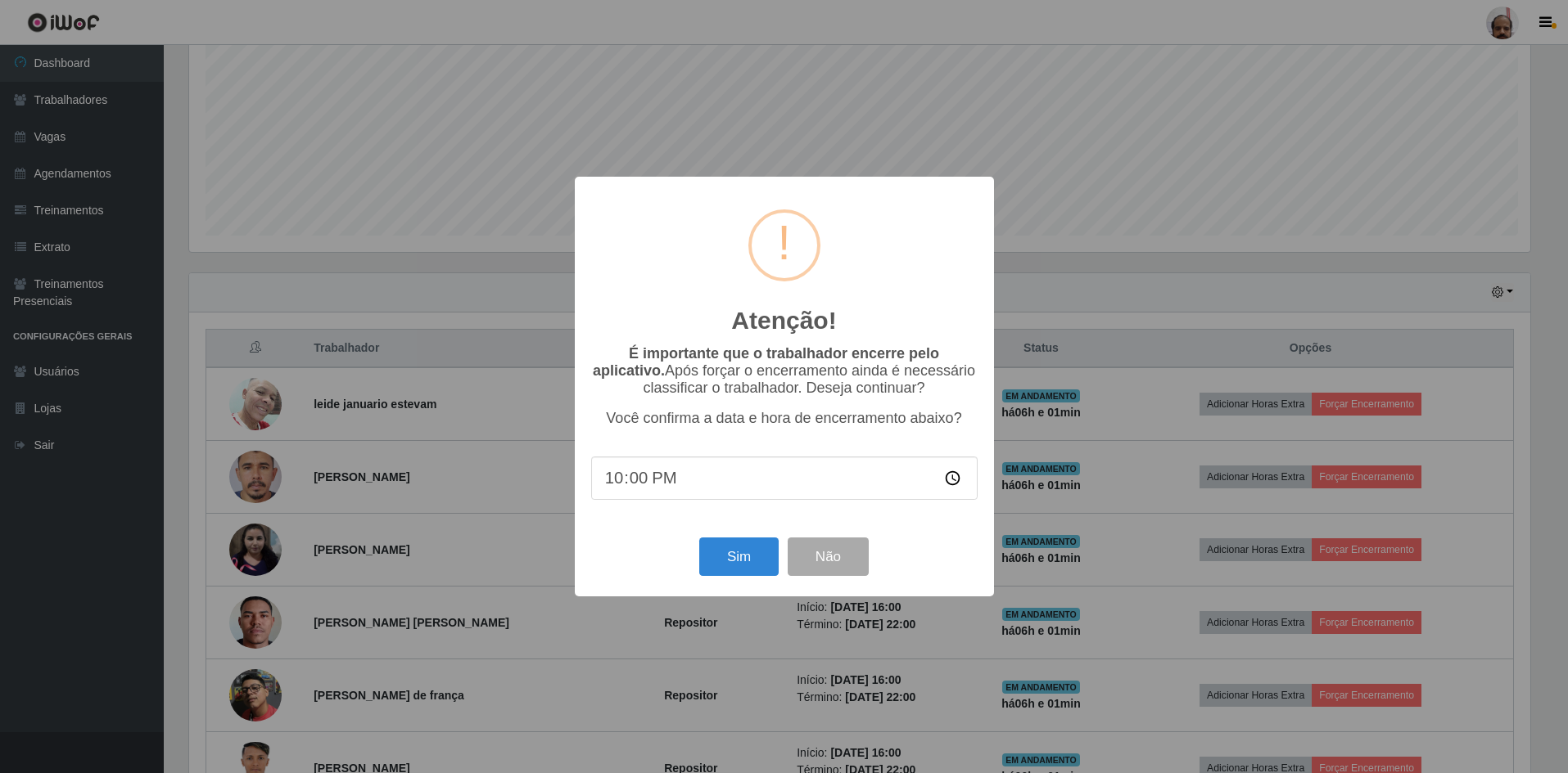
scroll to position [340, 1345]
click at [752, 567] on button "Sim" at bounding box center [740, 557] width 80 height 38
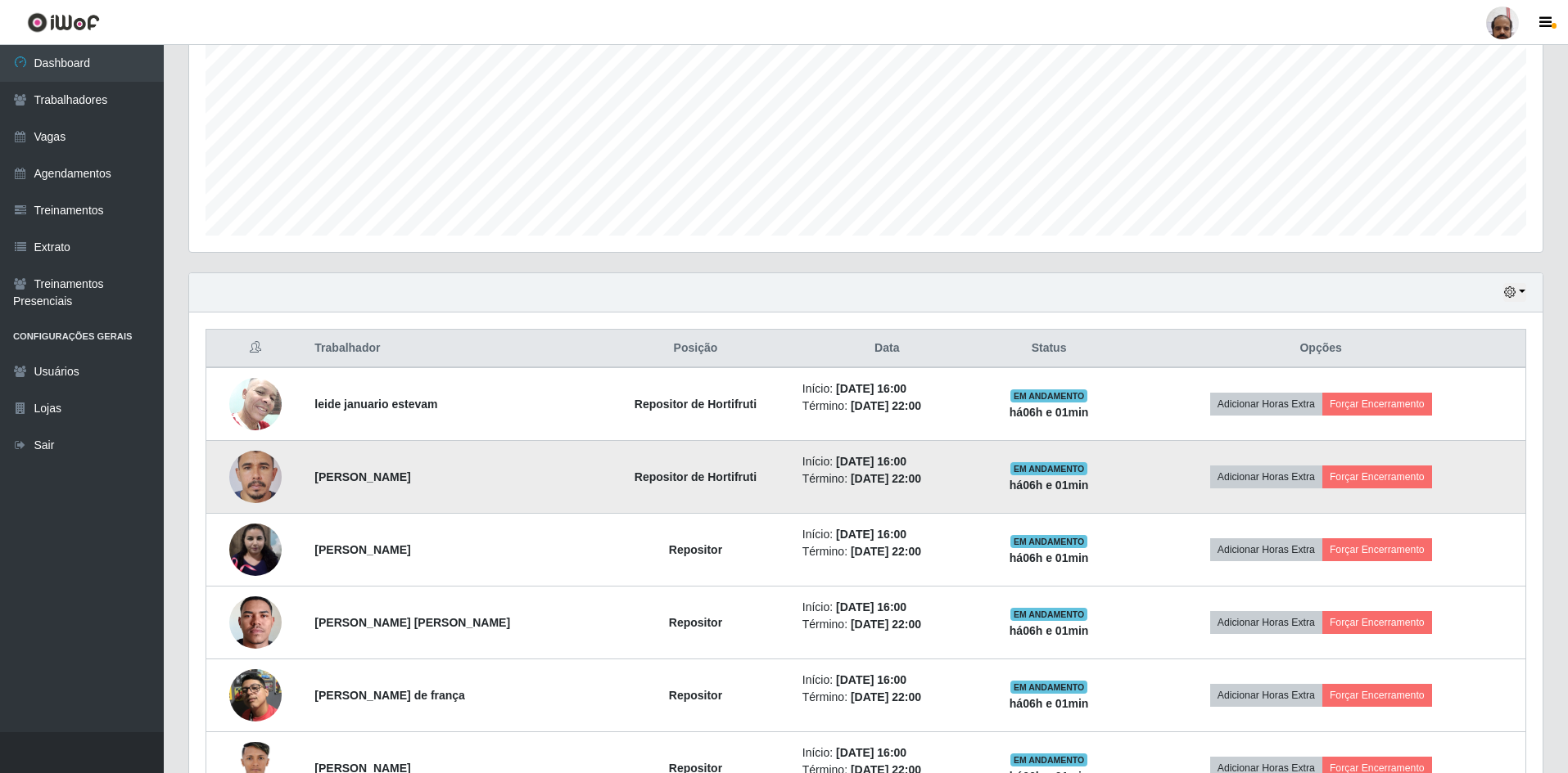
scroll to position [0, 0]
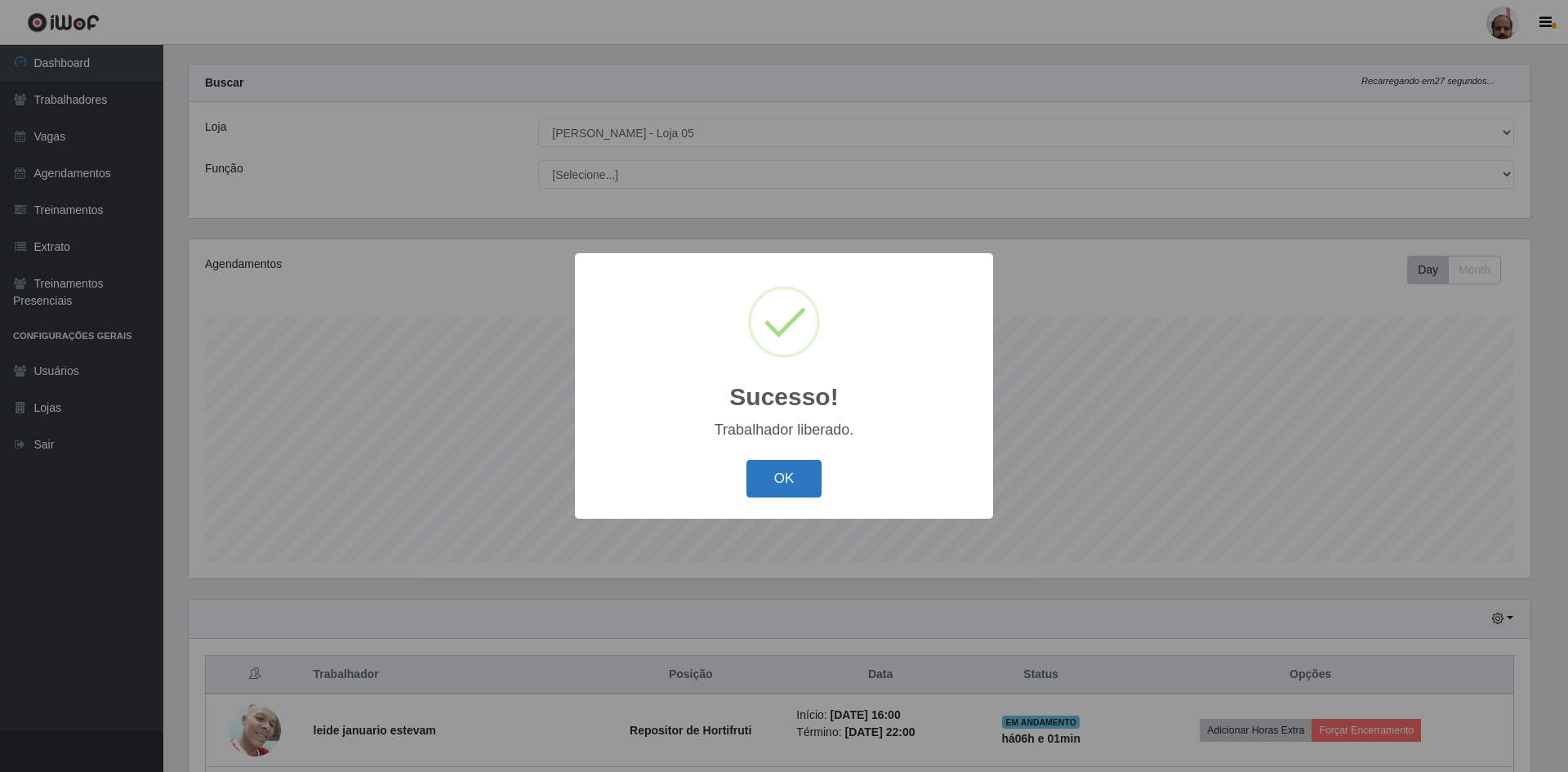
click at [817, 475] on button "OK" at bounding box center [784, 479] width 76 height 38
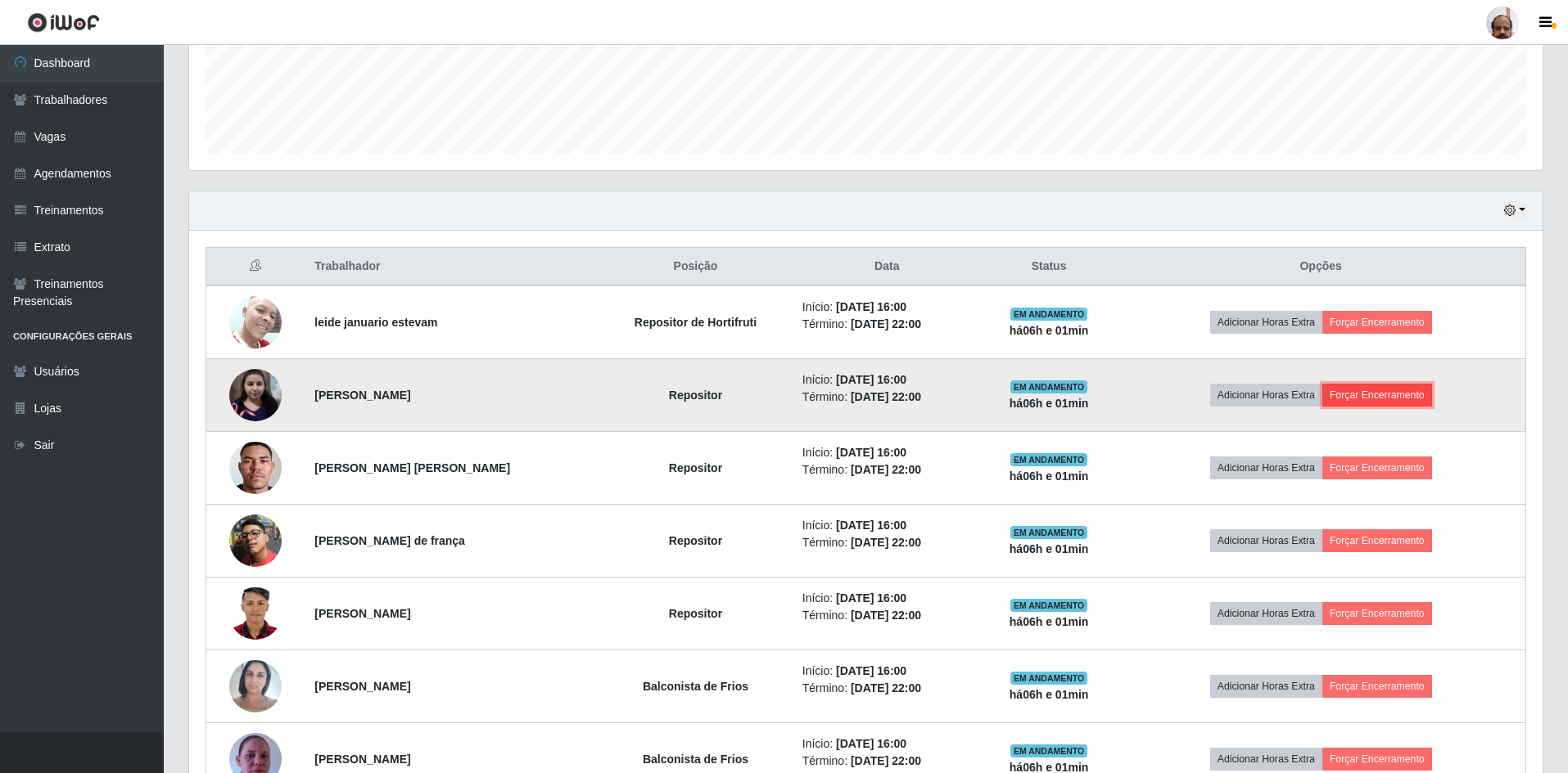
click at [1368, 396] on button "Forçar Encerramento" at bounding box center [1377, 395] width 110 height 23
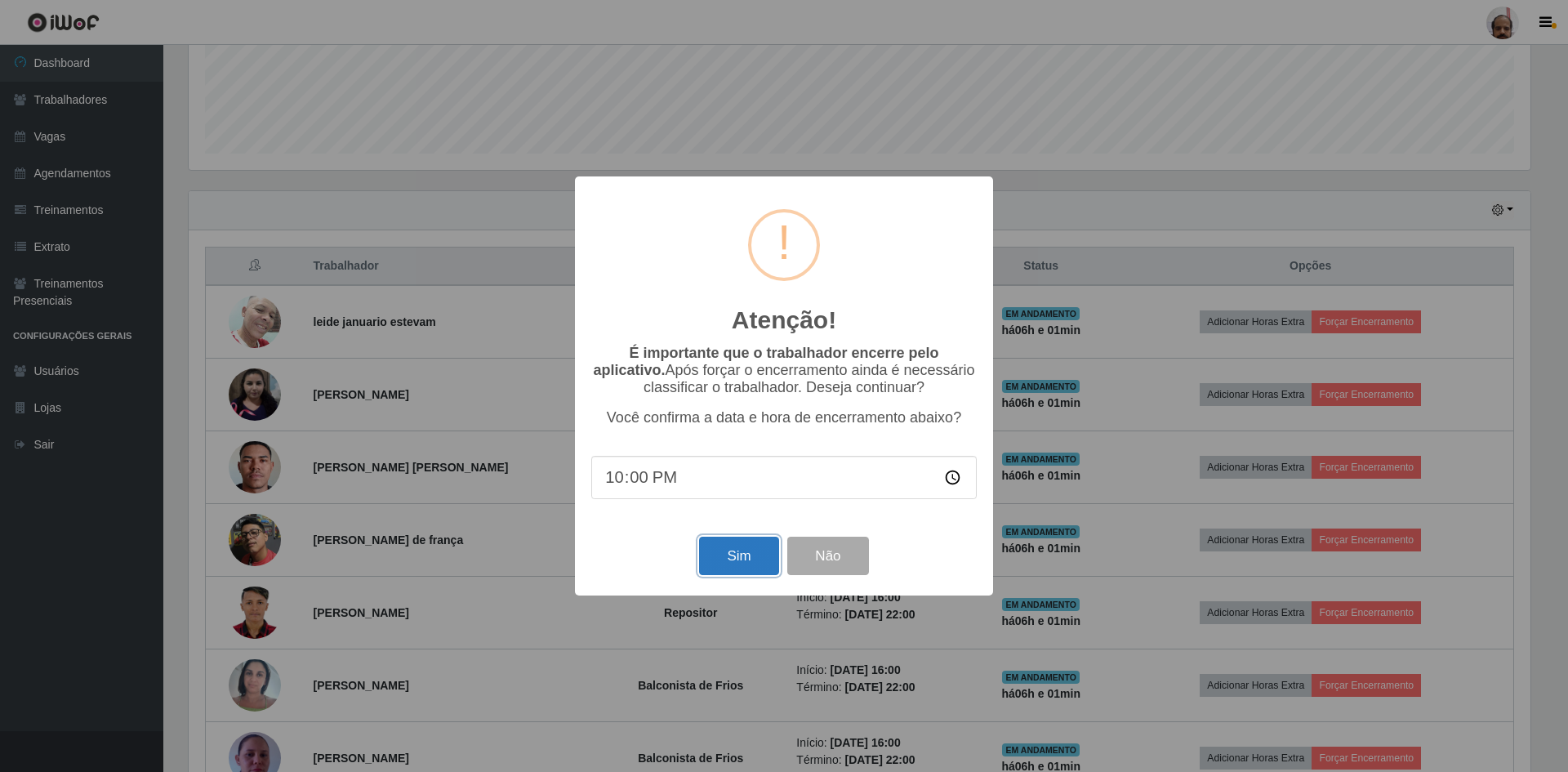
click at [740, 561] on button "Sim" at bounding box center [739, 556] width 79 height 38
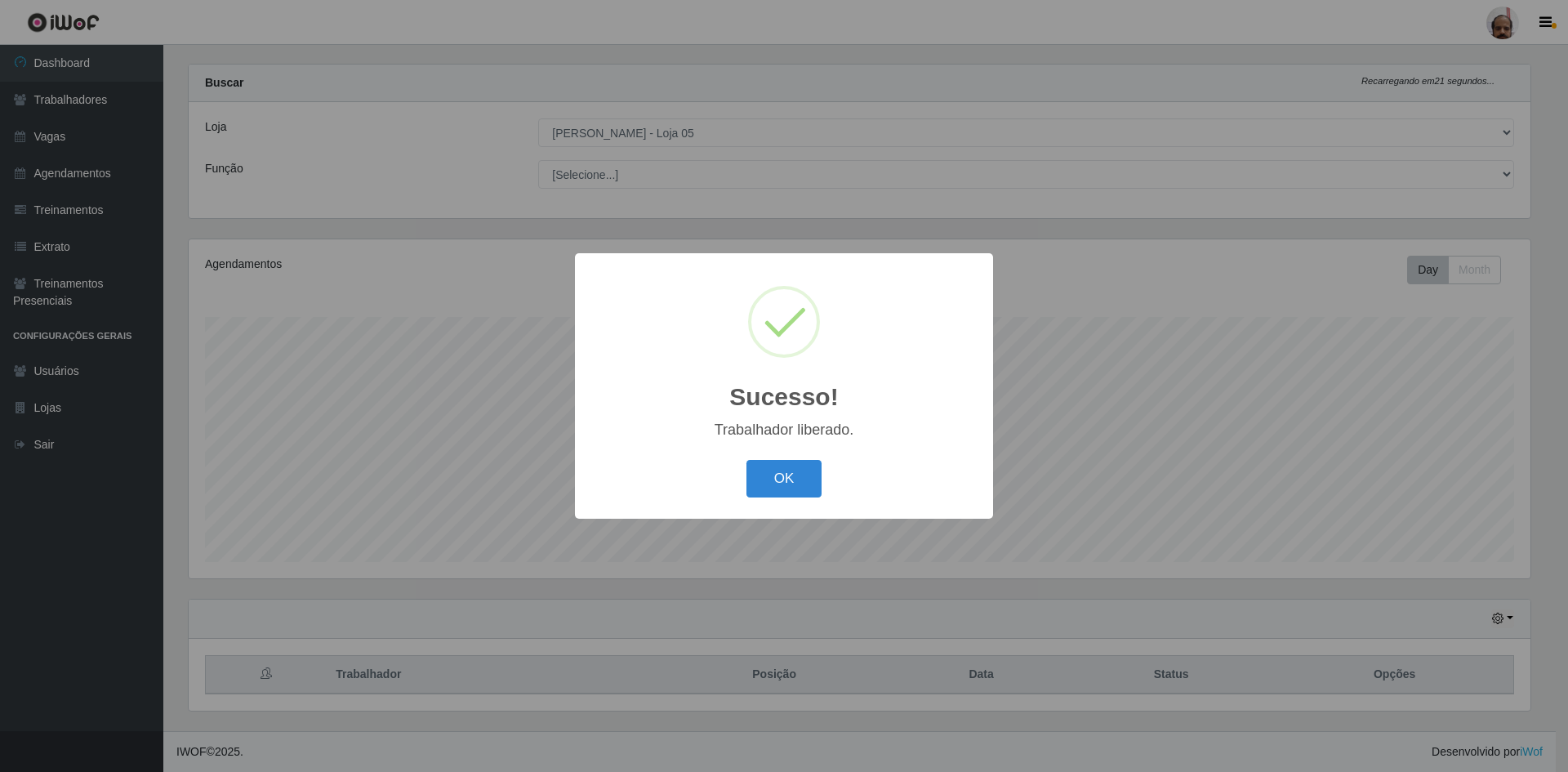
click at [755, 471] on button "OK" at bounding box center [784, 479] width 76 height 38
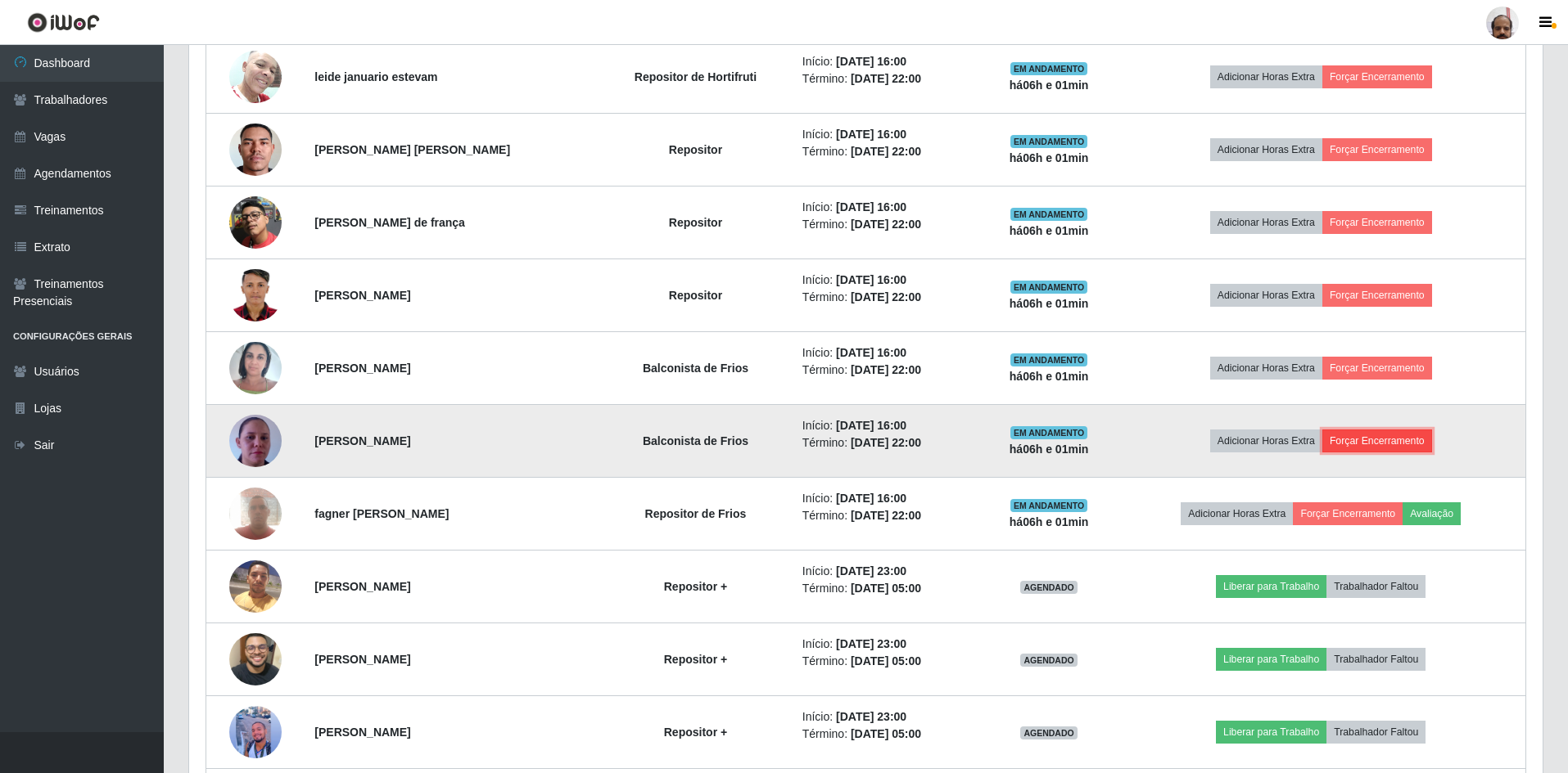
click at [1384, 441] on button "Forçar Encerramento" at bounding box center [1377, 441] width 110 height 23
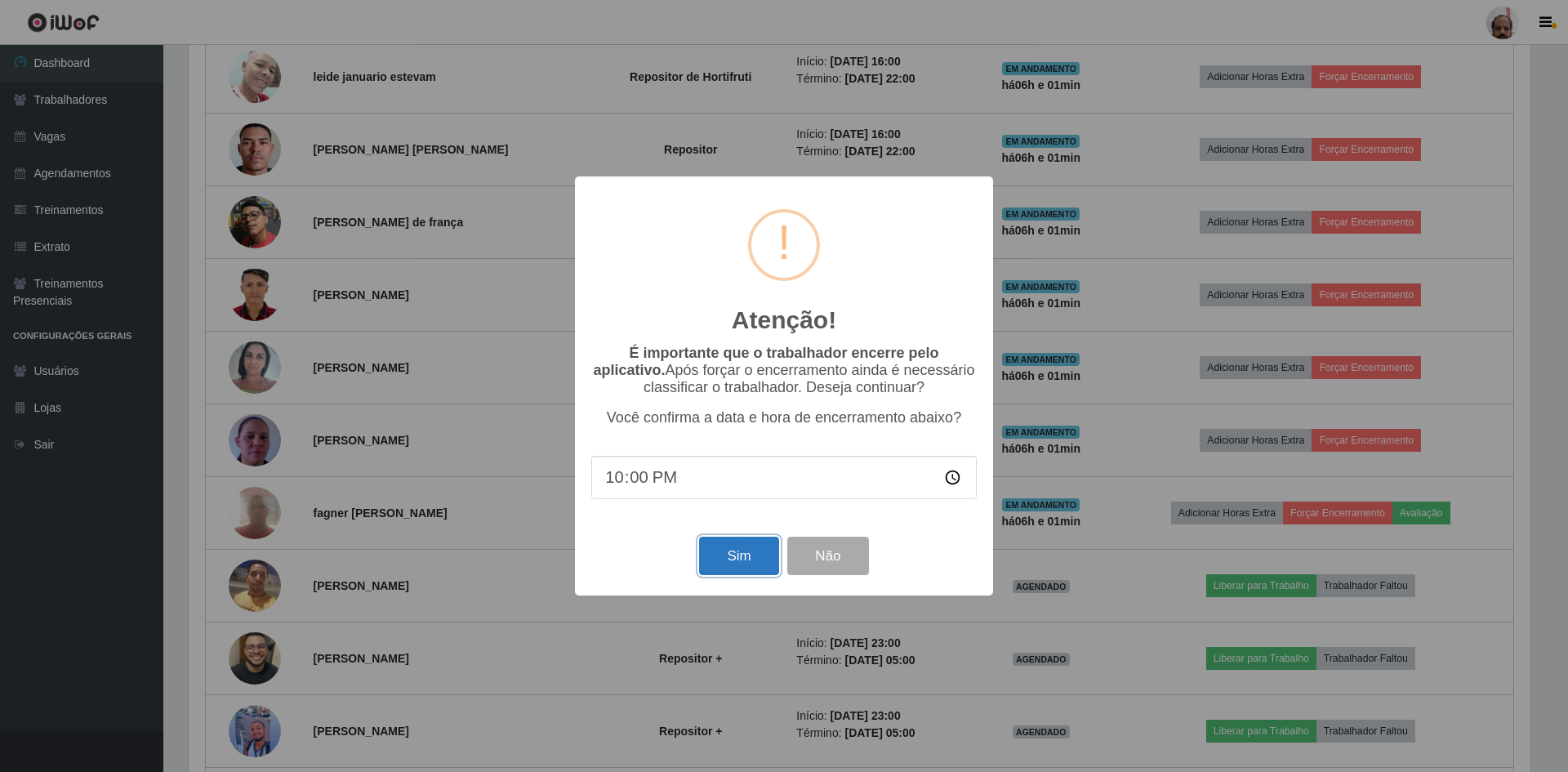
click at [741, 569] on button "Sim" at bounding box center [739, 556] width 79 height 38
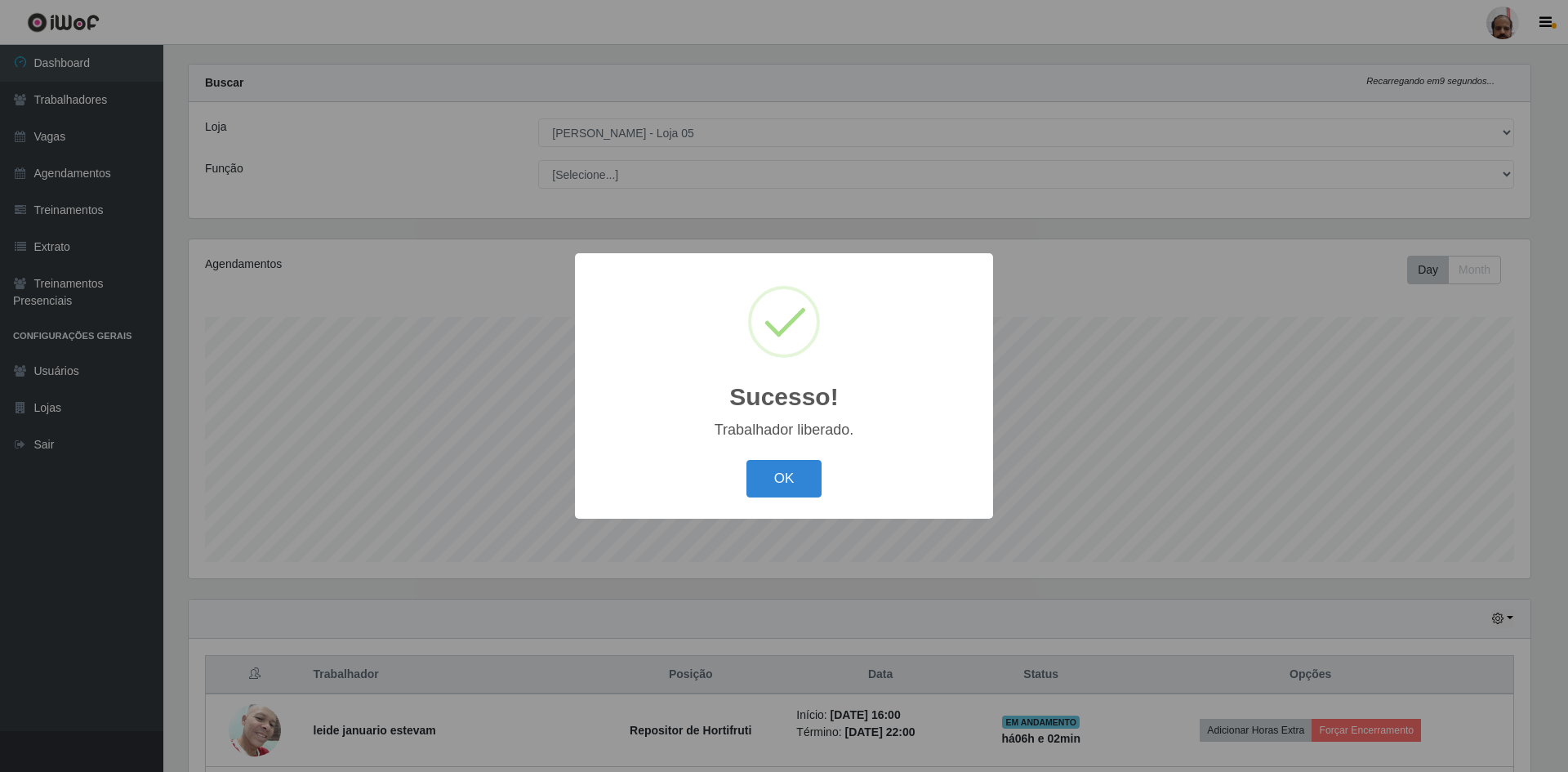
click at [772, 482] on button "OK" at bounding box center [784, 479] width 76 height 38
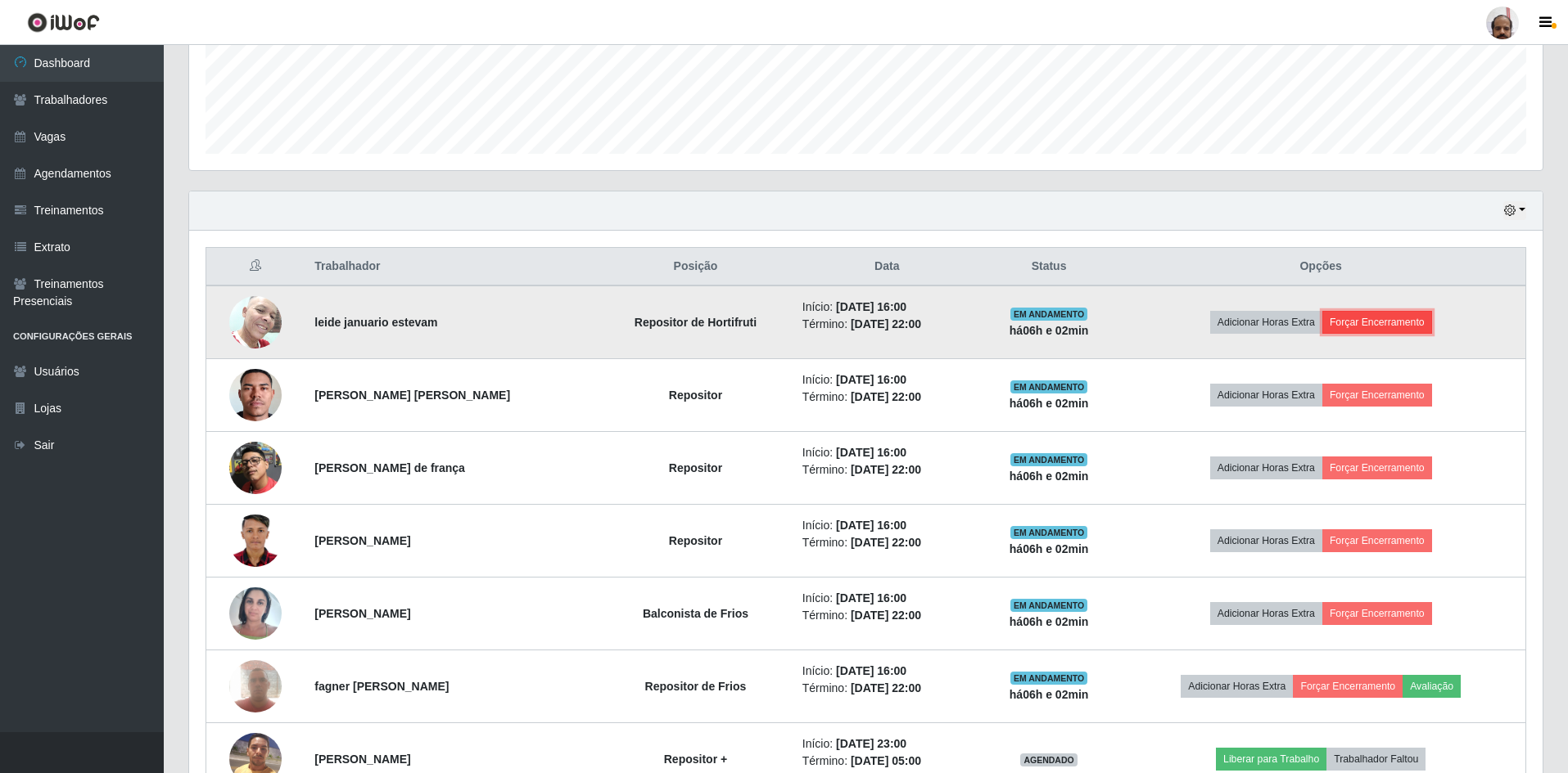
click at [1373, 317] on button "Forçar Encerramento" at bounding box center [1377, 323] width 110 height 23
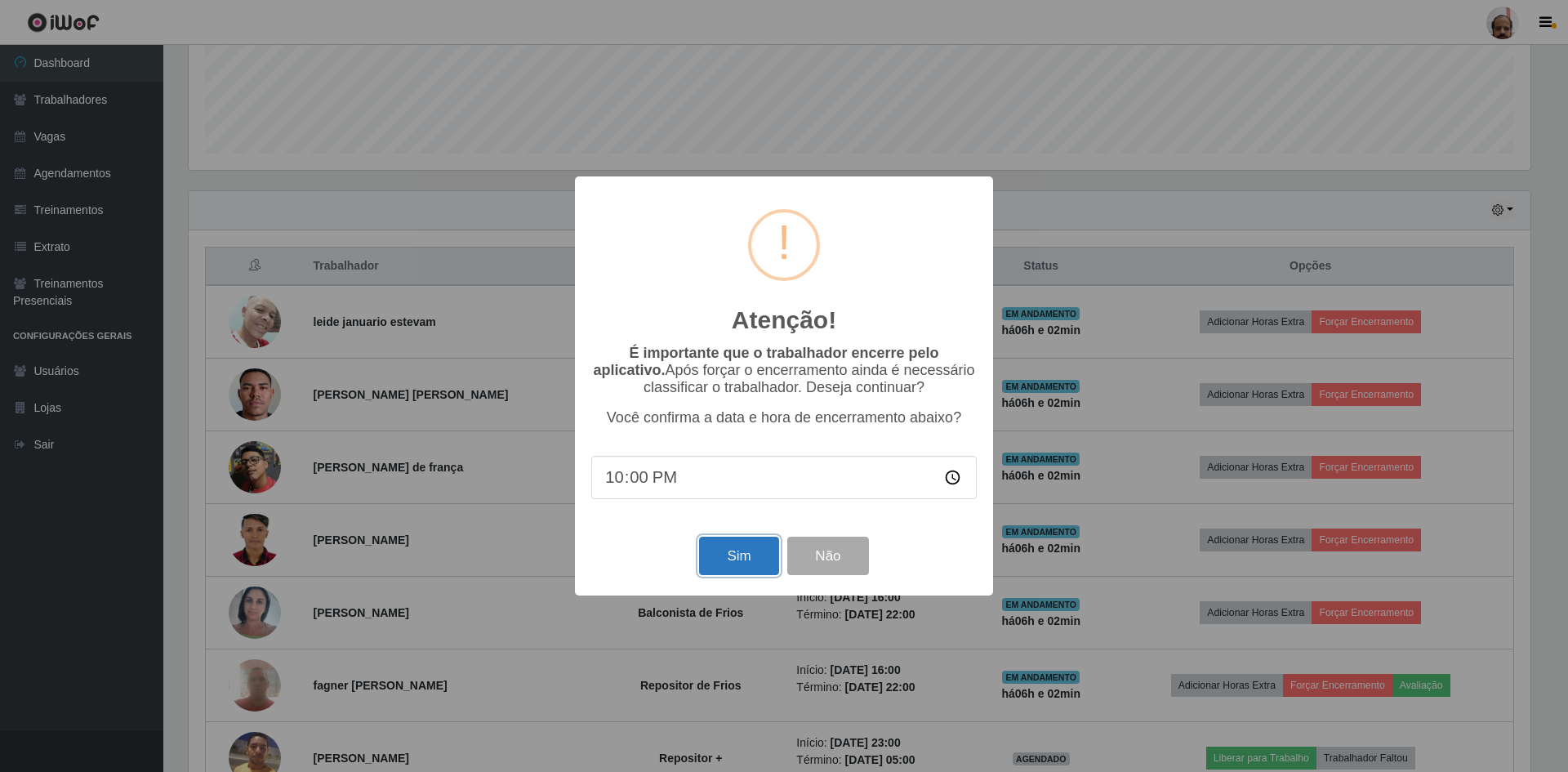
click at [724, 560] on button "Sim" at bounding box center [739, 556] width 79 height 38
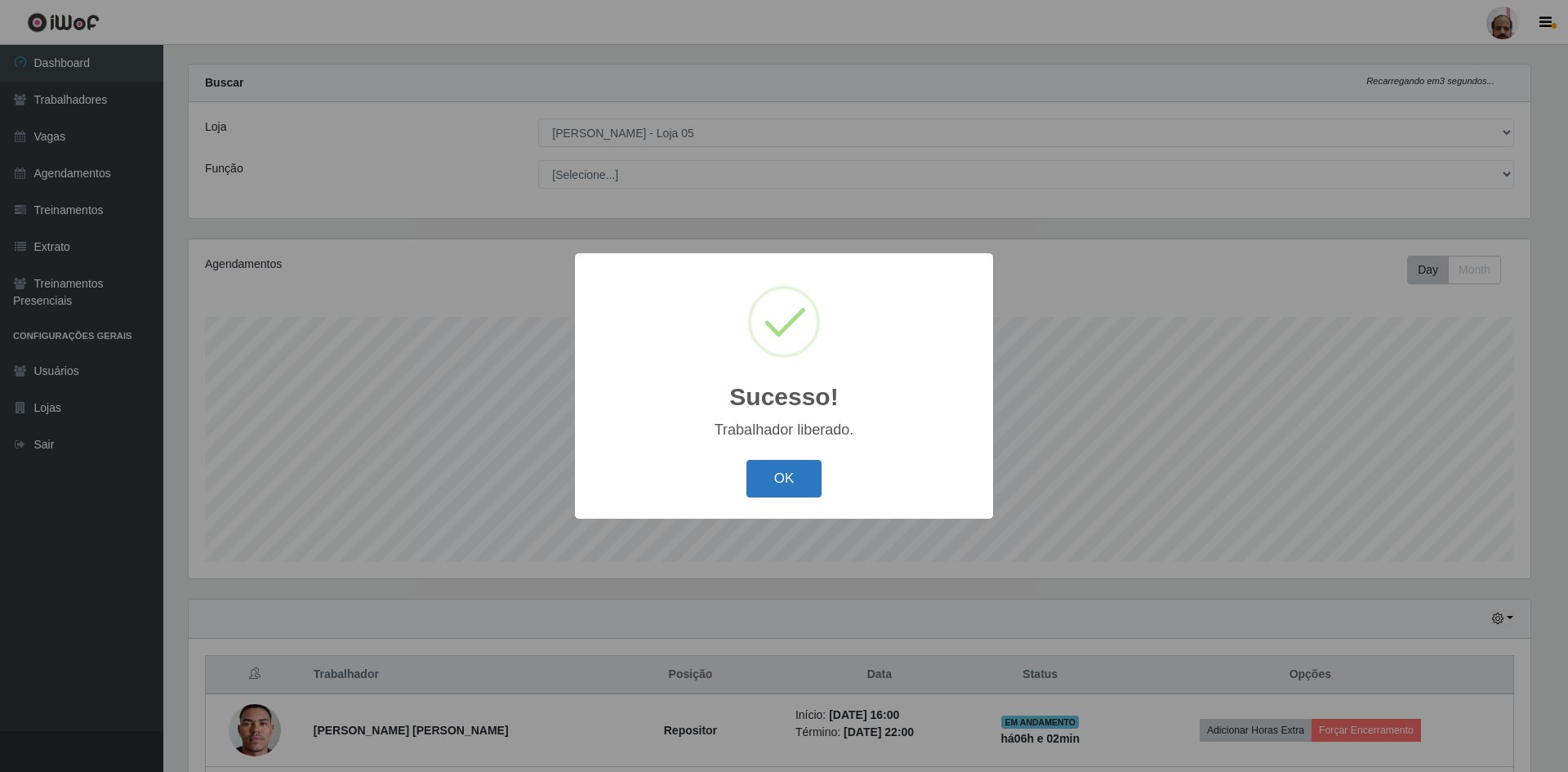
click at [783, 479] on button "OK" at bounding box center [784, 479] width 76 height 38
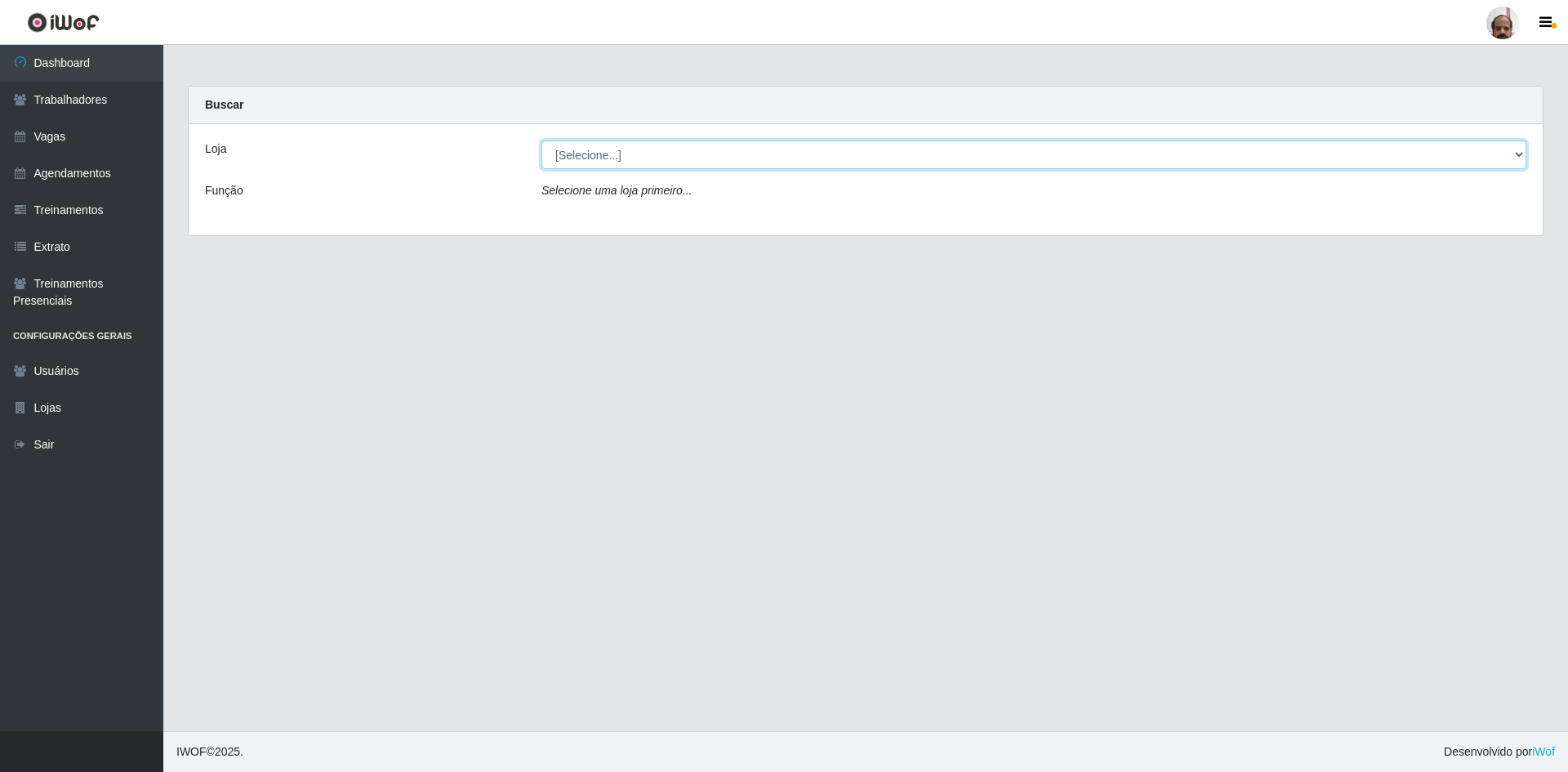
click at [601, 154] on select "[Selecione...] Mar Vermelho - Loja 05" at bounding box center [1034, 155] width 985 height 29
select select "252"
click at [541, 141] on select "[Selecione...] Mar Vermelho - Loja 05" at bounding box center [1034, 155] width 985 height 29
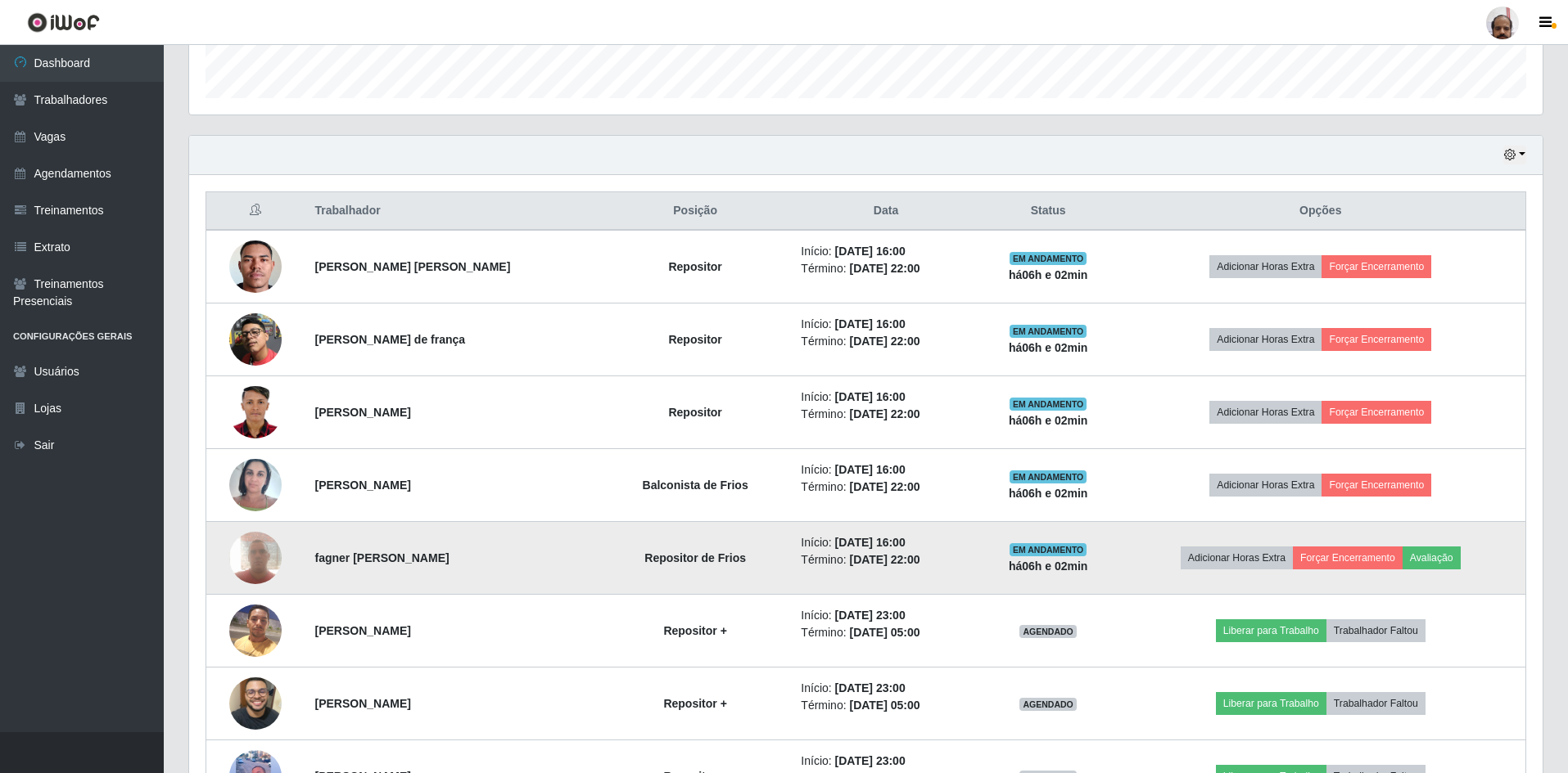
scroll to position [491, 0]
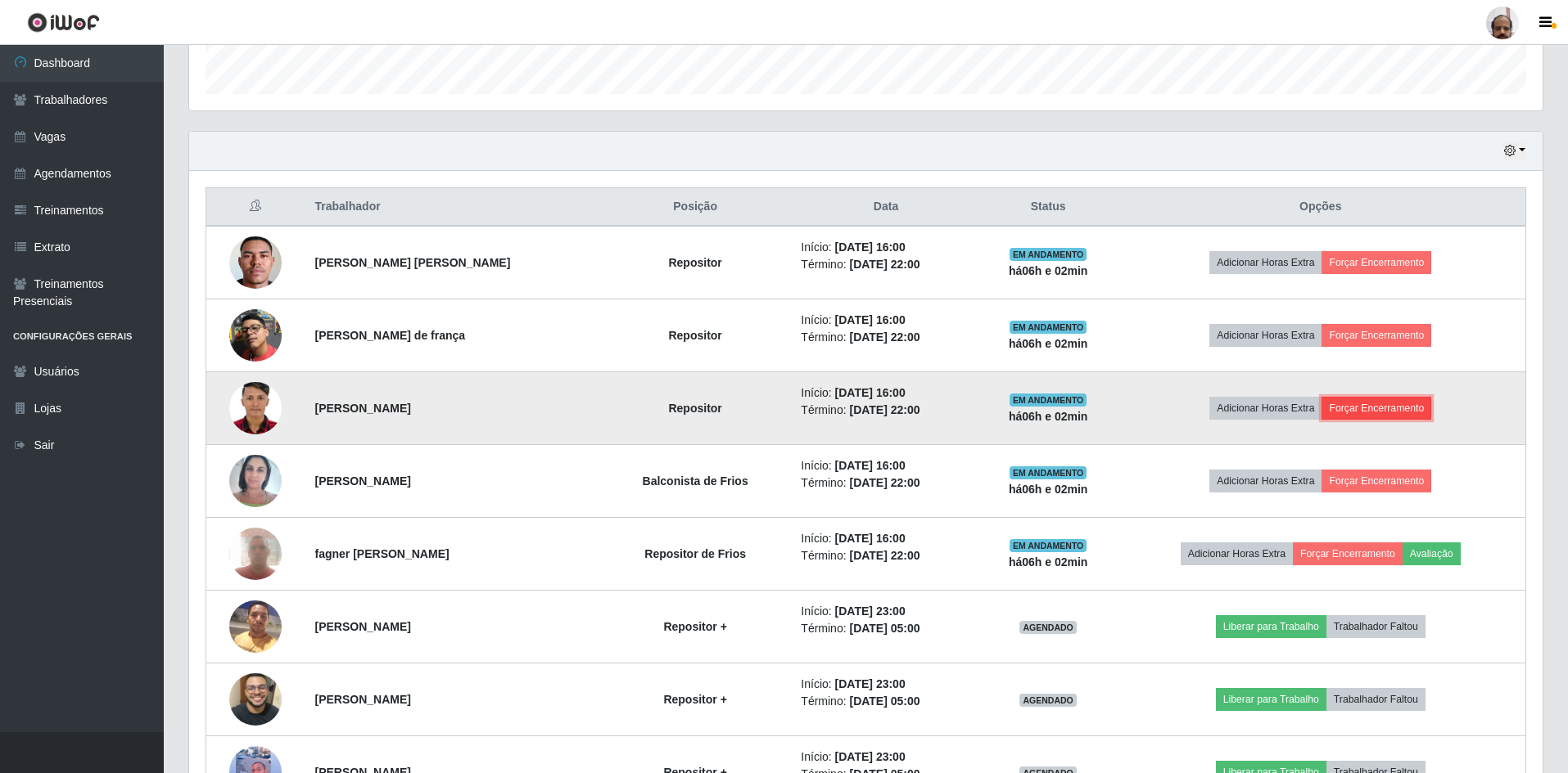
click at [1370, 411] on button "Forçar Encerramento" at bounding box center [1376, 408] width 110 height 23
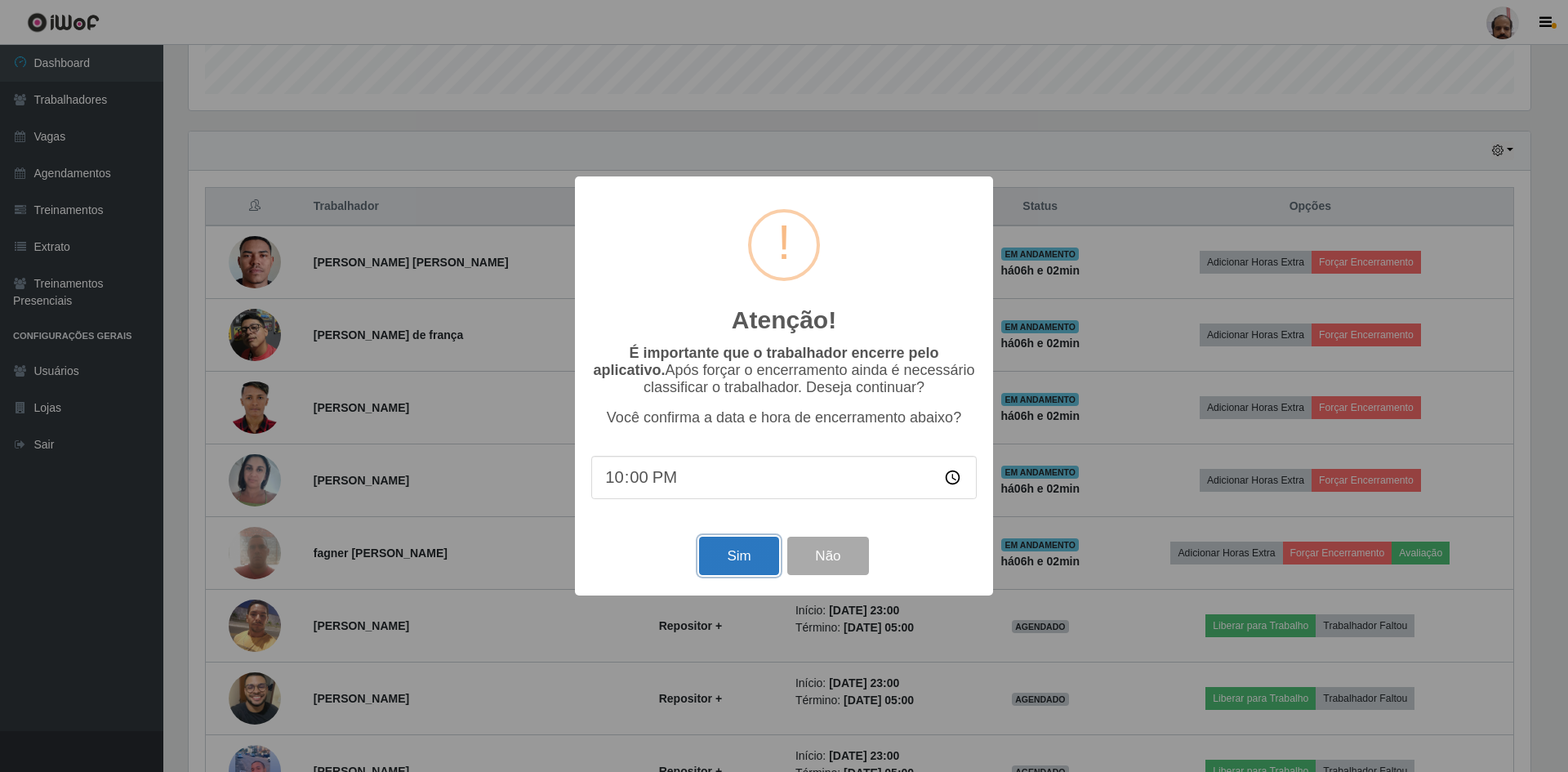
click at [726, 558] on button "Sim" at bounding box center [739, 556] width 79 height 38
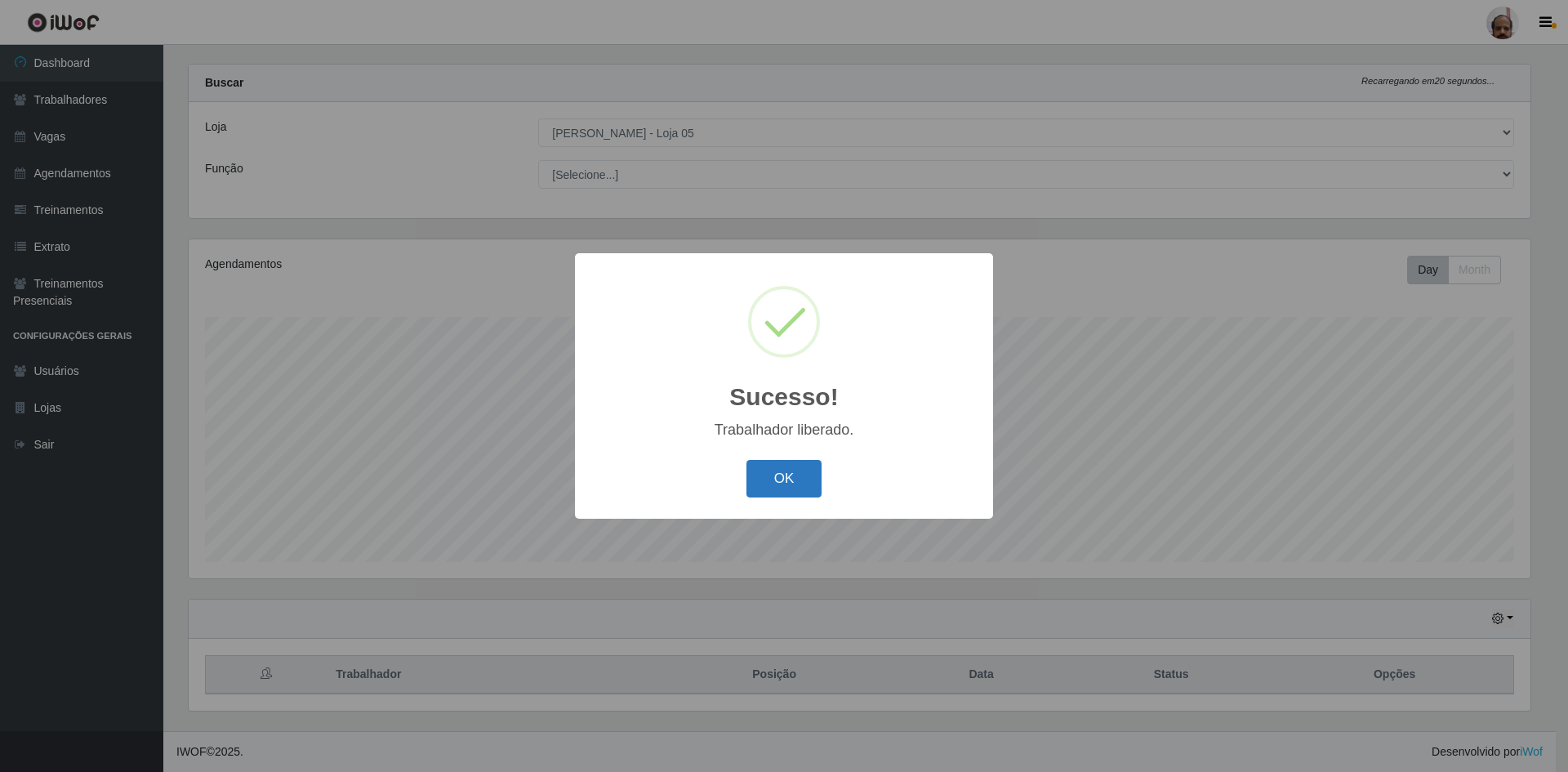
click at [786, 476] on button "OK" at bounding box center [784, 479] width 76 height 38
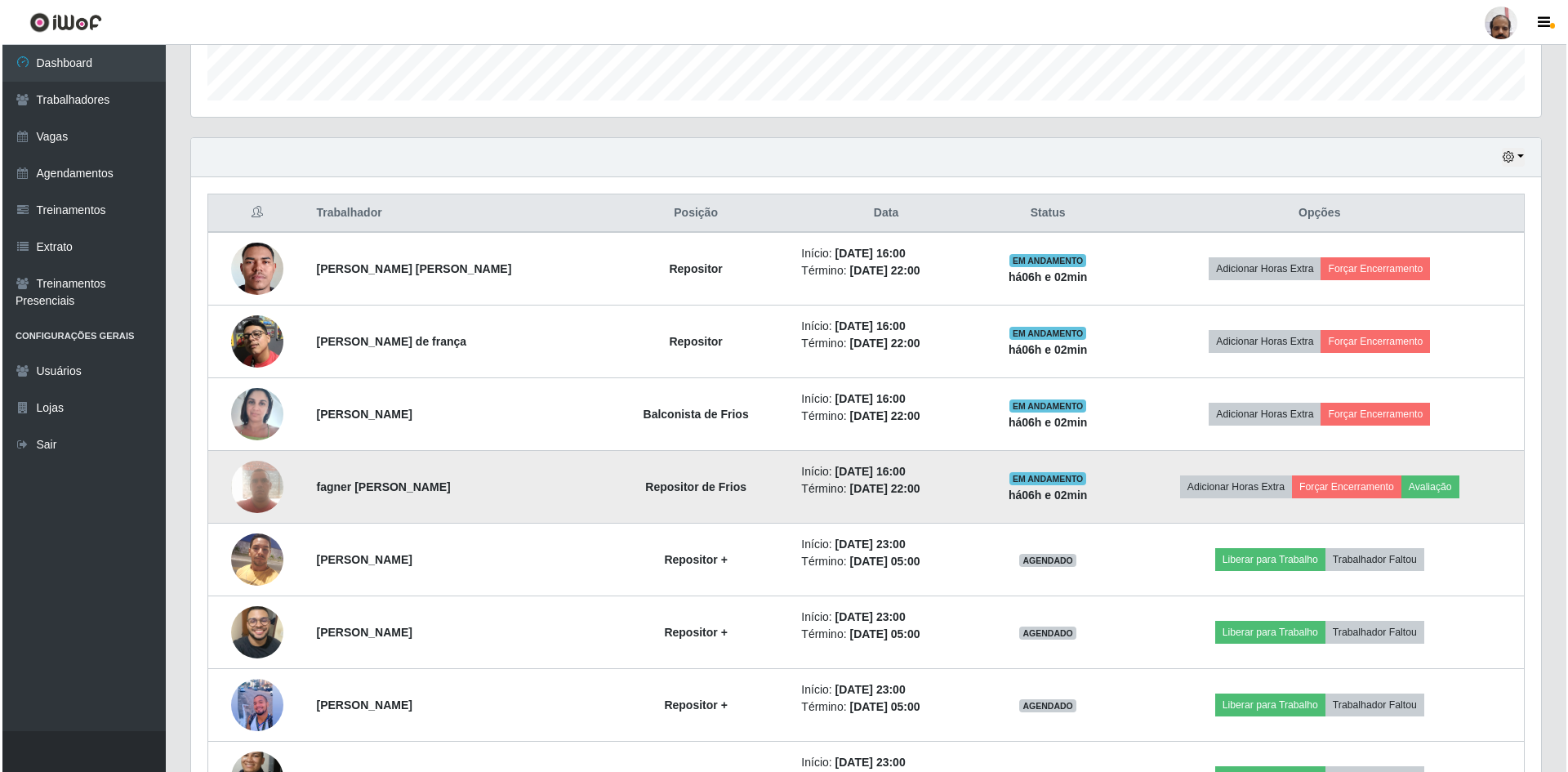
scroll to position [512, 0]
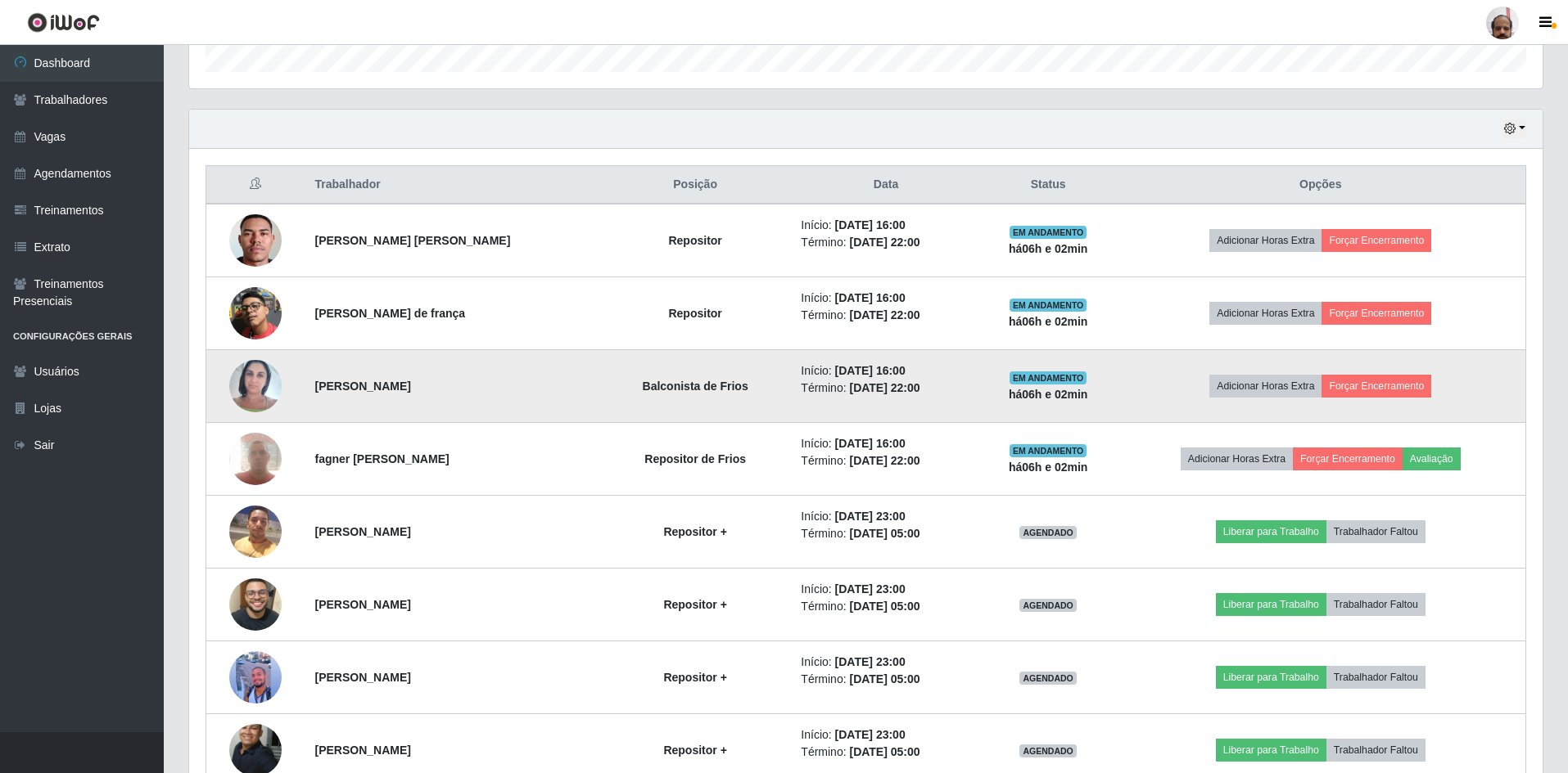
click at [275, 390] on img at bounding box center [255, 386] width 53 height 70
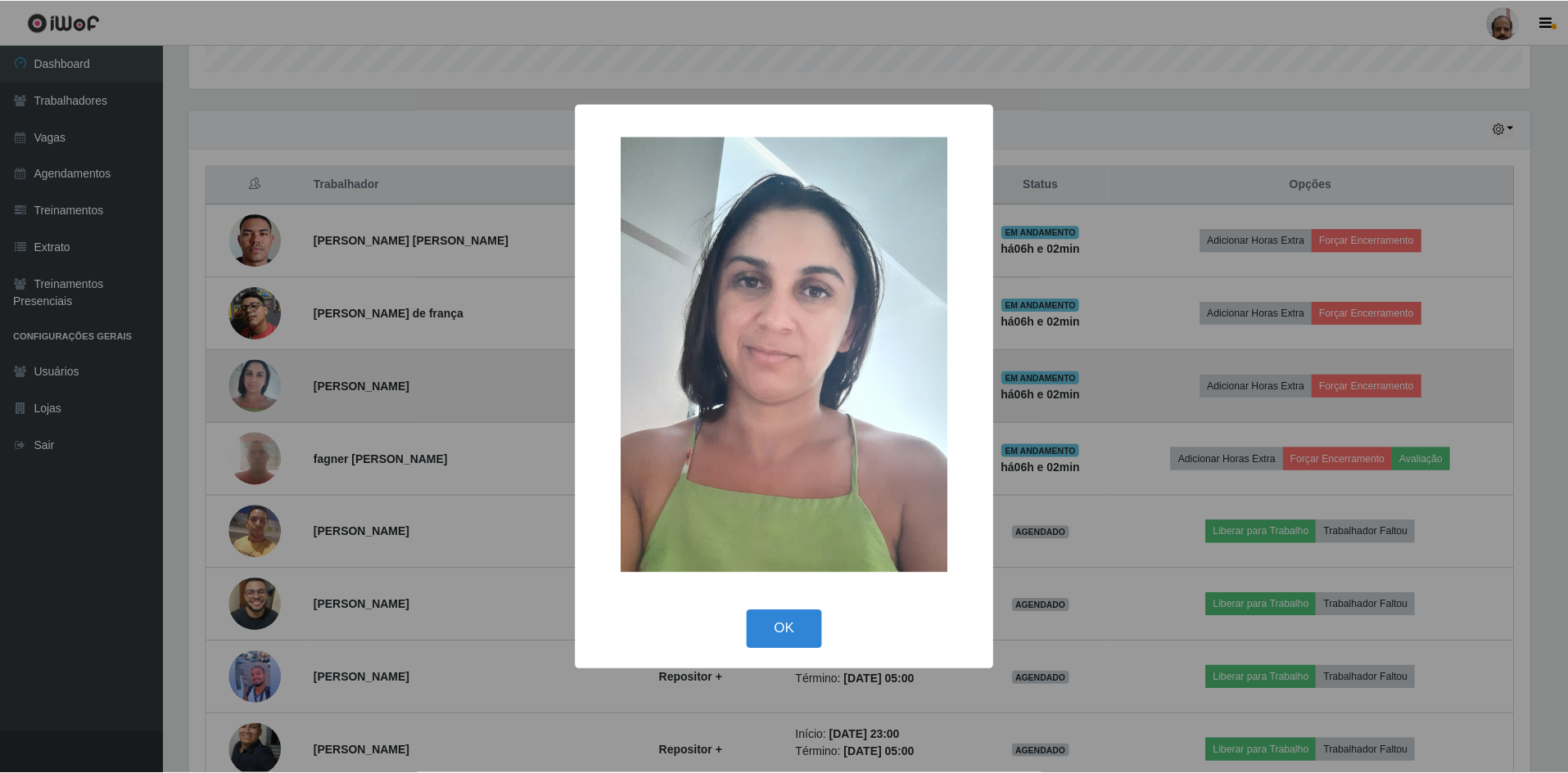
scroll to position [340, 1345]
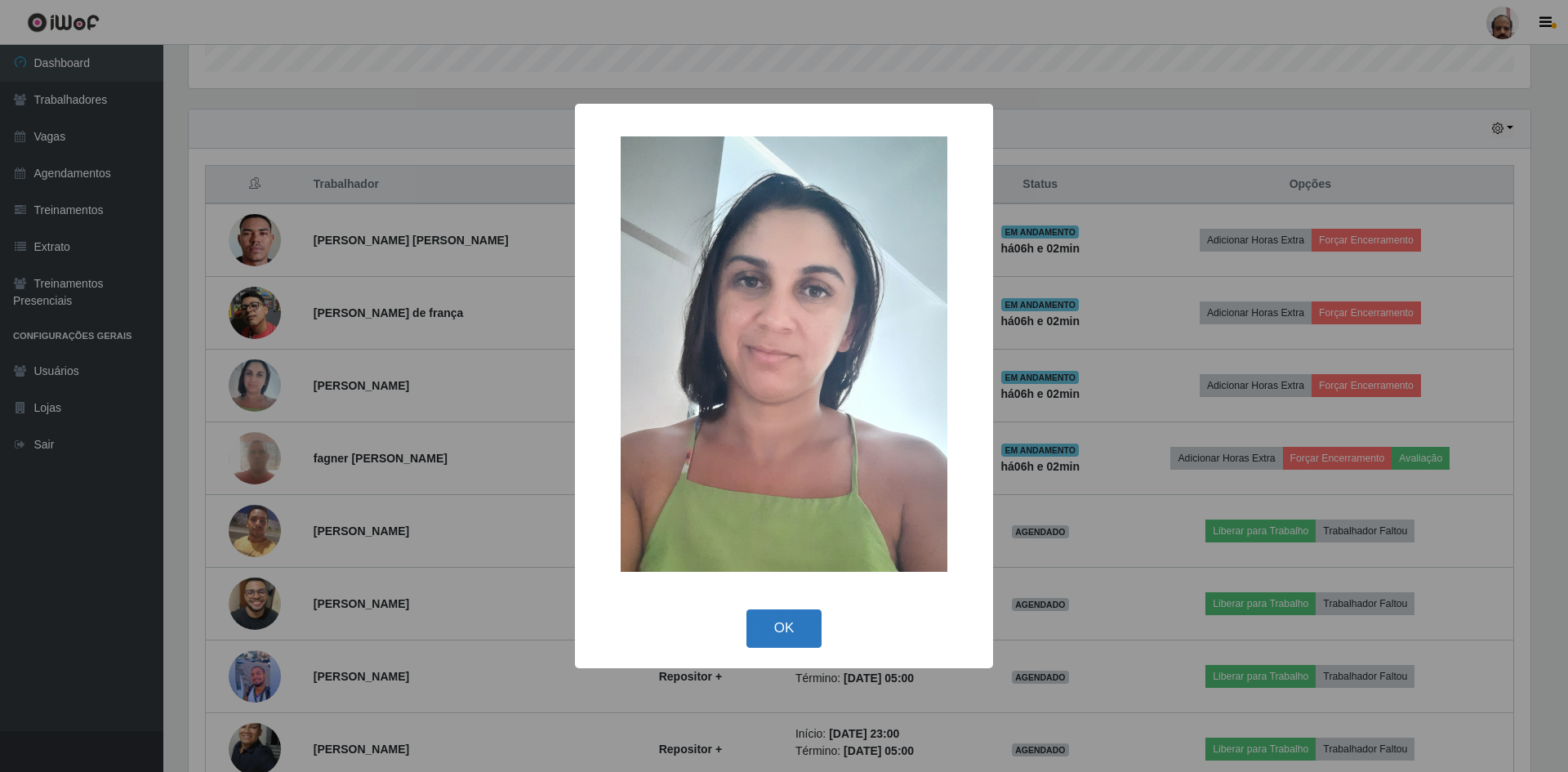
click at [806, 633] on button "OK" at bounding box center [784, 628] width 76 height 38
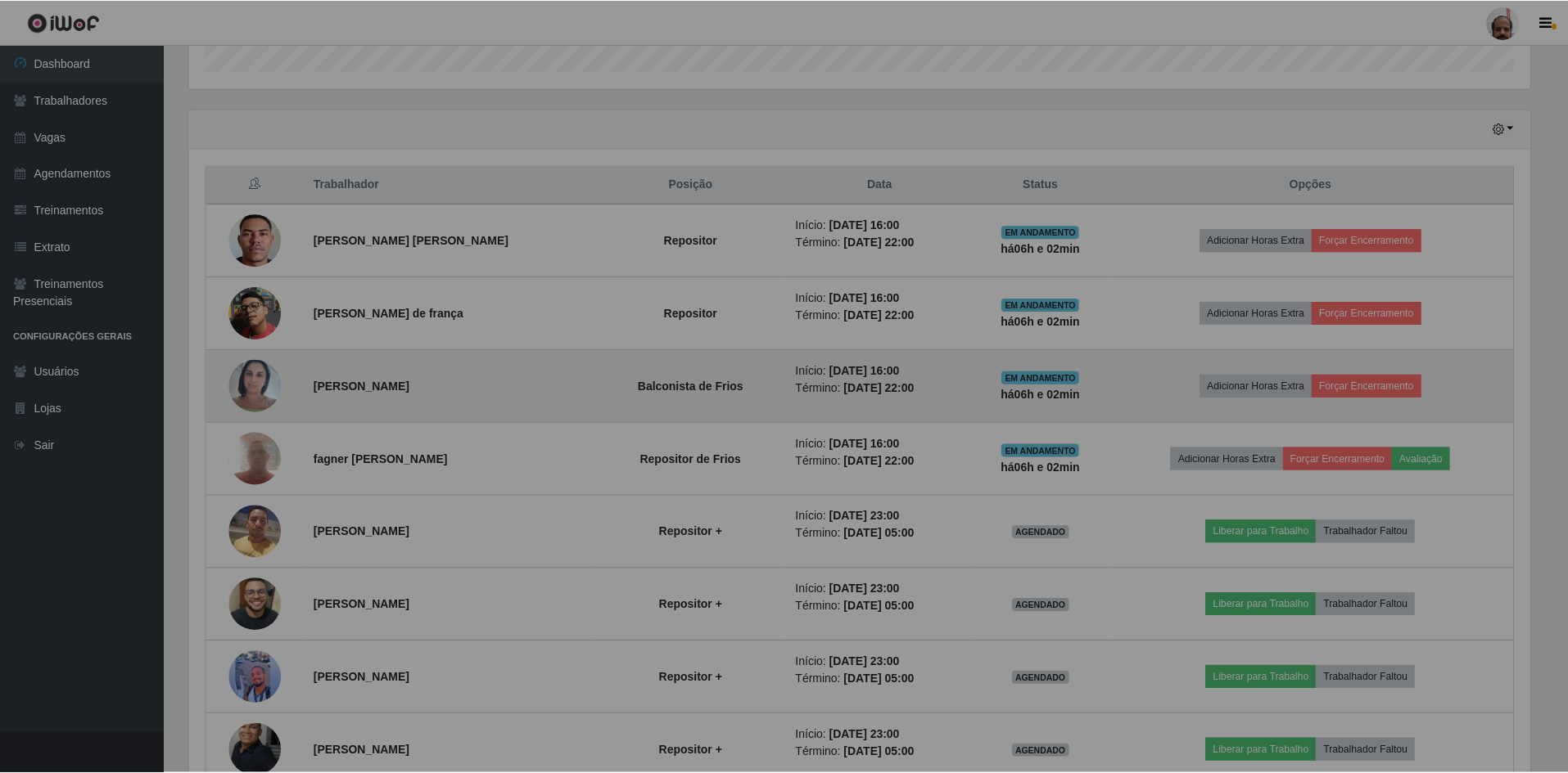
scroll to position [340, 1353]
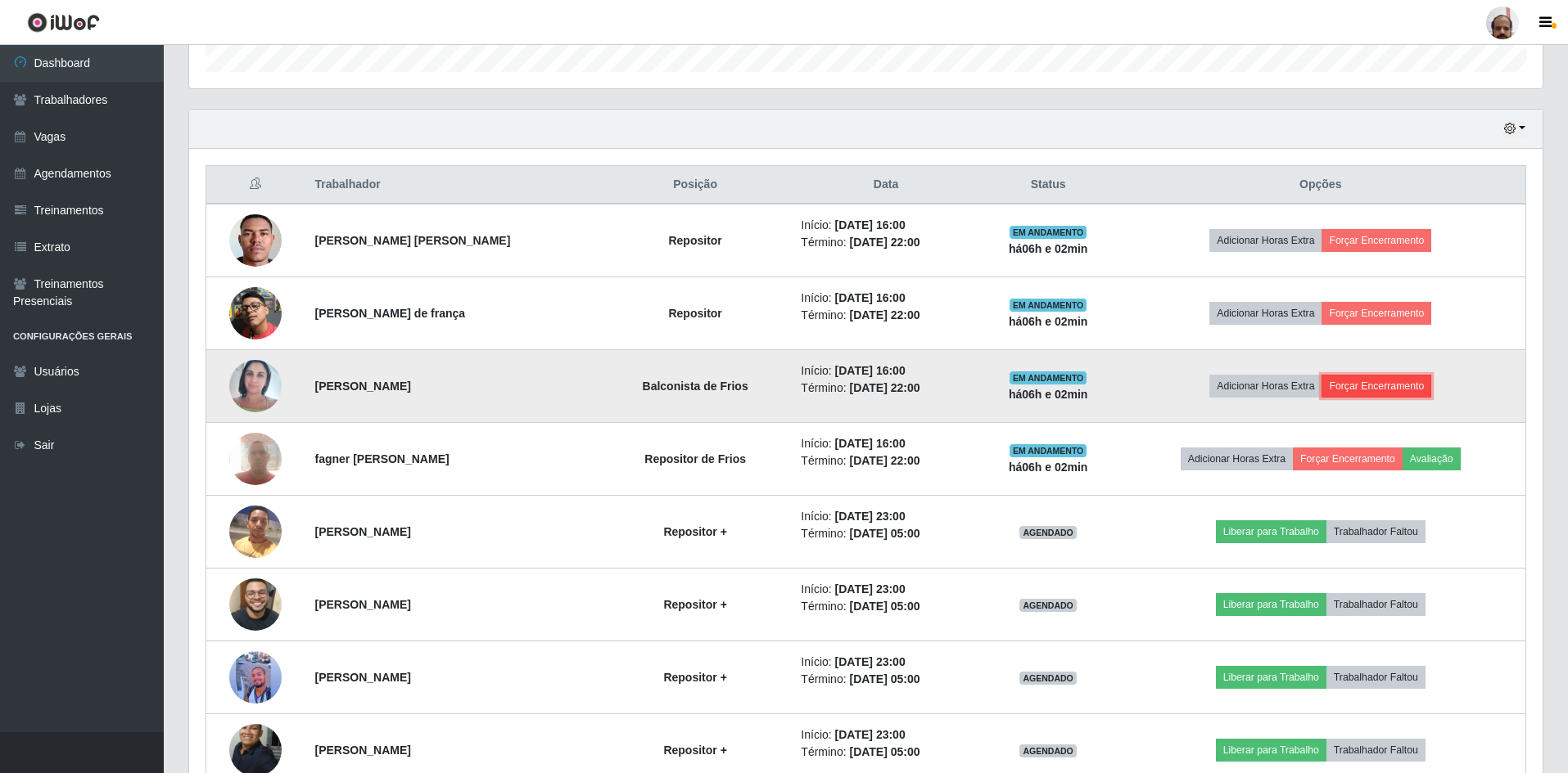
click at [1364, 388] on button "Forçar Encerramento" at bounding box center [1376, 386] width 110 height 23
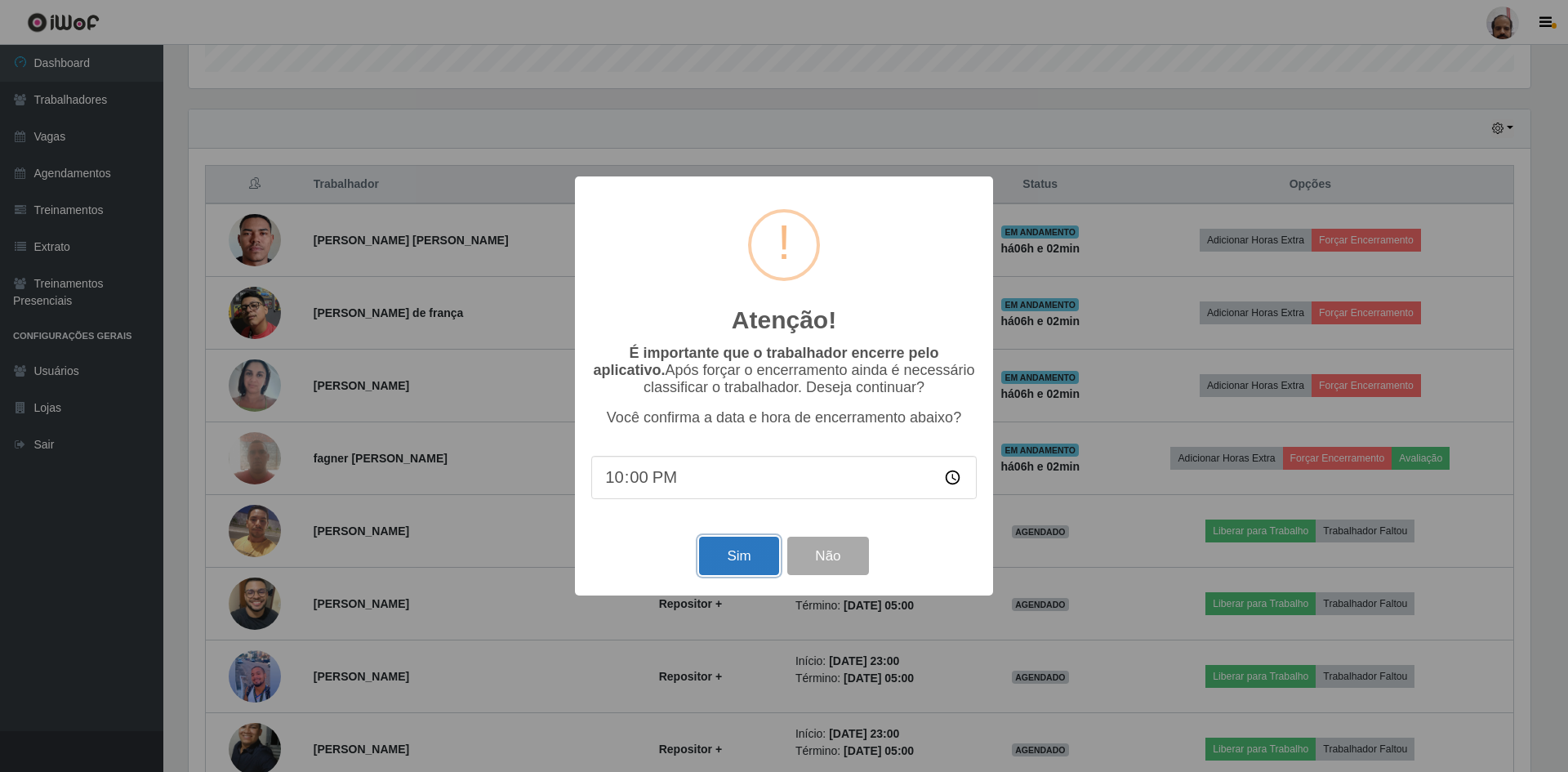
click at [722, 566] on button "Sim" at bounding box center [739, 556] width 79 height 38
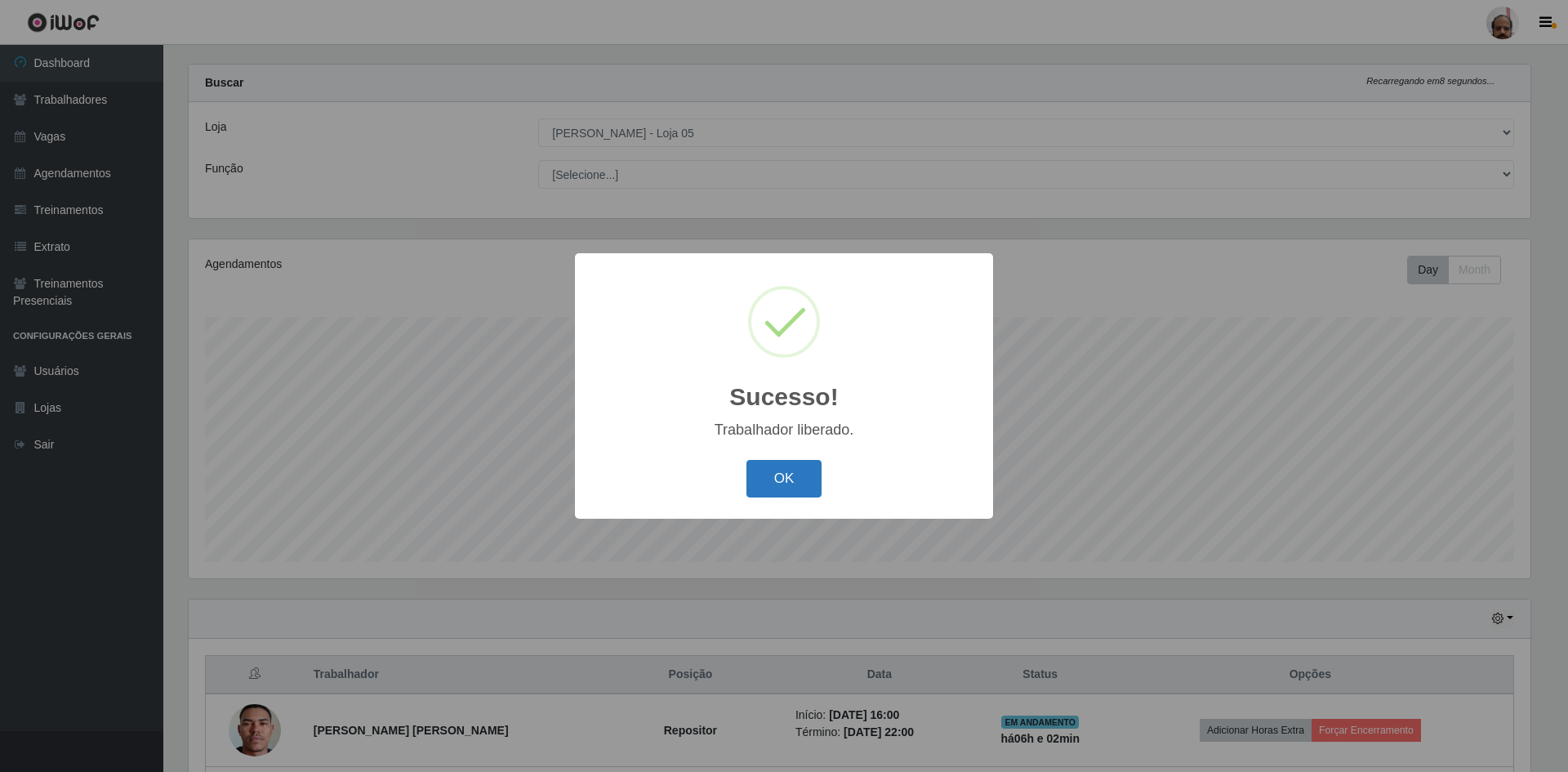
click at [779, 482] on button "OK" at bounding box center [784, 479] width 76 height 38
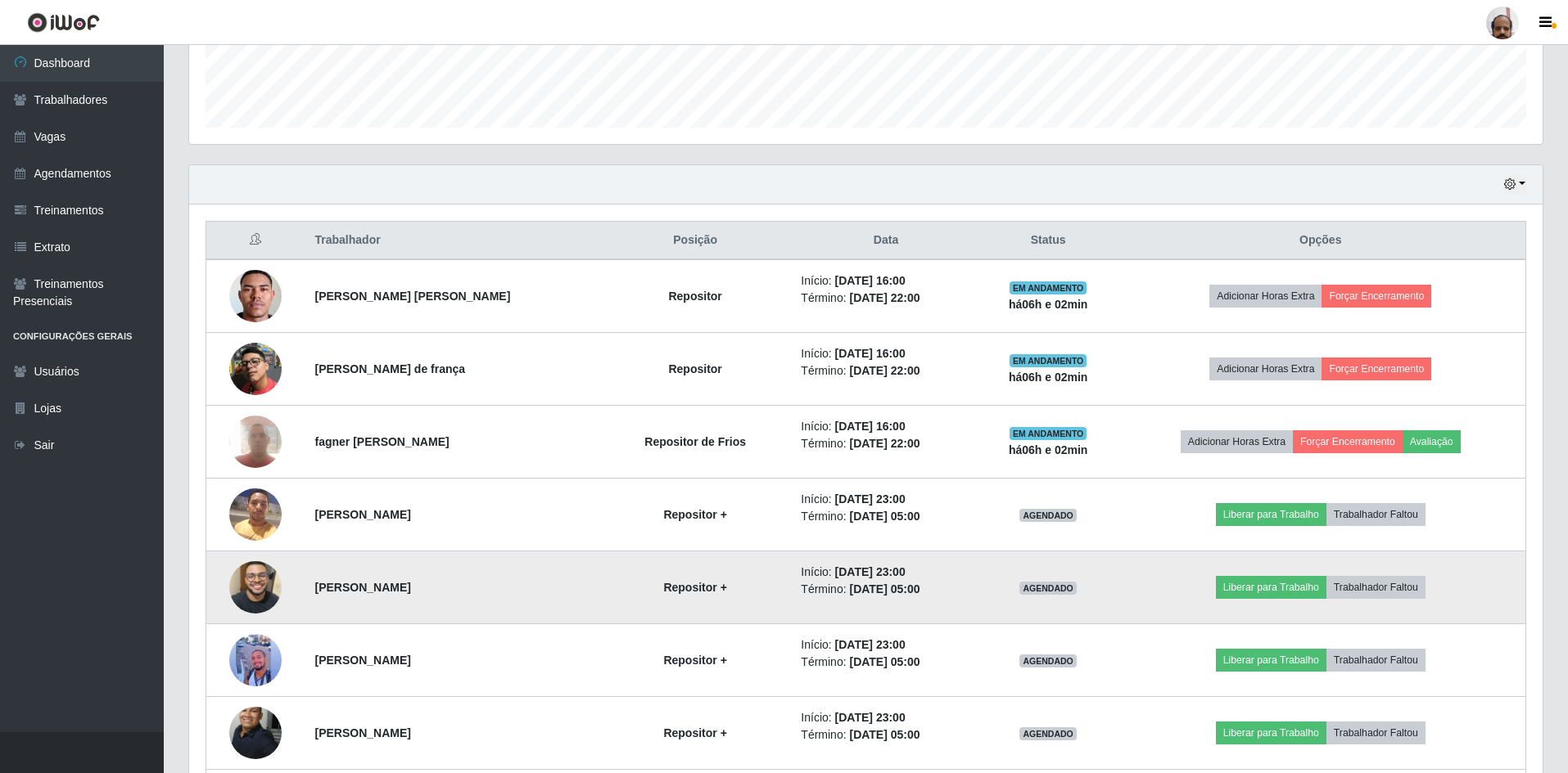
scroll to position [513, 0]
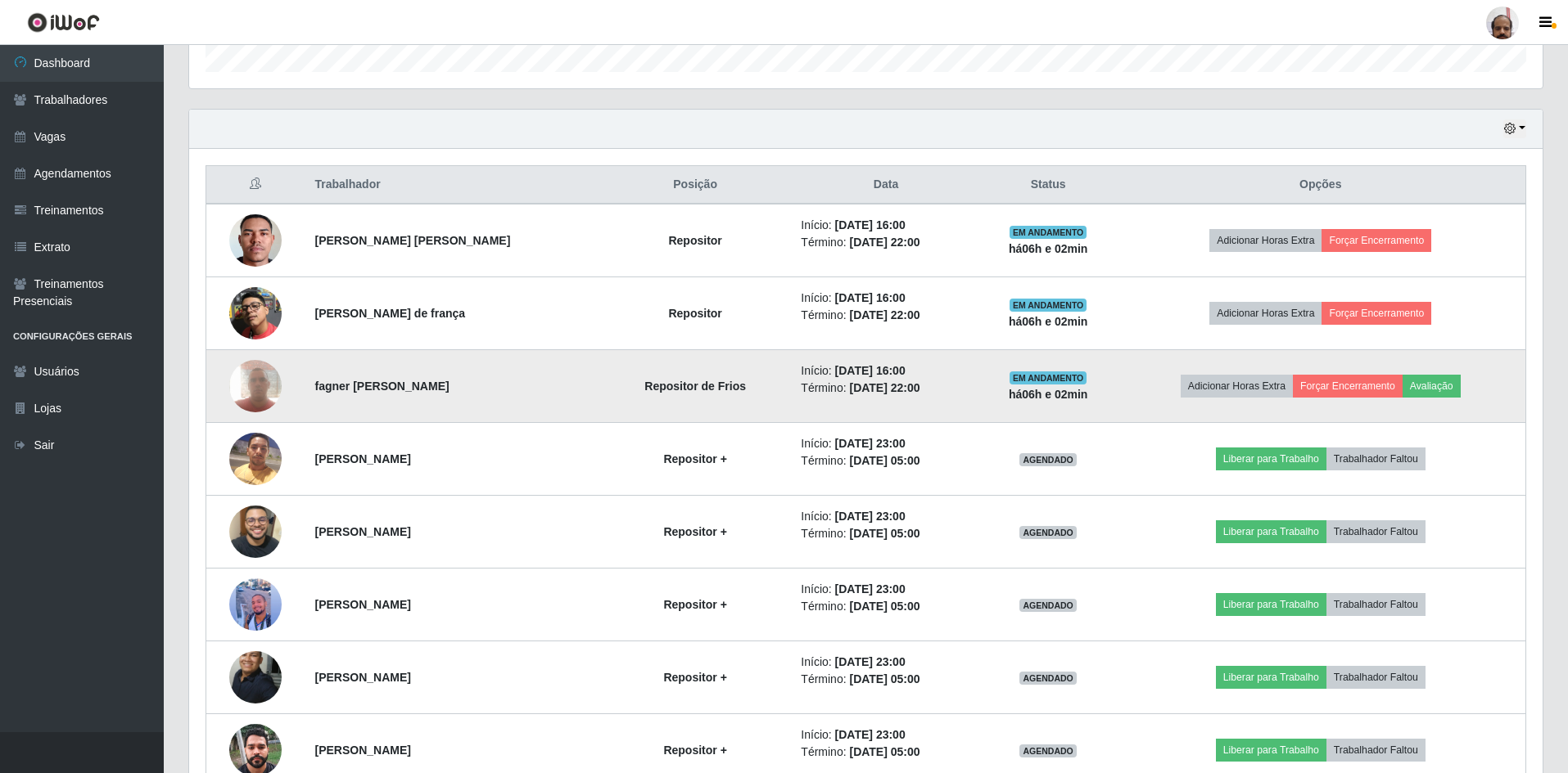
click at [248, 387] on img at bounding box center [255, 386] width 53 height 70
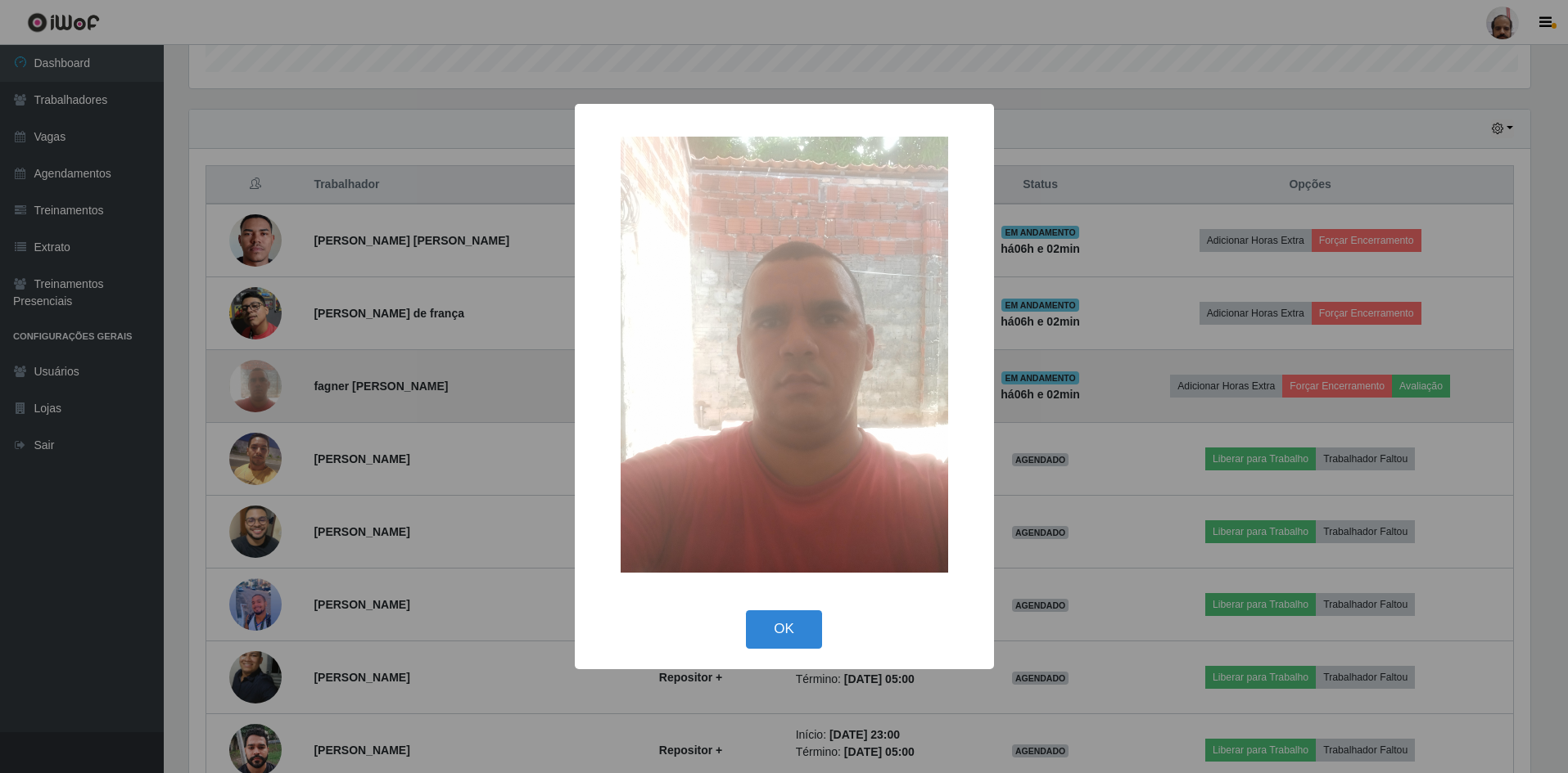
scroll to position [340, 1345]
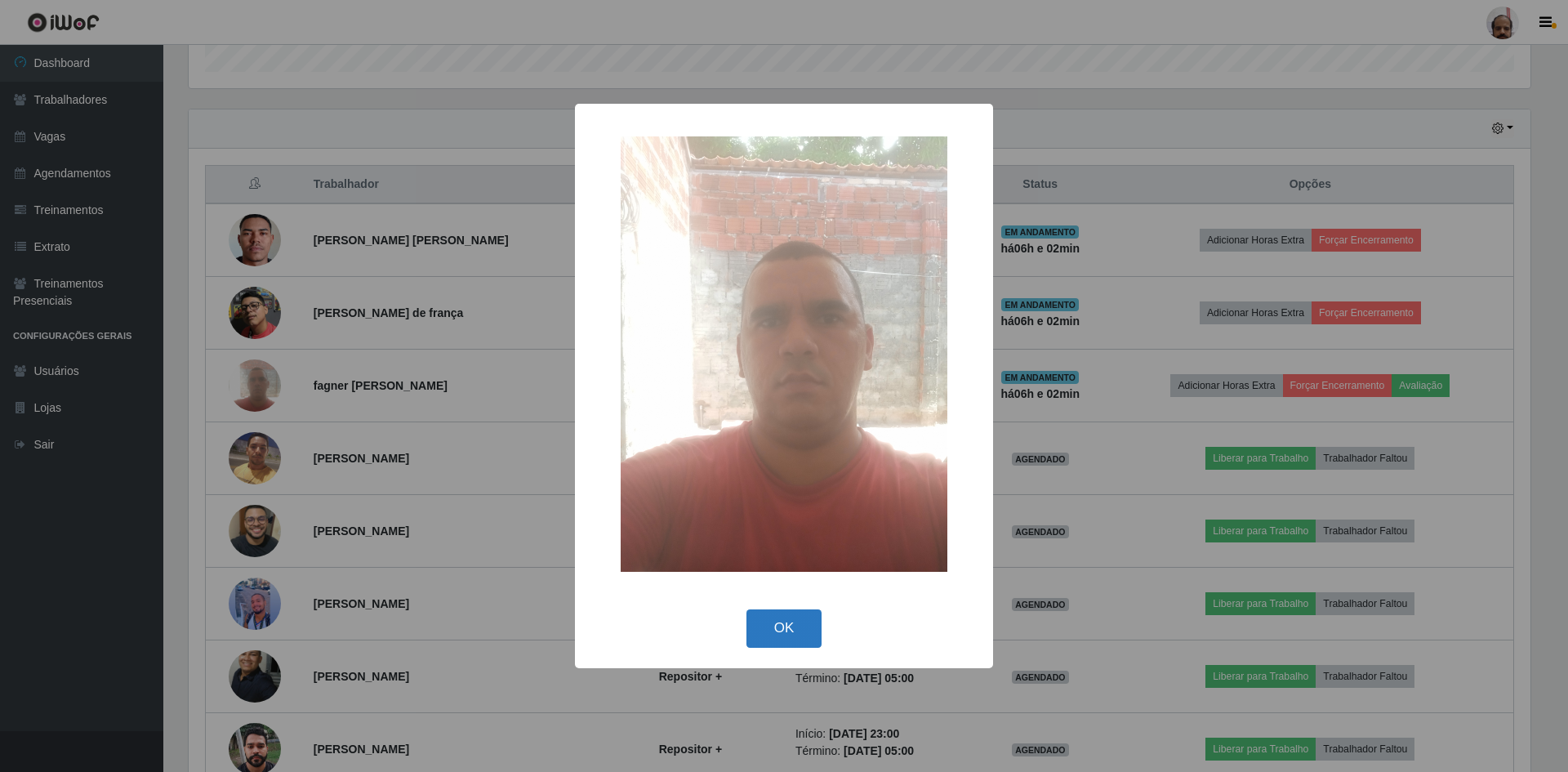
click at [771, 626] on button "OK" at bounding box center [784, 628] width 76 height 38
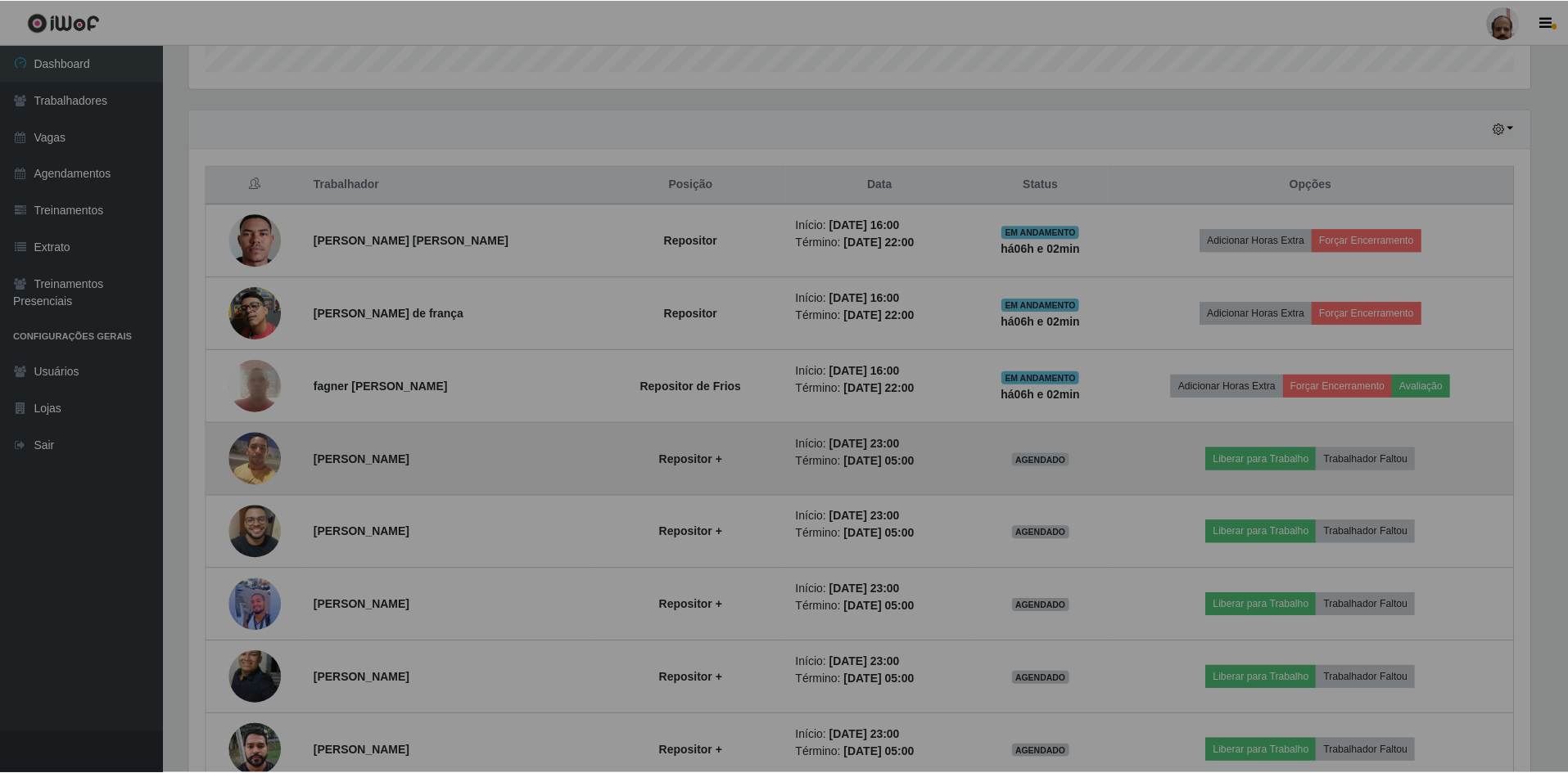
scroll to position [0, 0]
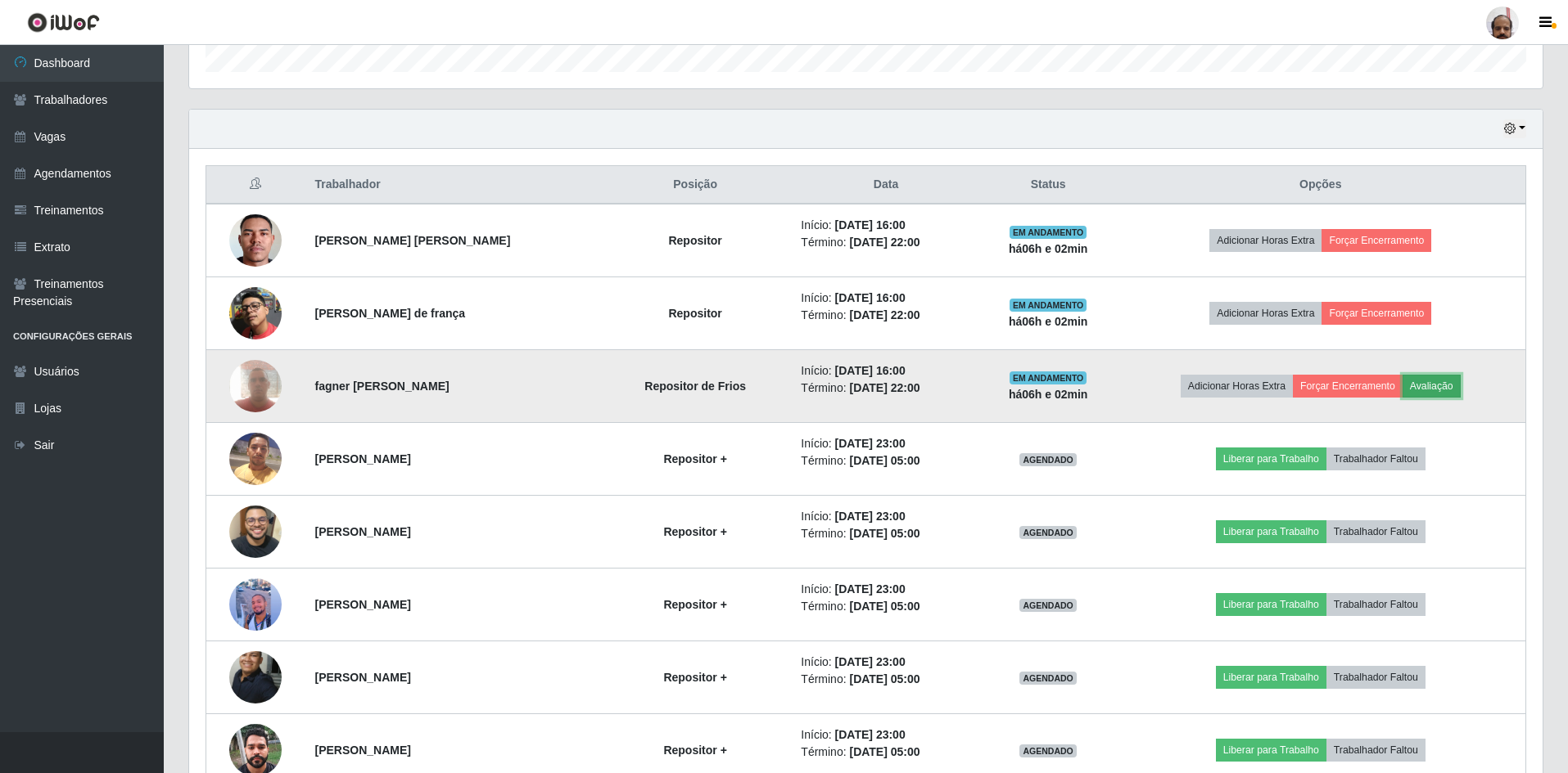
click at [1438, 383] on button "Avaliação" at bounding box center [1431, 386] width 58 height 23
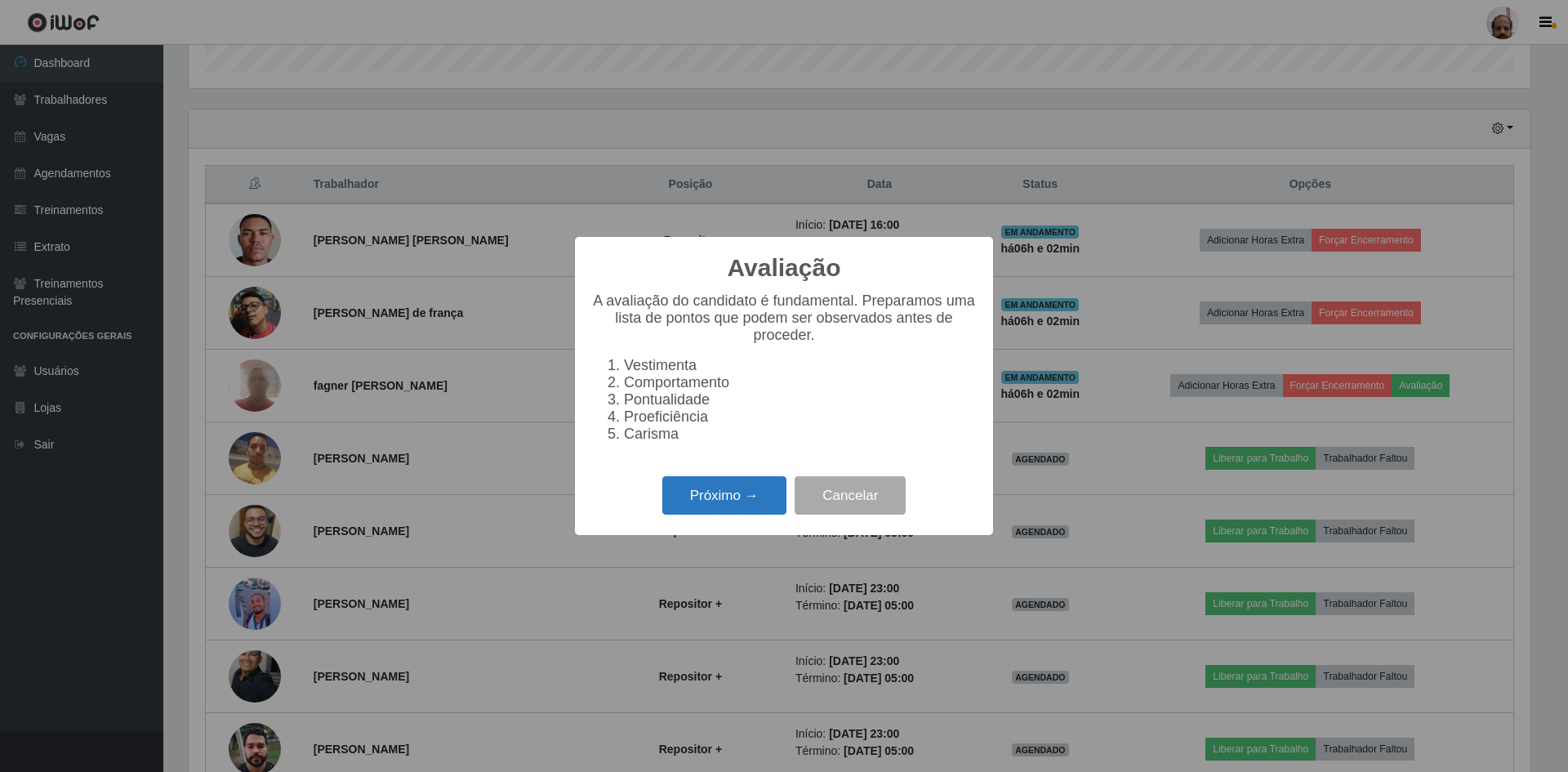
click at [748, 498] on button "Próximo →" at bounding box center [724, 495] width 124 height 38
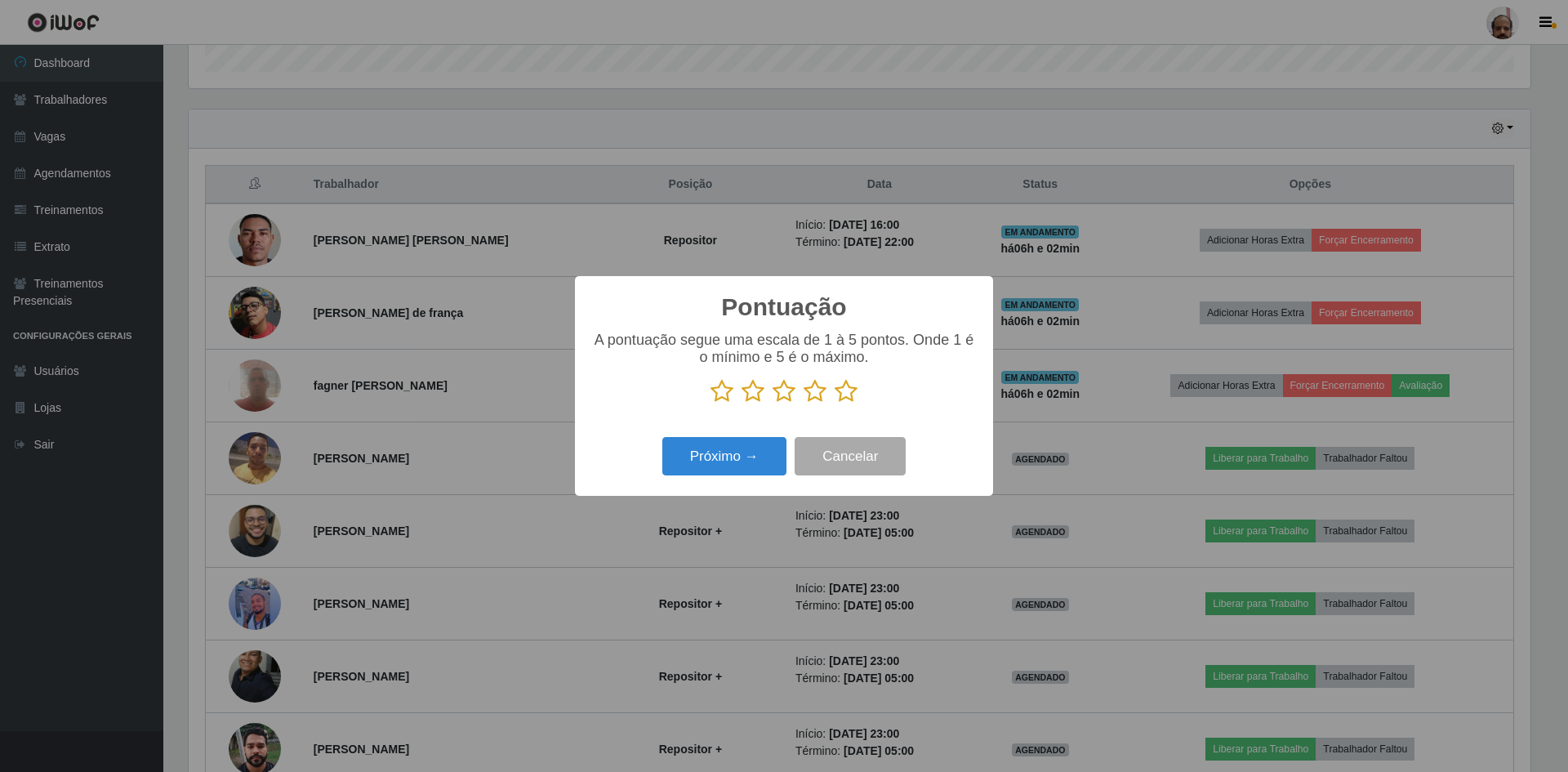
click at [843, 394] on icon at bounding box center [846, 391] width 23 height 24
click at [835, 403] on input "radio" at bounding box center [835, 403] width 0 height 0
click at [746, 454] on button "Próximo →" at bounding box center [724, 456] width 124 height 38
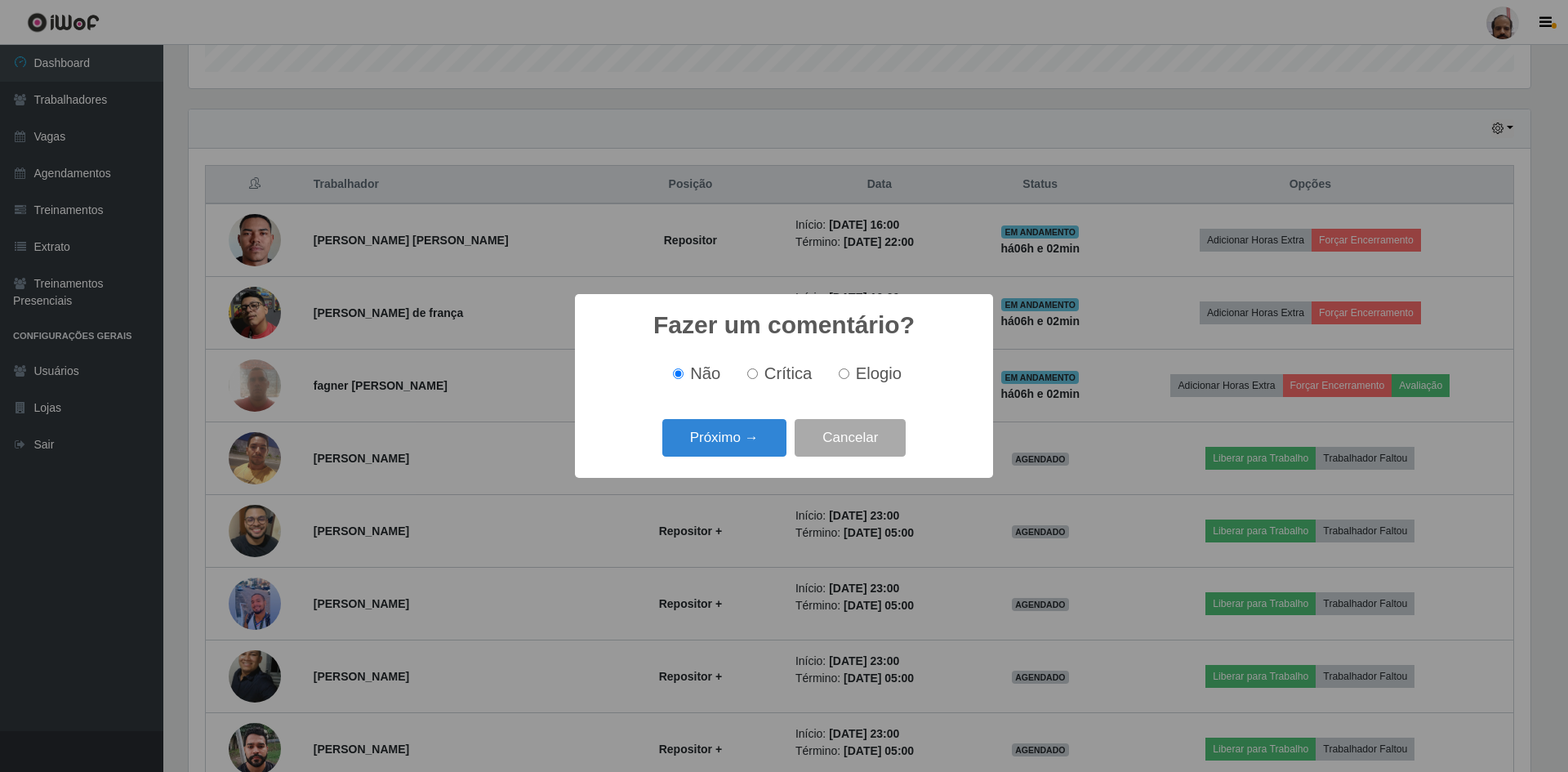
click at [846, 377] on input "Elogio" at bounding box center [844, 374] width 11 height 11
radio input "true"
click at [747, 437] on button "Próximo →" at bounding box center [724, 438] width 124 height 38
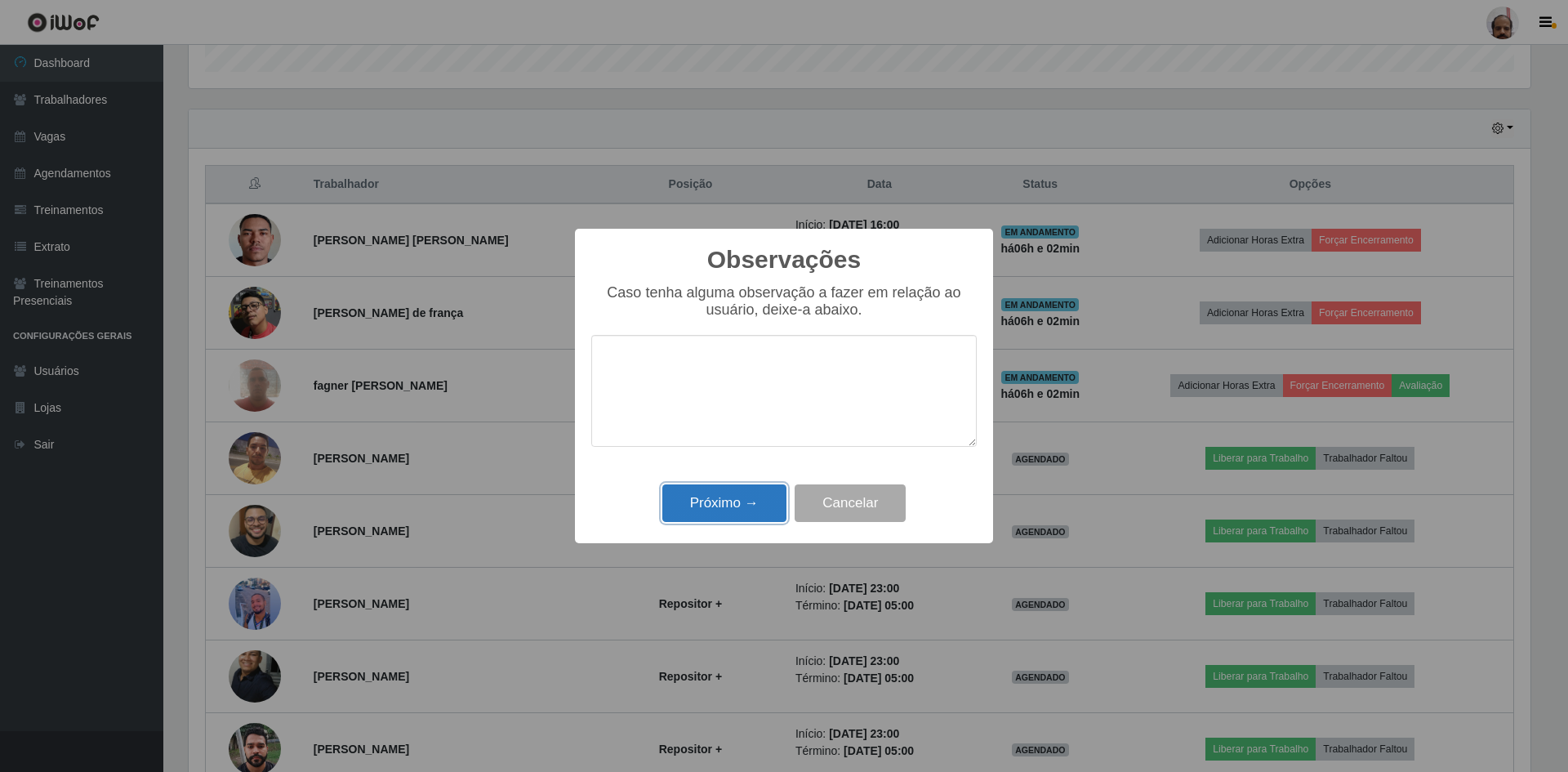
click at [717, 512] on button "Próximo →" at bounding box center [724, 503] width 124 height 38
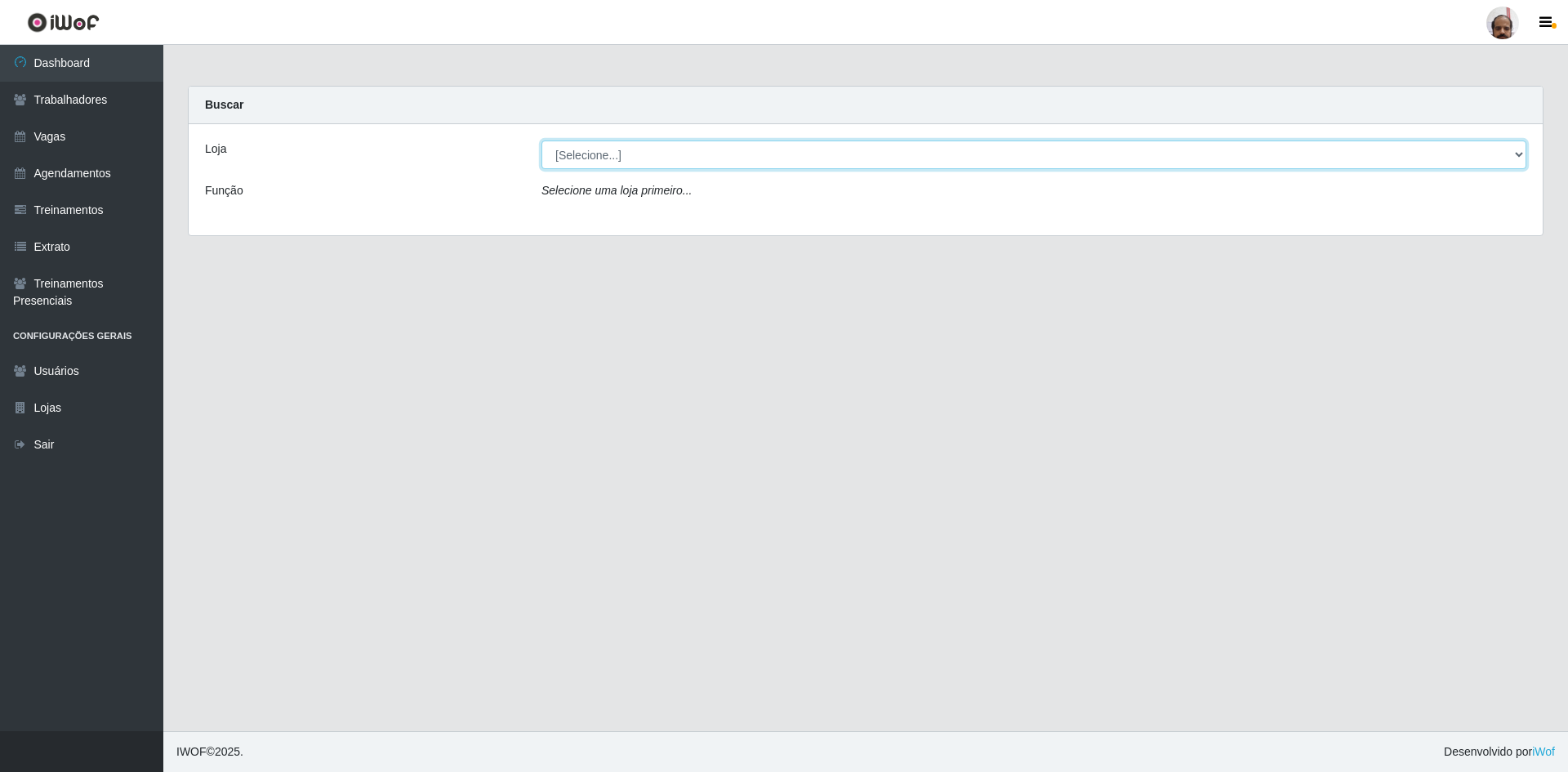
drag, startPoint x: 590, startPoint y: 154, endPoint x: 588, endPoint y: 164, distance: 10.2
click at [590, 154] on select "[Selecione...] Mar Vermelho - Loja 05" at bounding box center [1034, 155] width 985 height 29
select select "252"
click at [541, 141] on select "[Selecione...] Mar Vermelho - Loja 05" at bounding box center [1034, 155] width 985 height 29
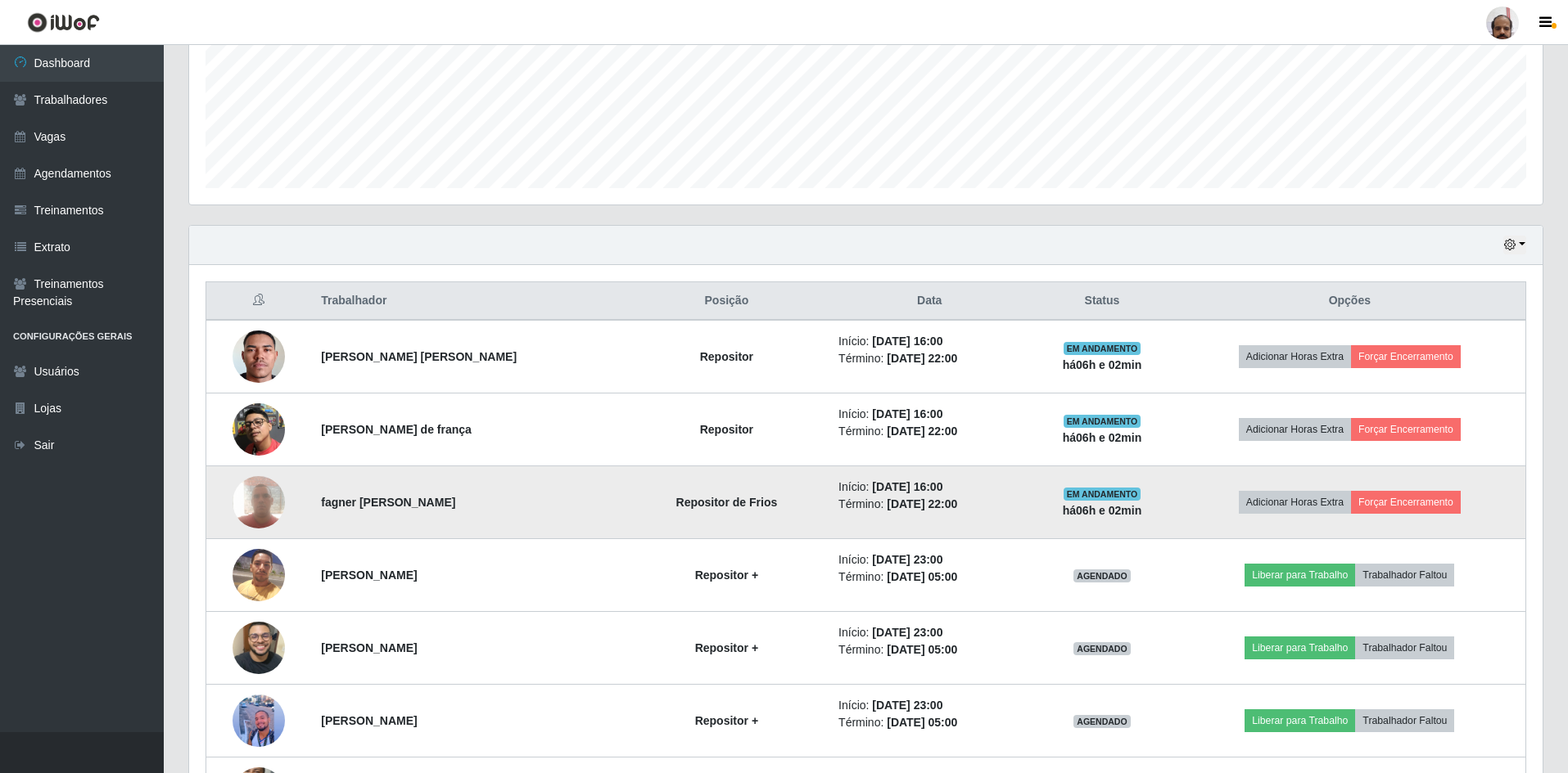
scroll to position [491, 0]
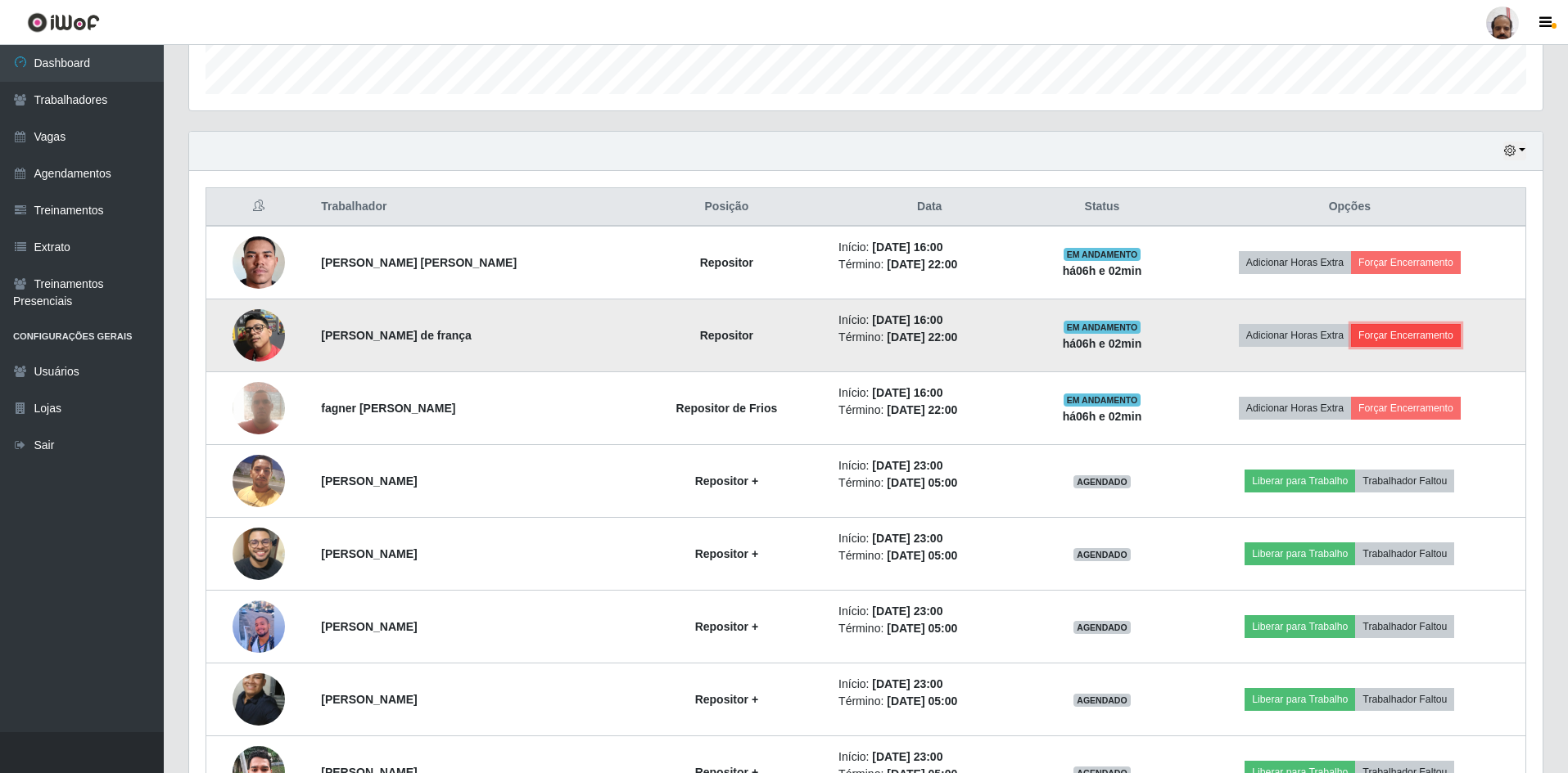
click at [1412, 340] on button "Forçar Encerramento" at bounding box center [1405, 336] width 110 height 23
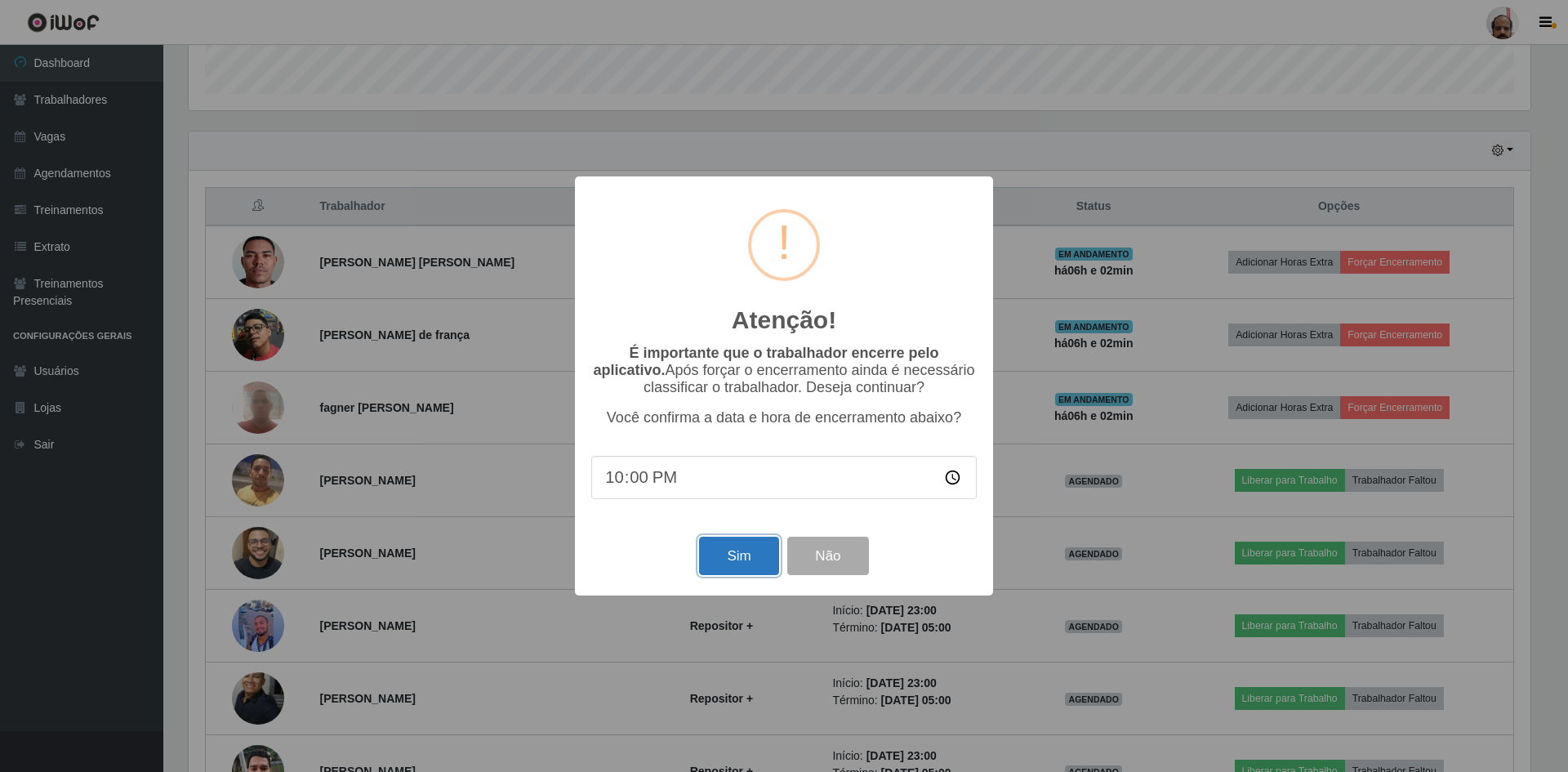
click at [716, 556] on button "Sim" at bounding box center [739, 556] width 79 height 38
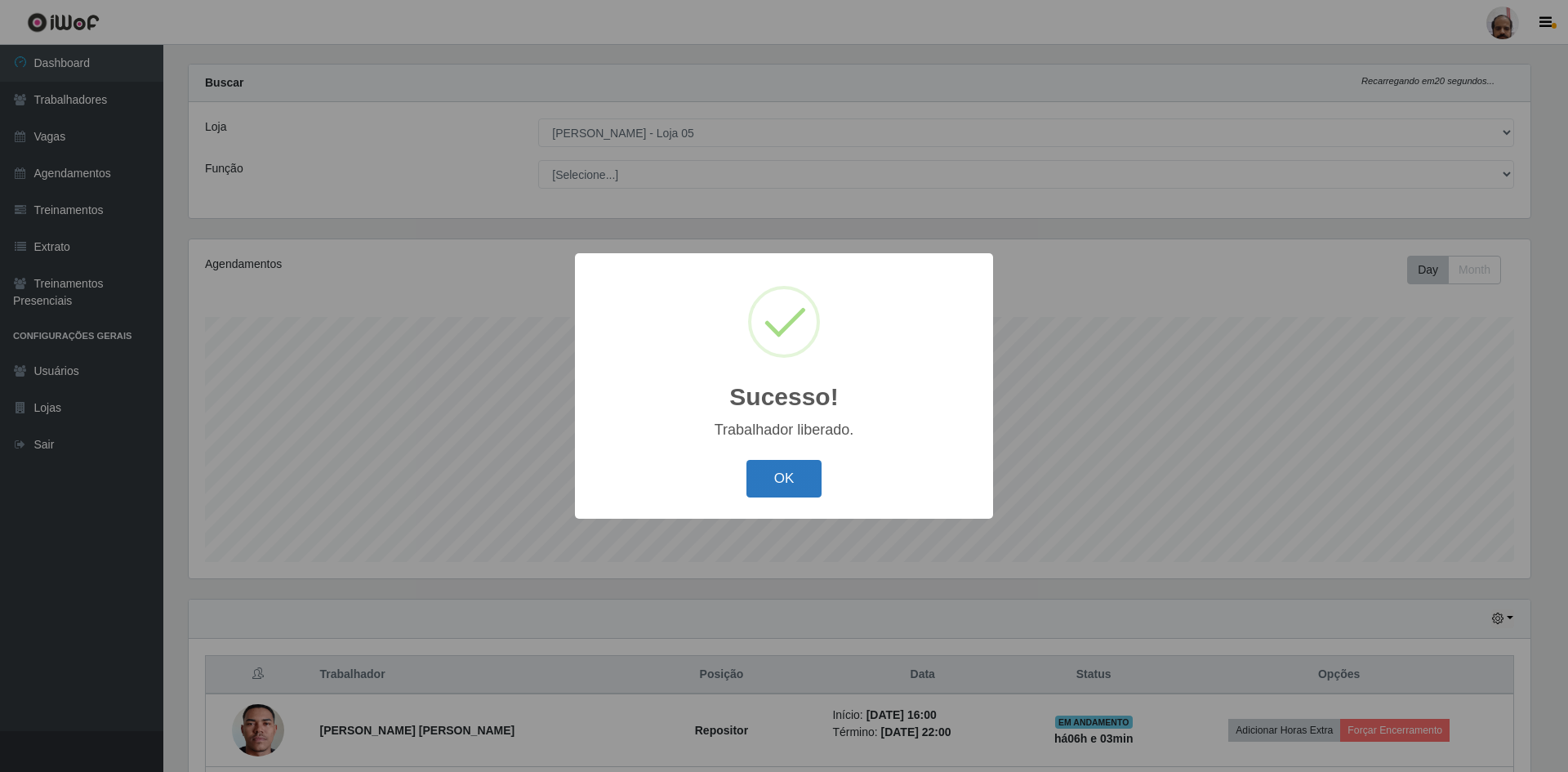
click at [782, 476] on button "OK" at bounding box center [784, 479] width 76 height 38
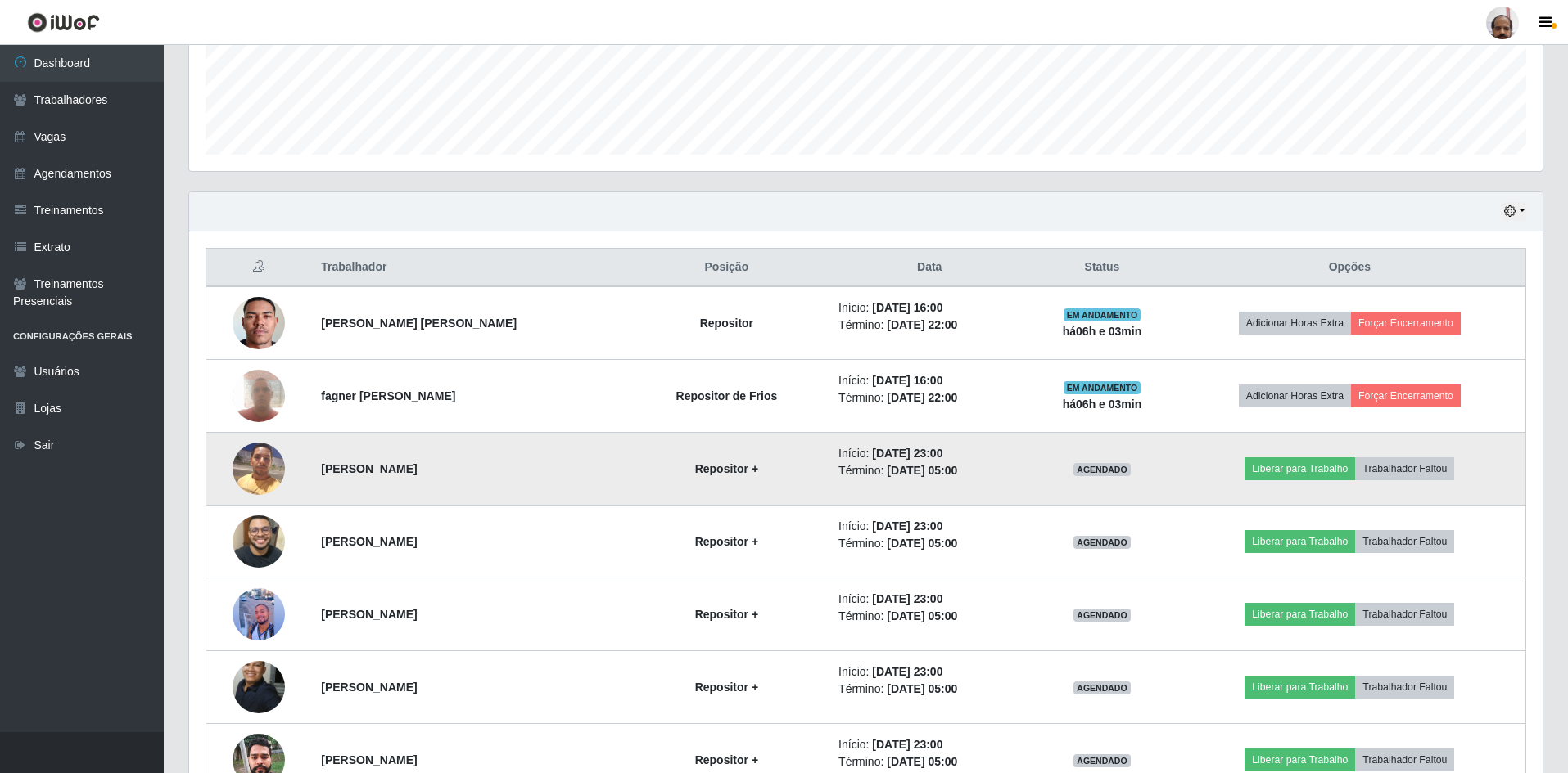
scroll to position [432, 0]
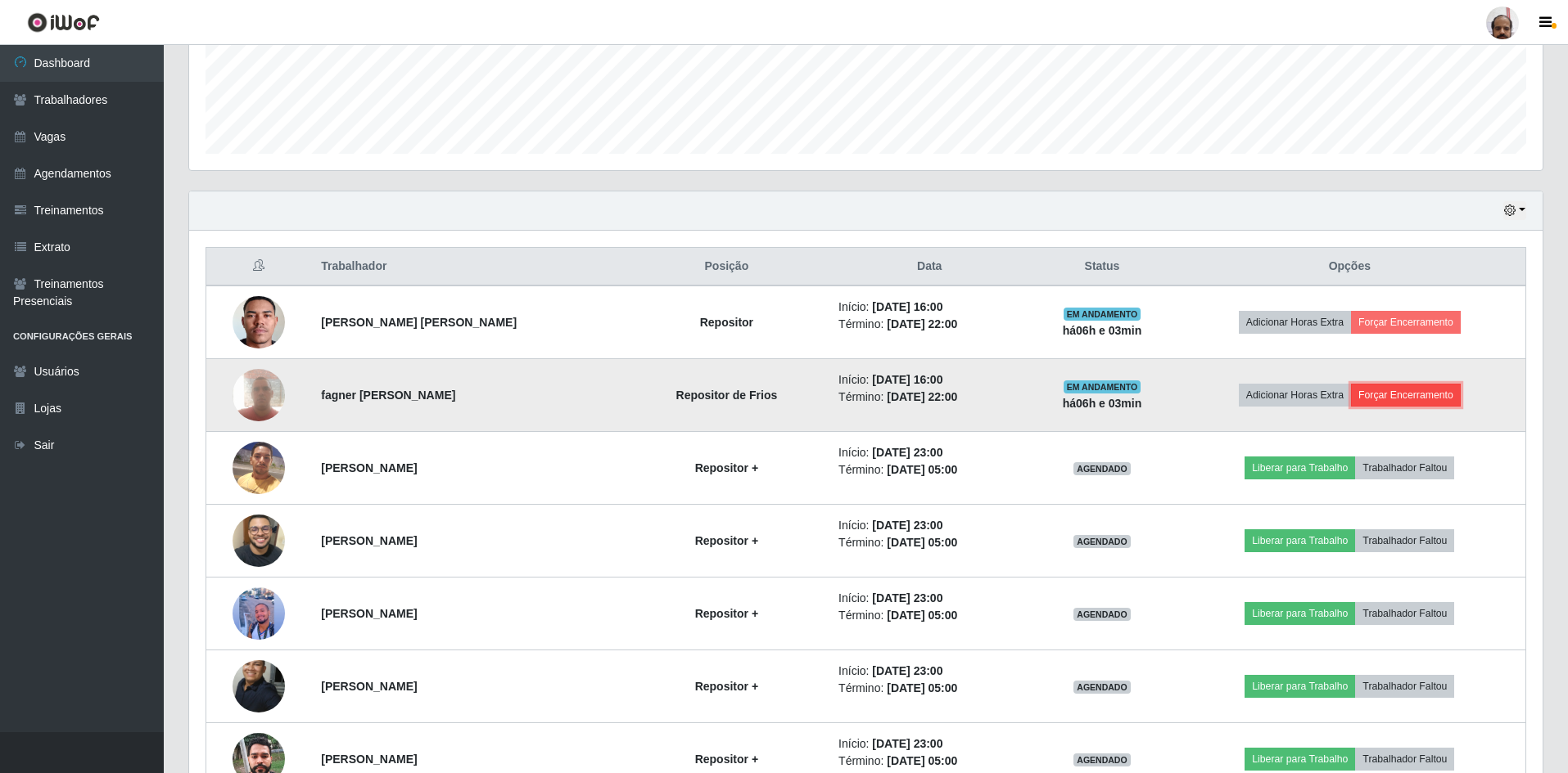
click at [1412, 393] on button "Forçar Encerramento" at bounding box center [1405, 395] width 110 height 23
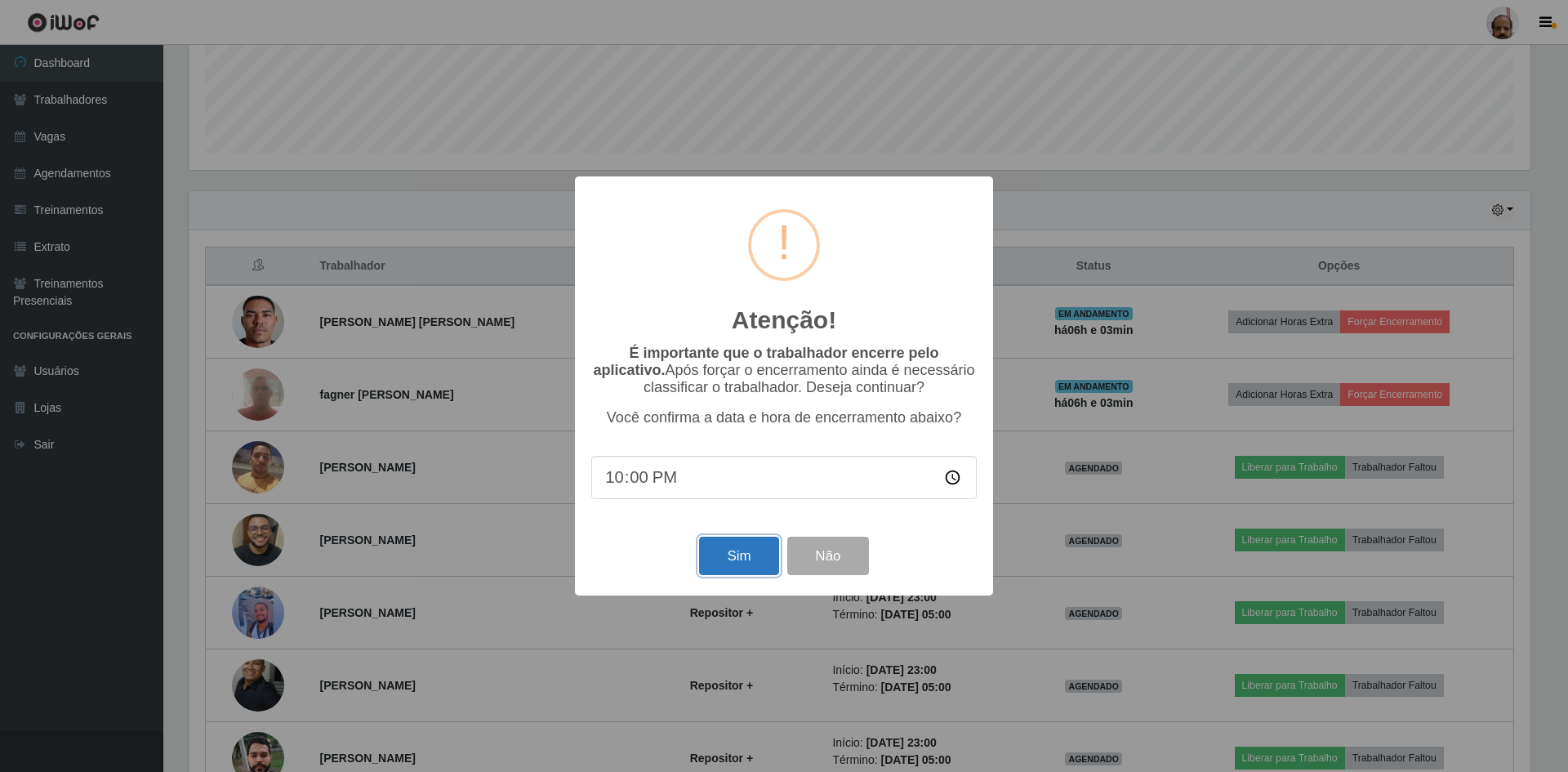
click at [717, 558] on button "Sim" at bounding box center [739, 556] width 79 height 38
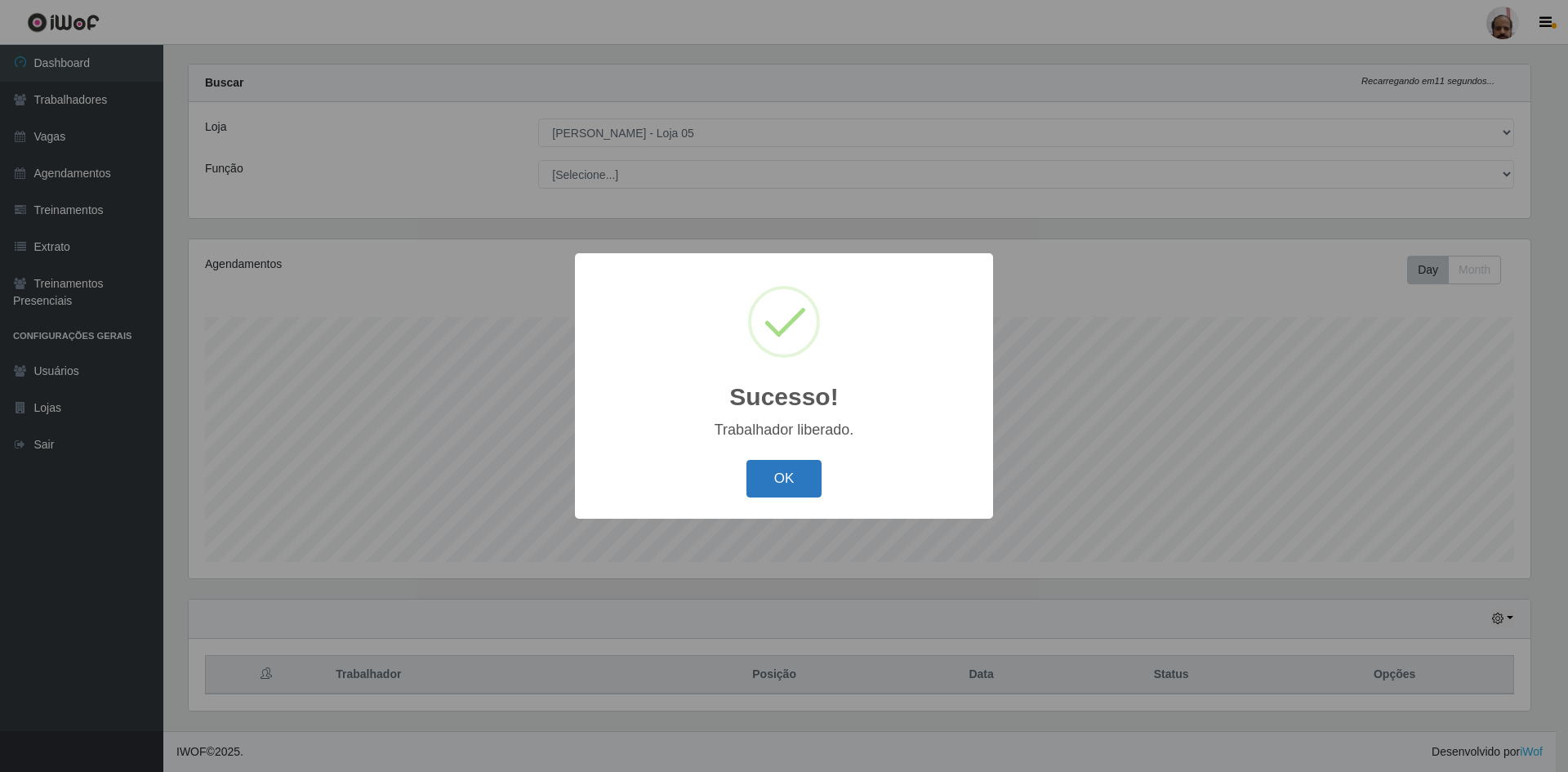
click at [787, 477] on button "OK" at bounding box center [784, 479] width 76 height 38
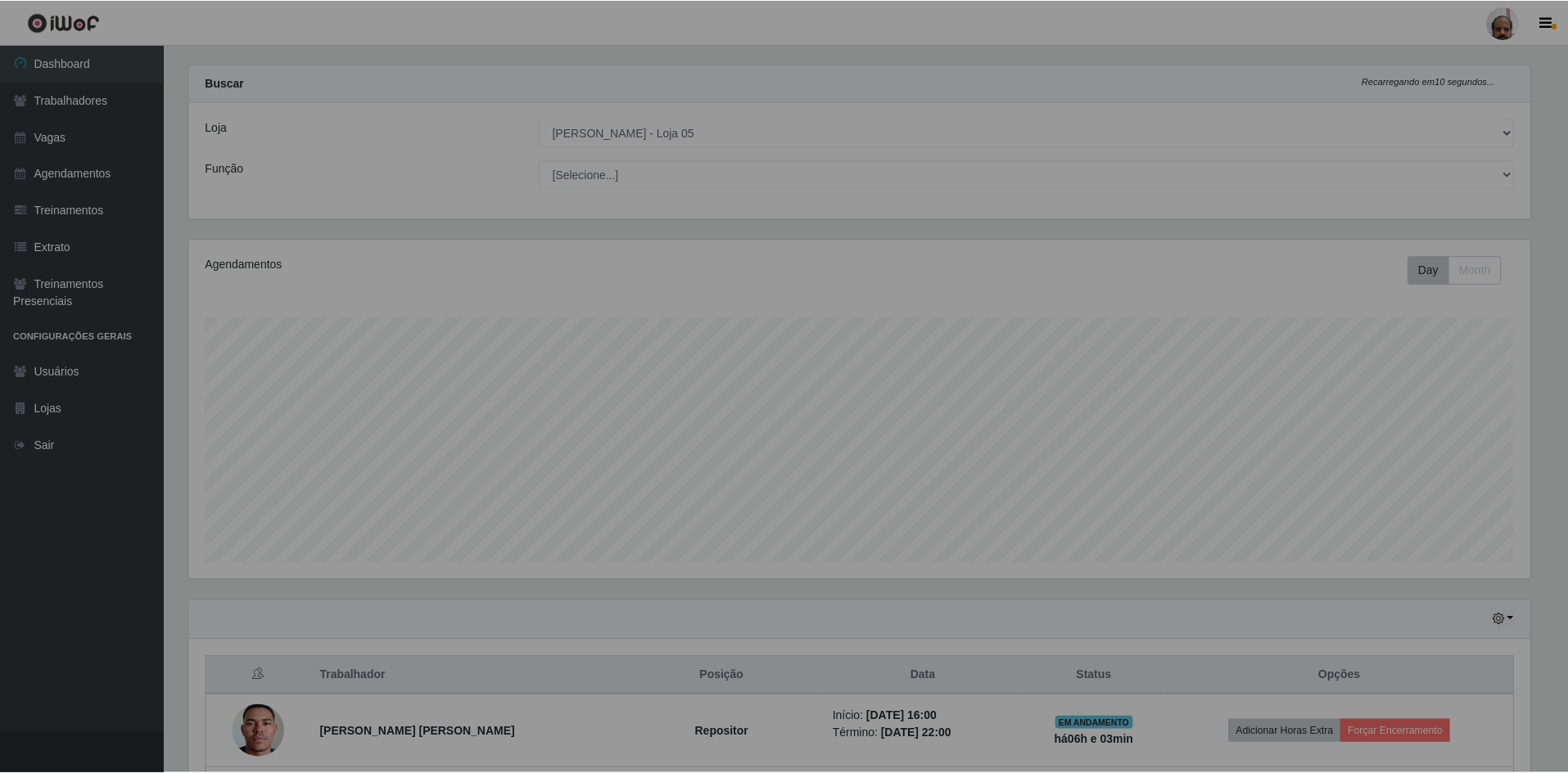
scroll to position [340, 1353]
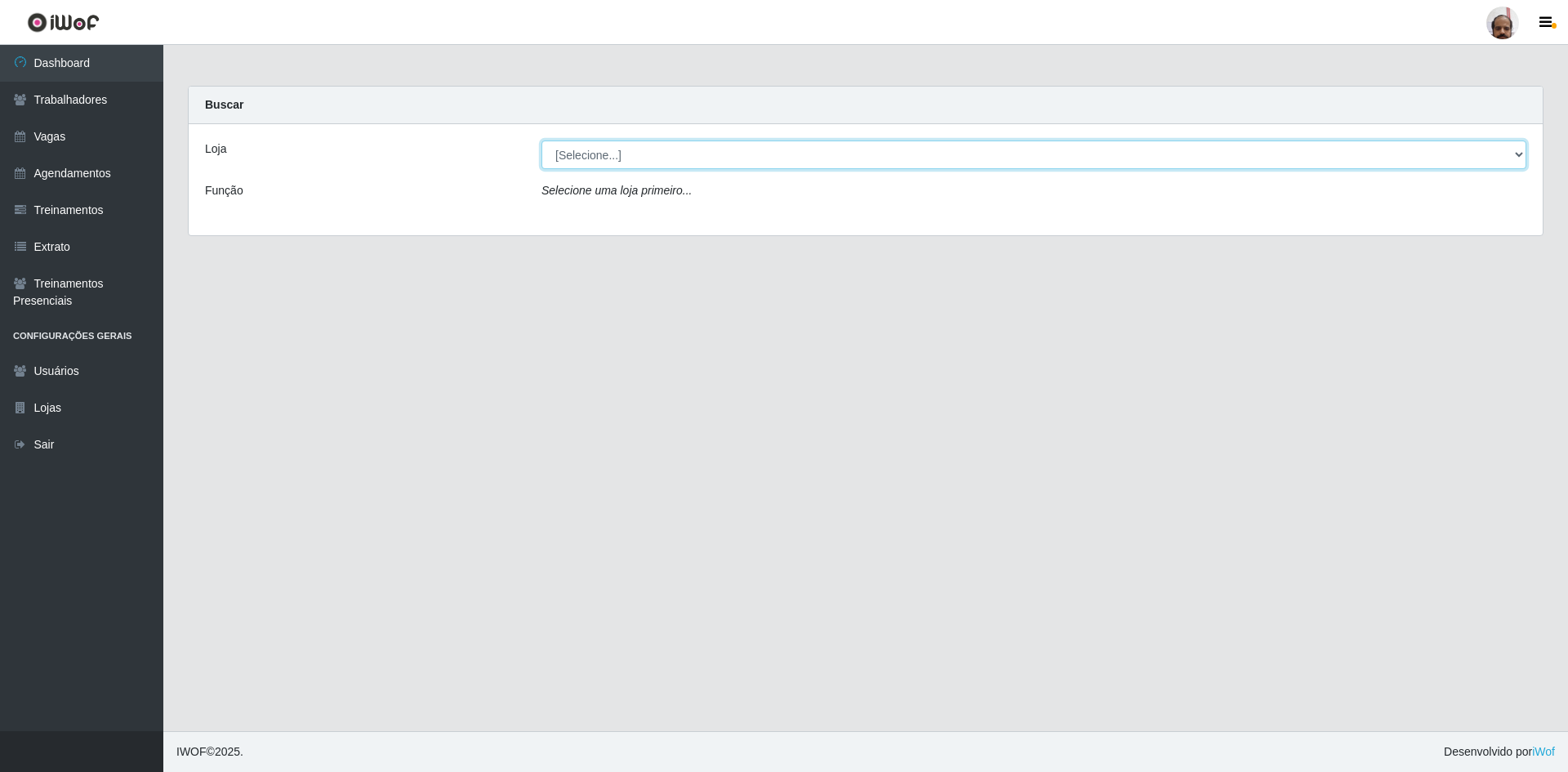
click at [582, 162] on select "[Selecione...] Mar Vermelho - Loja 05" at bounding box center [1034, 155] width 985 height 29
select select "252"
click at [541, 141] on select "[Selecione...] Mar Vermelho - Loja 05" at bounding box center [1034, 155] width 985 height 29
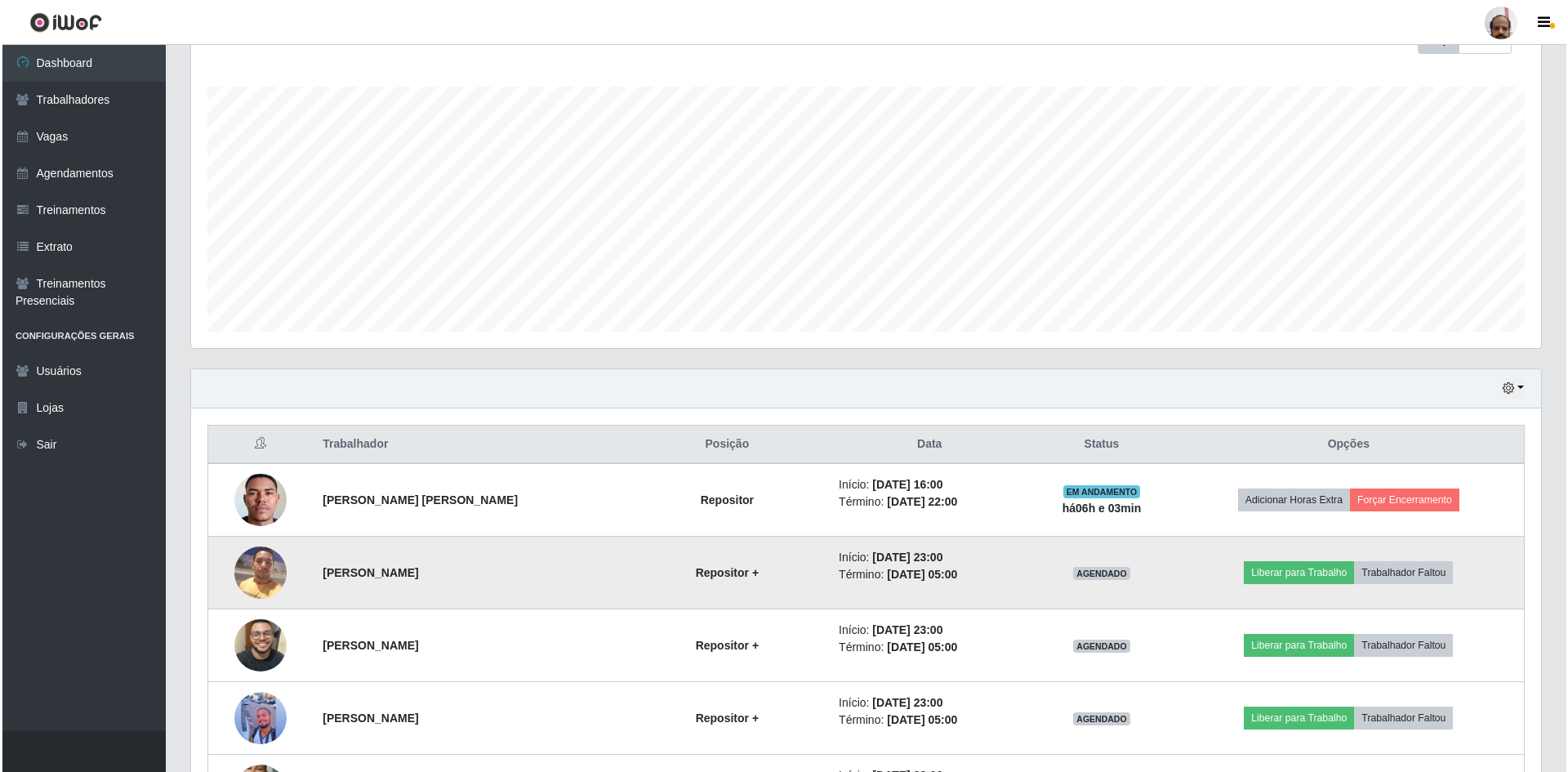
scroll to position [327, 0]
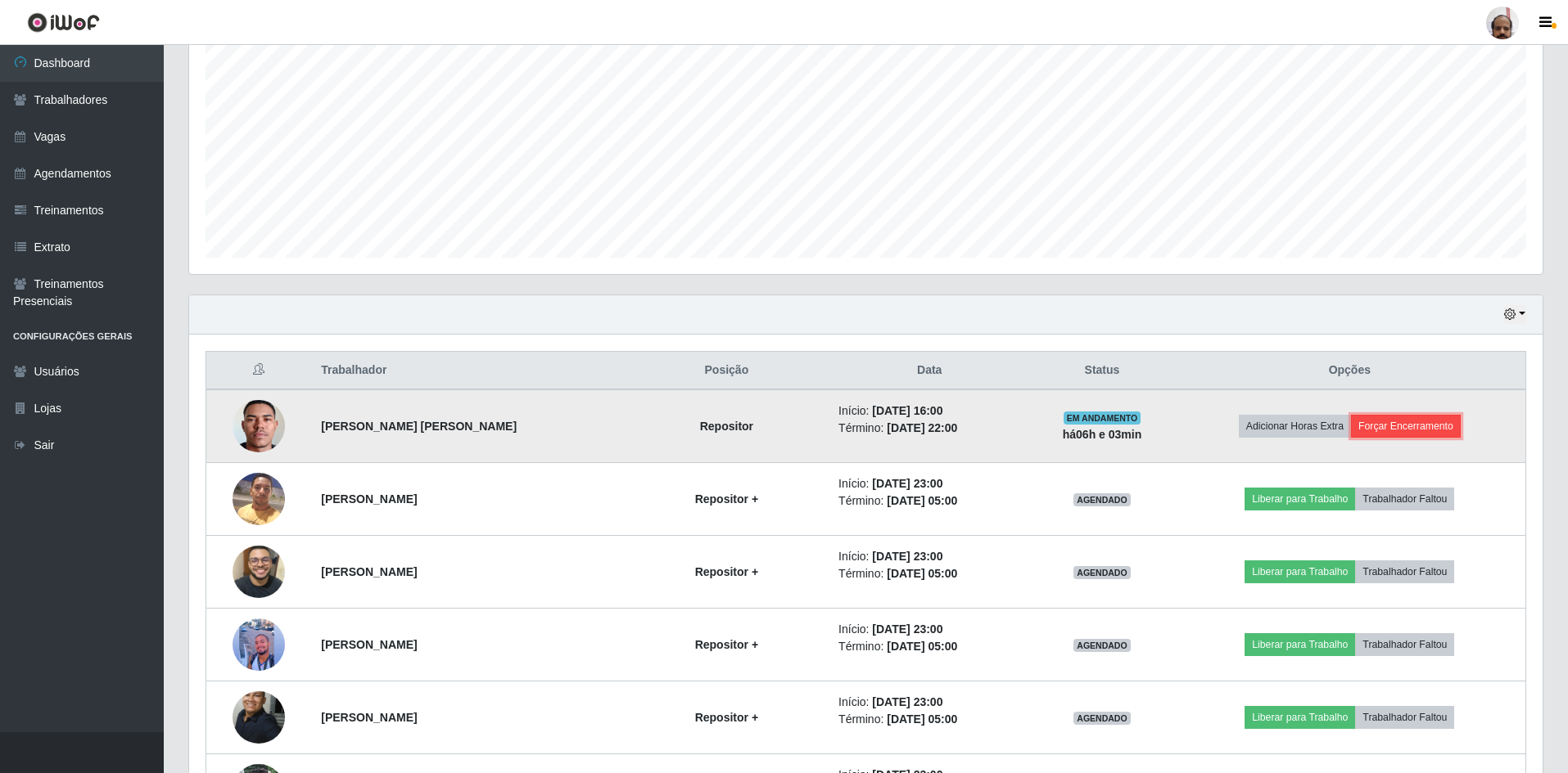
click at [1404, 425] on button "Forçar Encerramento" at bounding box center [1405, 426] width 110 height 23
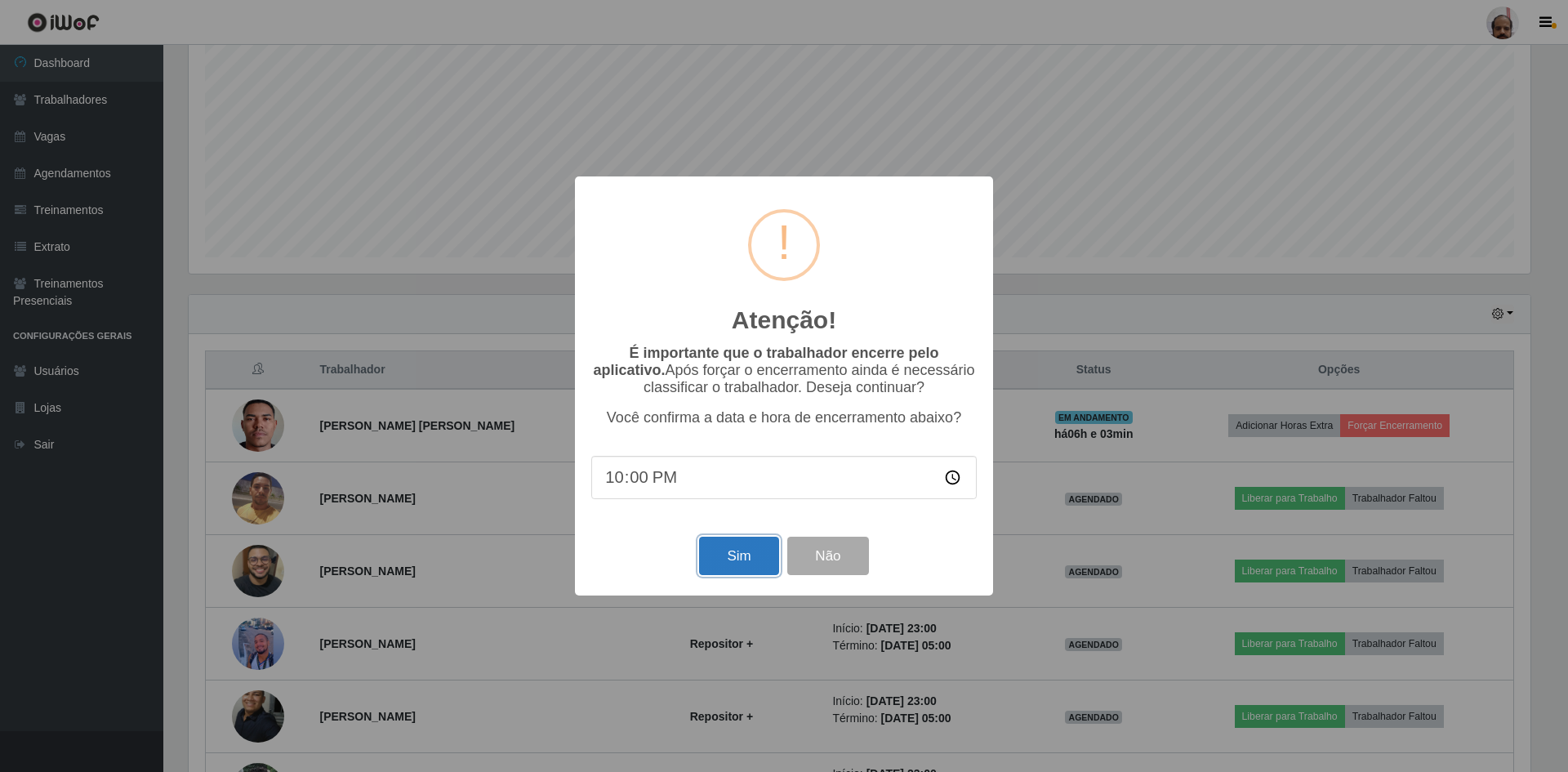
click at [744, 562] on button "Sim" at bounding box center [739, 556] width 79 height 38
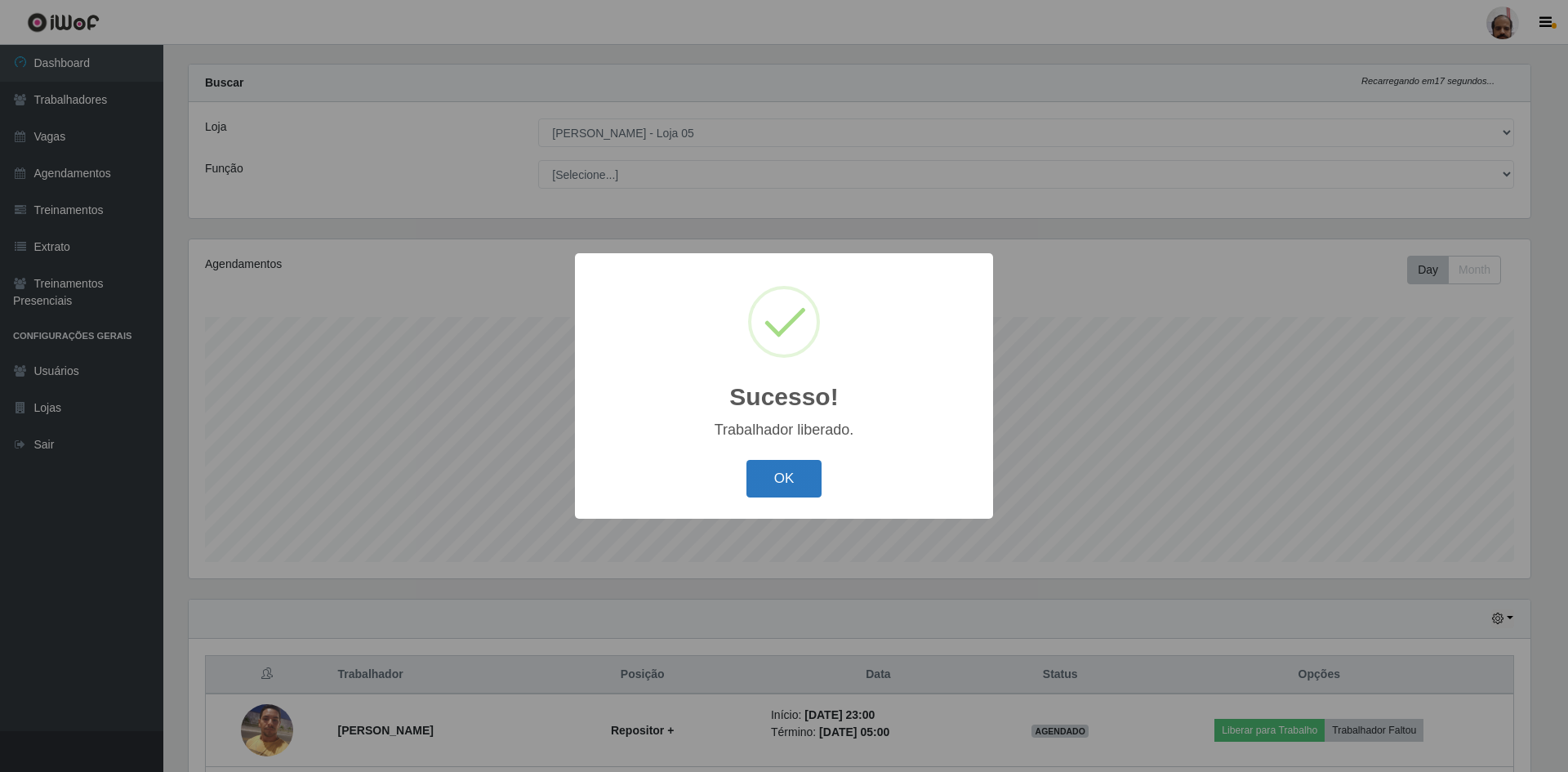
click at [774, 475] on button "OK" at bounding box center [784, 479] width 76 height 38
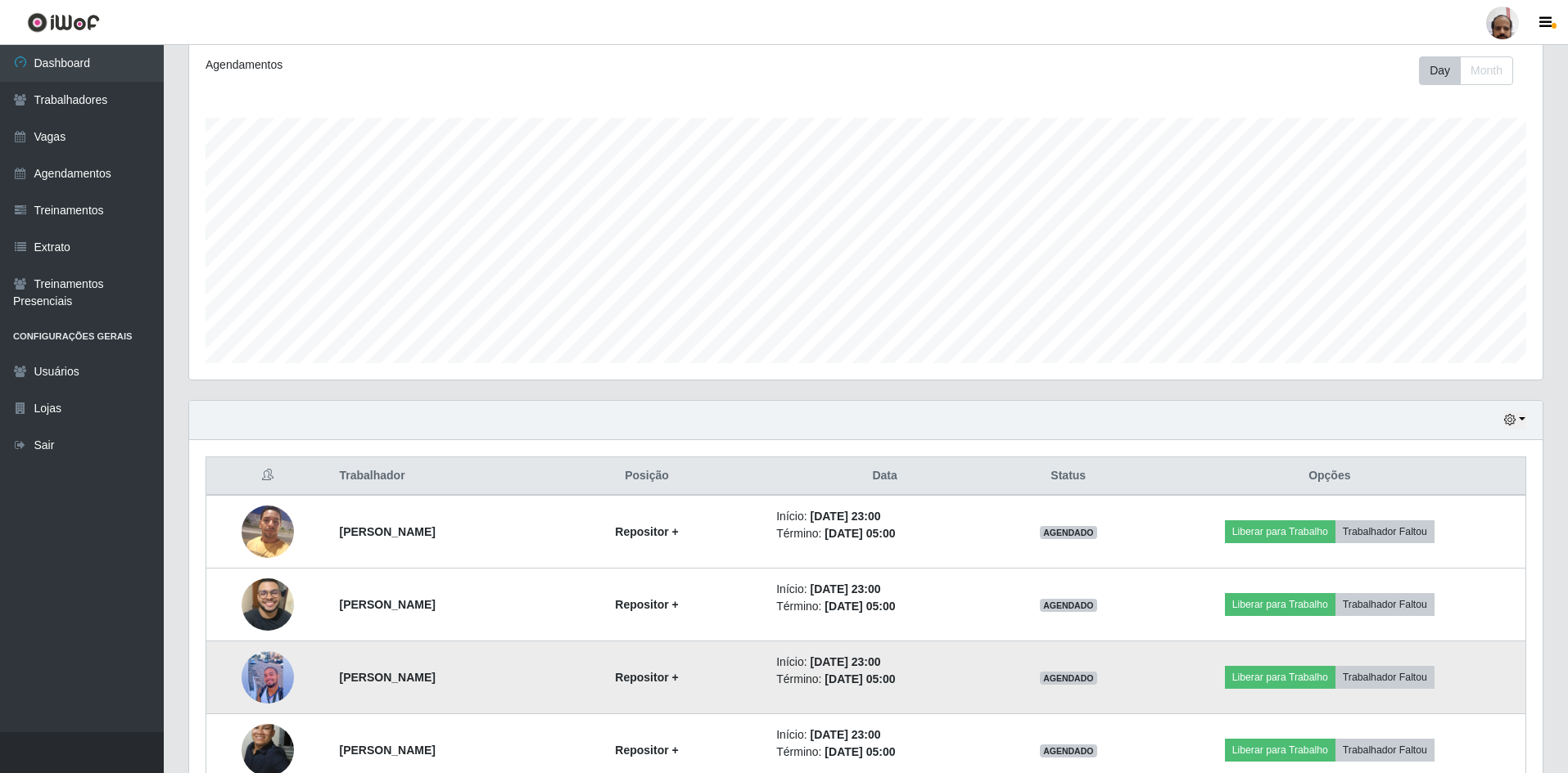
scroll to position [0, 0]
